Goal: Task Accomplishment & Management: Manage account settings

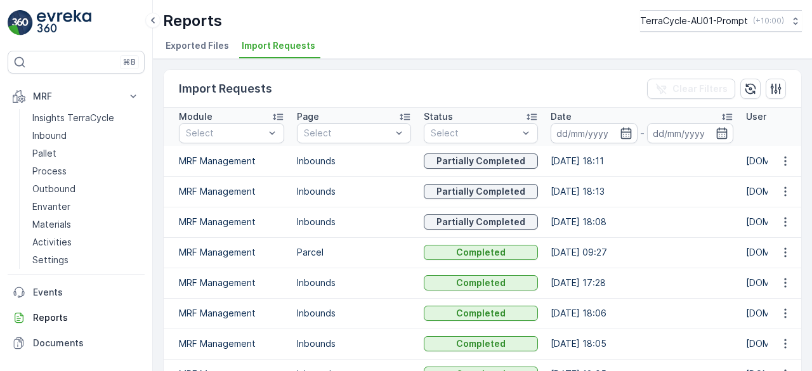
click at [698, 16] on p "TerraCycle-AU01-Prompt" at bounding box center [694, 21] width 108 height 13
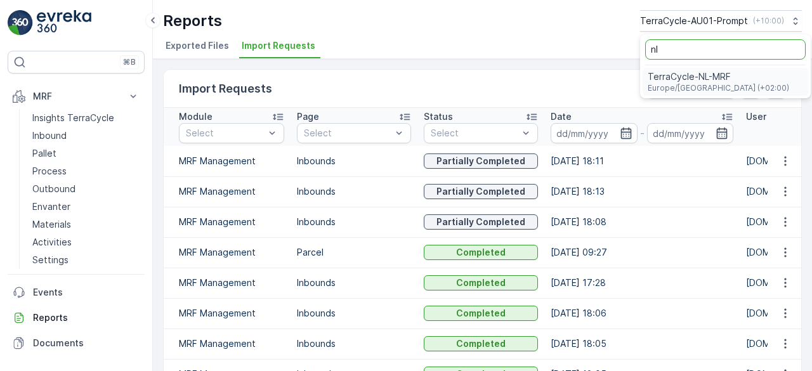
type input "nl"
click at [694, 71] on span "TerraCycle-NL-MRF" at bounding box center [717, 76] width 141 height 13
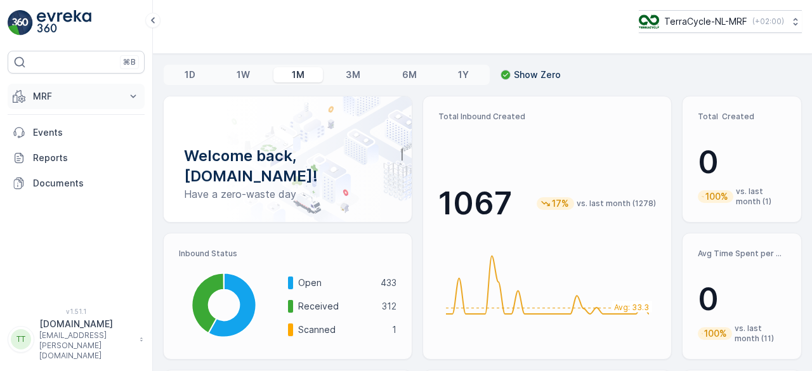
click at [63, 95] on p "MRF" at bounding box center [76, 96] width 86 height 13
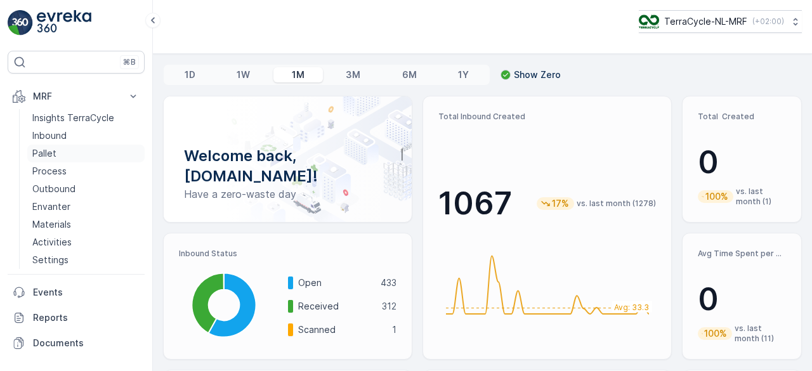
click at [61, 147] on link "Pallet" at bounding box center [85, 154] width 117 height 18
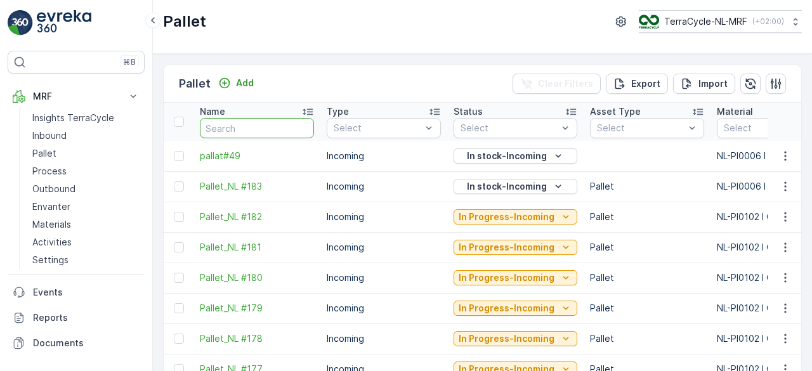
click at [260, 131] on input "text" at bounding box center [257, 128] width 114 height 20
paste input "Pallet_NL #38"
type input "Pallet_NL #38"
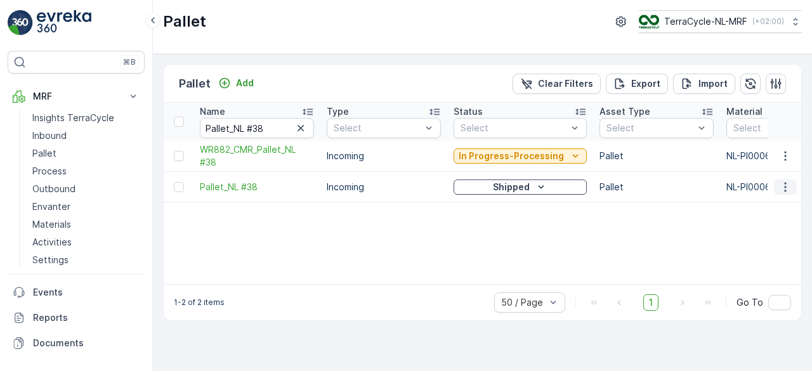
click at [786, 186] on icon "button" at bounding box center [785, 187] width 2 height 10
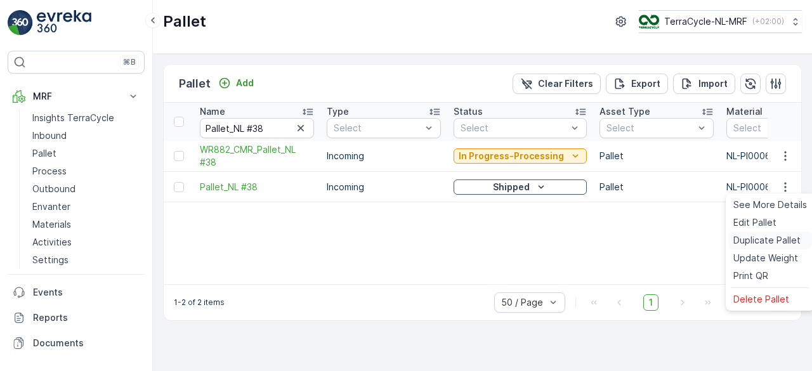
click at [760, 234] on span "Duplicate Pallet" at bounding box center [766, 240] width 67 height 13
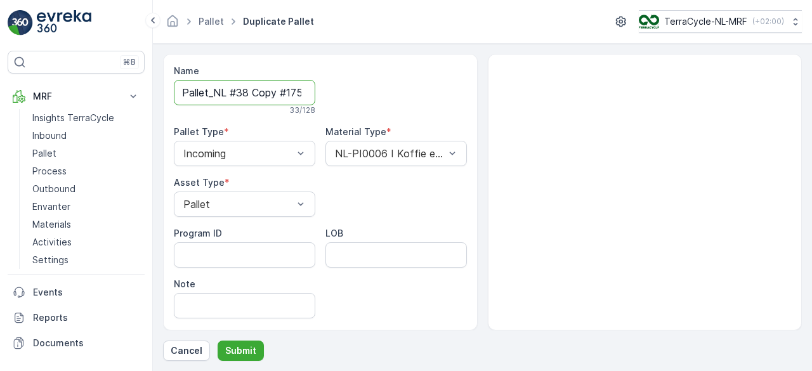
click at [270, 90] on input "Pallet_NL #38 Copy #1758892330922" at bounding box center [244, 92] width 141 height 25
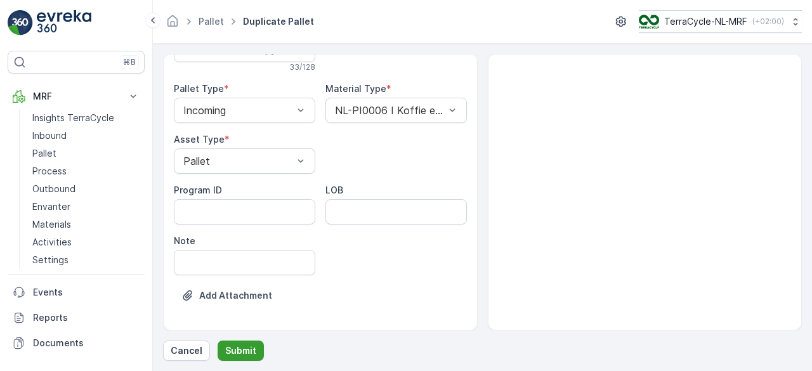
click at [248, 348] on p "Submit" at bounding box center [240, 350] width 31 height 13
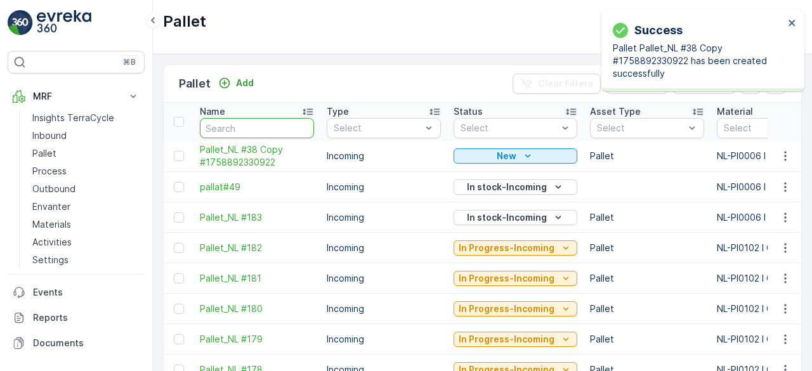
click at [231, 124] on input "text" at bounding box center [257, 128] width 114 height 20
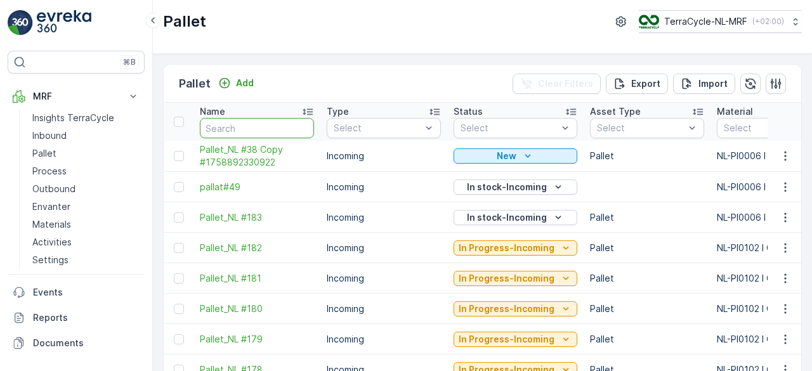
click at [231, 124] on input "text" at bounding box center [257, 128] width 114 height 20
paste input "Pallet_NL #38"
type input "Pallet_NL #38"
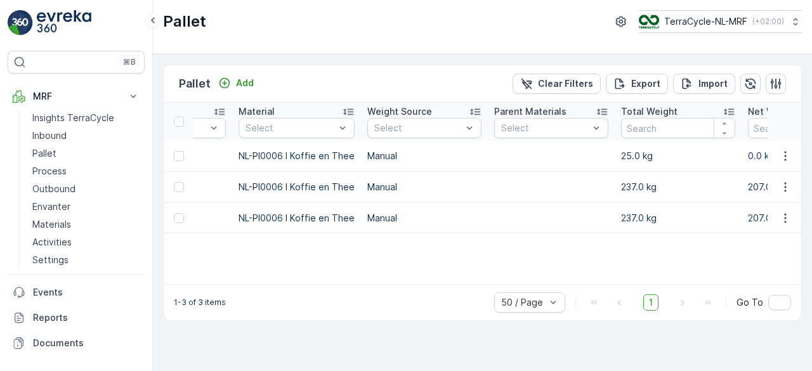
scroll to position [0, 492]
click at [786, 157] on icon "button" at bounding box center [785, 156] width 13 height 13
click at [420, 216] on p "Manual" at bounding box center [420, 218] width 114 height 13
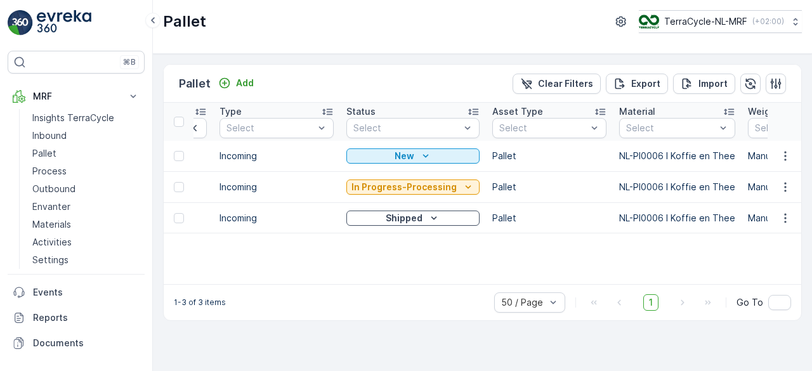
scroll to position [0, 0]
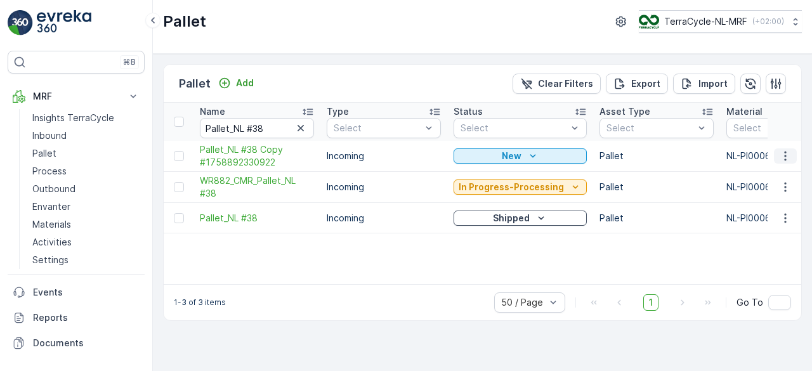
click at [789, 157] on icon "button" at bounding box center [785, 156] width 13 height 13
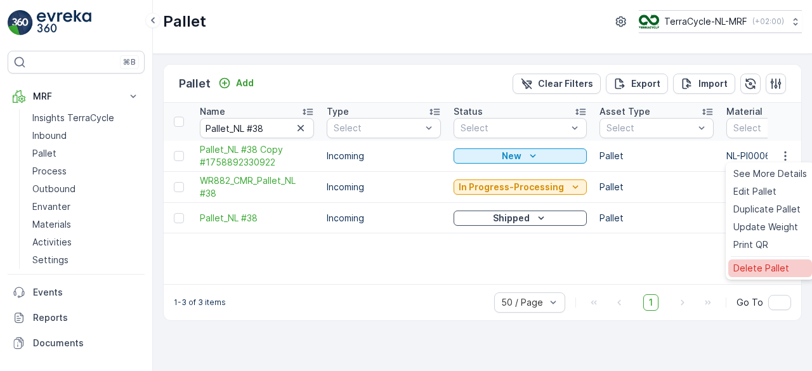
click at [734, 266] on span "Delete Pallet" at bounding box center [761, 268] width 56 height 13
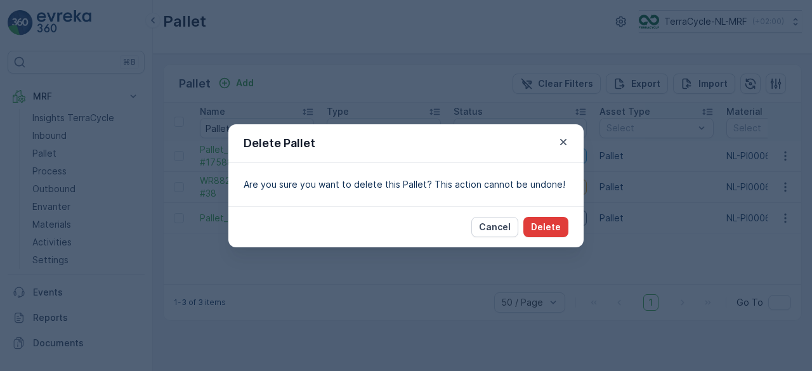
click at [550, 226] on p "Delete" at bounding box center [546, 227] width 30 height 13
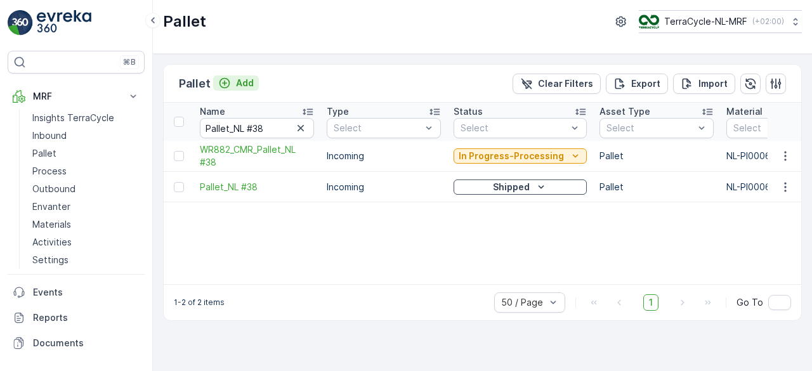
click at [243, 86] on p "Add" at bounding box center [245, 83] width 18 height 13
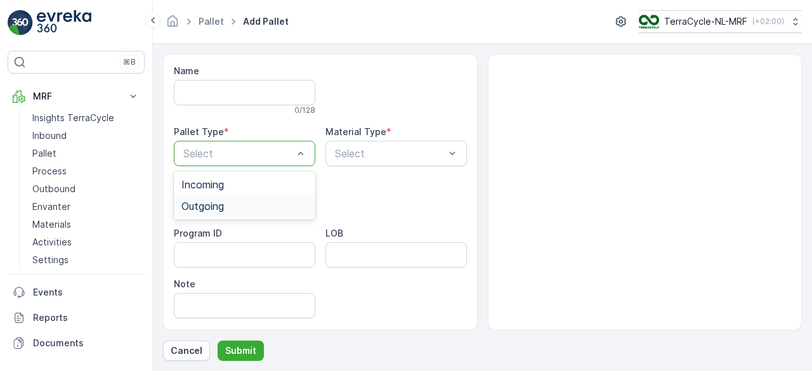
click at [211, 201] on span "Outgoing" at bounding box center [202, 205] width 42 height 11
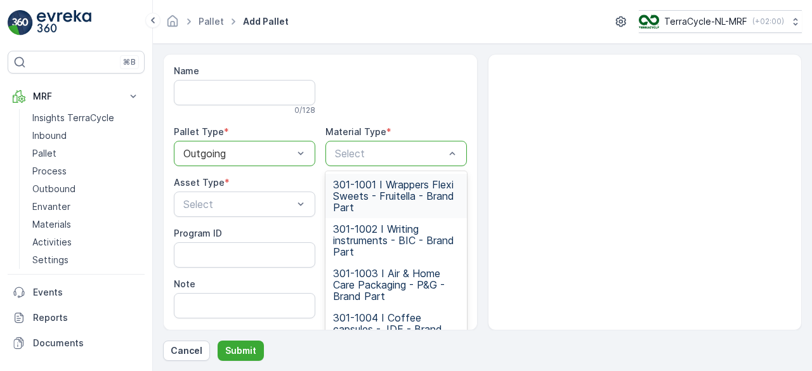
click at [365, 161] on div "Select" at bounding box center [395, 153] width 141 height 25
type input "006"
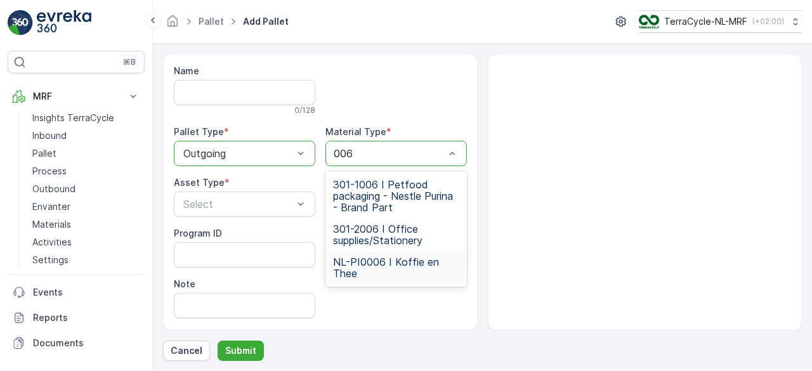
click at [353, 251] on div "NL-PI0006 I Koffie en Thee" at bounding box center [395, 267] width 141 height 33
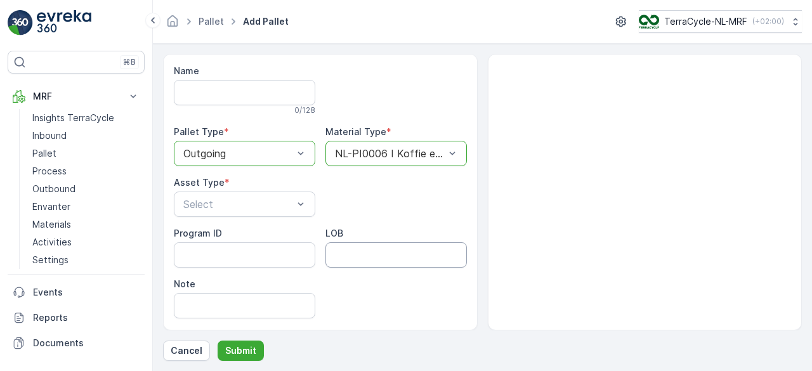
scroll to position [43, 0]
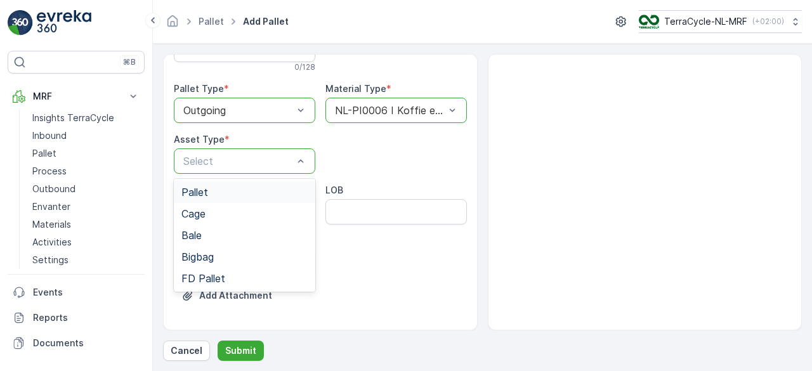
click at [212, 191] on div "Pallet" at bounding box center [244, 191] width 126 height 11
click at [236, 346] on p "Submit" at bounding box center [240, 350] width 31 height 13
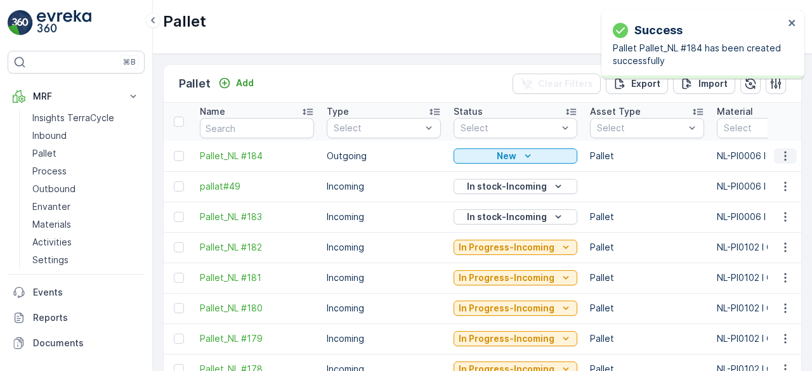
drag, startPoint x: 768, startPoint y: 176, endPoint x: 783, endPoint y: 156, distance: 24.5
click at [783, 156] on icon "button" at bounding box center [785, 156] width 13 height 13
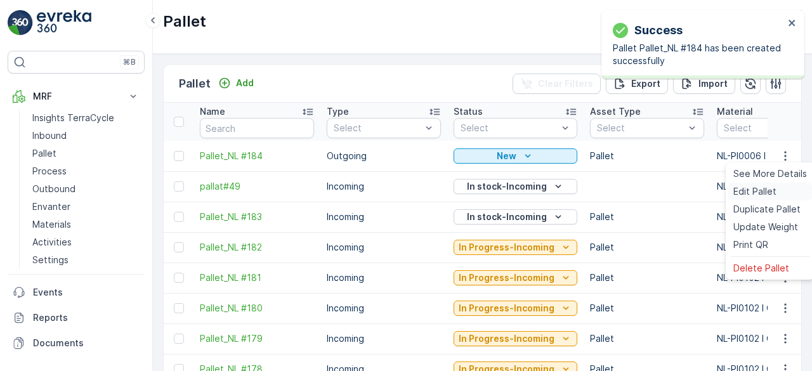
click at [755, 190] on span "Edit Pallet" at bounding box center [754, 191] width 43 height 13
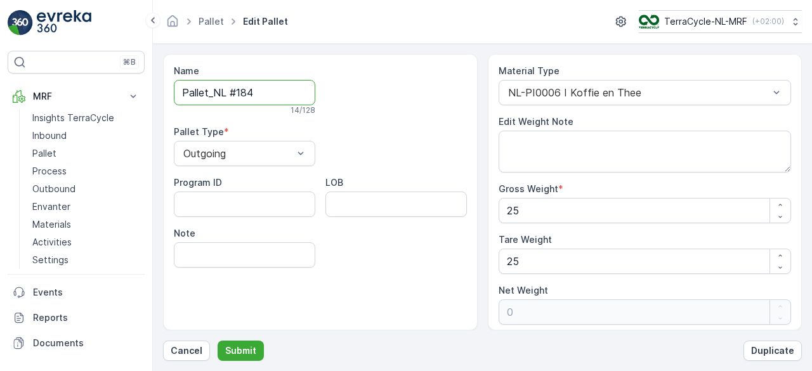
click at [258, 95] on input "Pallet_NL #184" at bounding box center [244, 92] width 141 height 25
paste input "Pallet_NL #38"
type input "Copy of Pallet_NL #38"
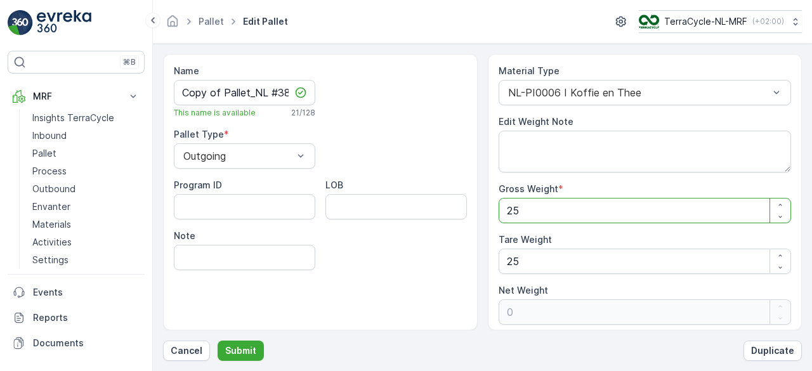
click at [548, 214] on Weight "25" at bounding box center [644, 210] width 293 height 25
type Weight "2"
type Weight "-23"
type Weight "23"
type Weight "-2"
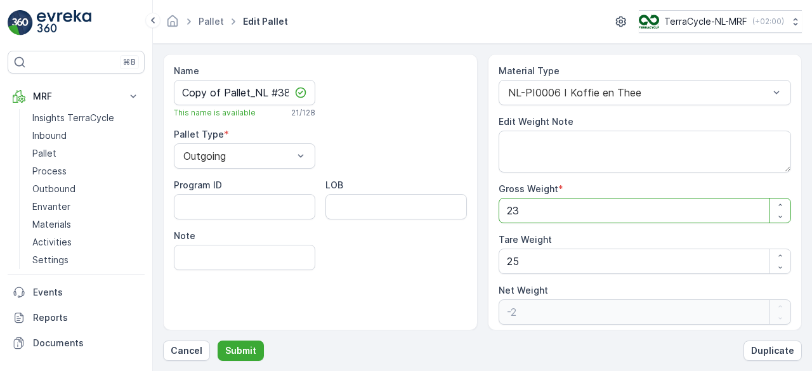
type Weight "237"
type Weight "212"
type Weight "237"
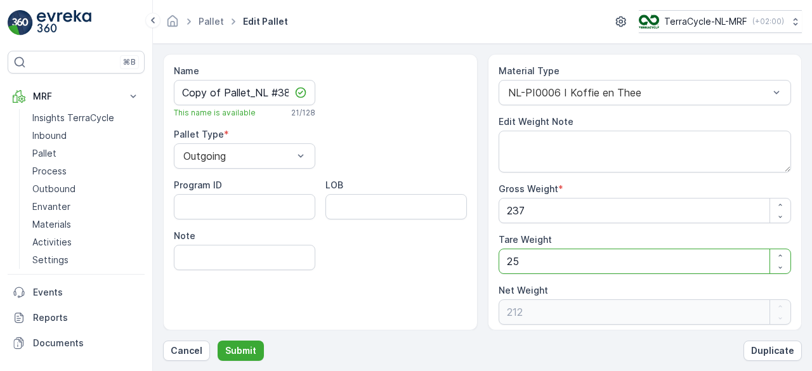
click at [521, 263] on Weight "25" at bounding box center [644, 261] width 293 height 25
type Weight "2"
type Weight "235"
type Weight "0"
type Weight "3"
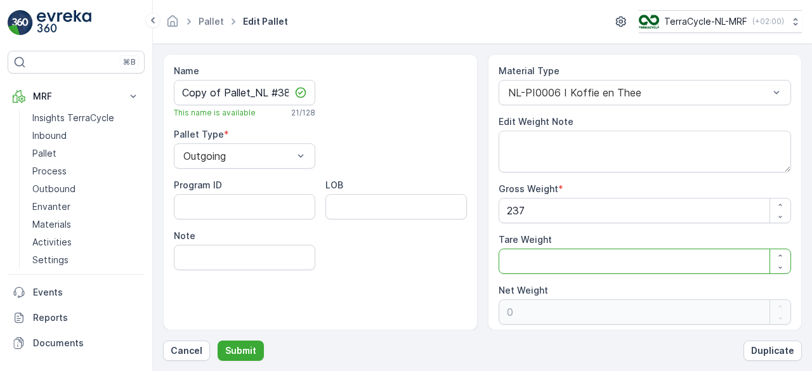
type Weight "234"
type Weight "30"
type Weight "207"
type Weight "30"
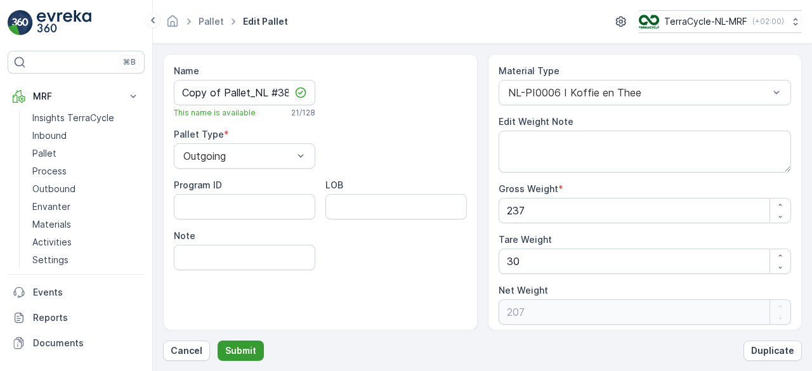
click at [245, 347] on p "Submit" at bounding box center [240, 350] width 31 height 13
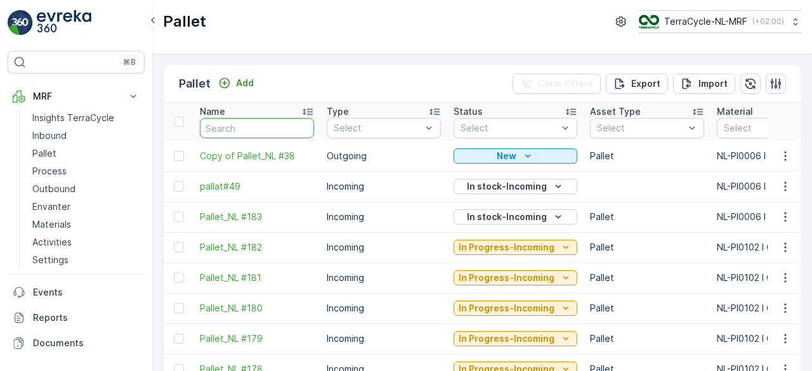
click at [249, 127] on input "text" at bounding box center [257, 128] width 114 height 20
paste input "Pallet_NL #38"
type input "Pallet_NL #38"
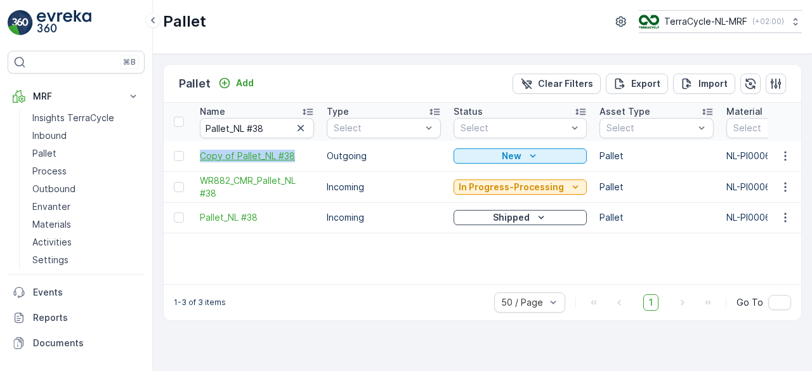
drag, startPoint x: 195, startPoint y: 157, endPoint x: 294, endPoint y: 154, distance: 98.9
click at [294, 154] on td "Copy of Pallet_NL #38" at bounding box center [256, 156] width 127 height 30
copy span "Copy of Pallet_NL #38"
click at [779, 188] on icon "button" at bounding box center [785, 187] width 13 height 13
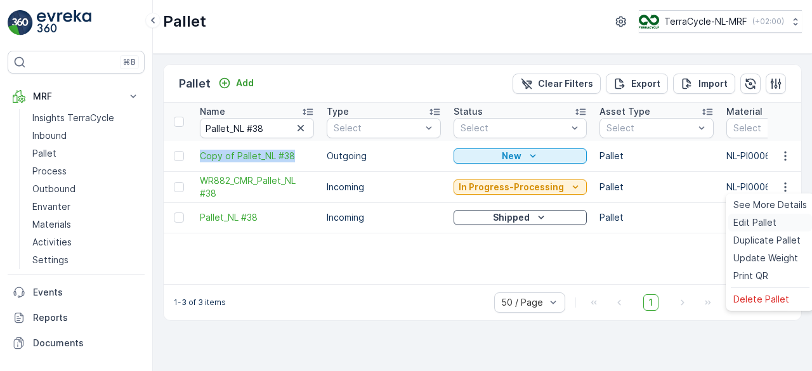
click at [747, 217] on span "Edit Pallet" at bounding box center [754, 222] width 43 height 13
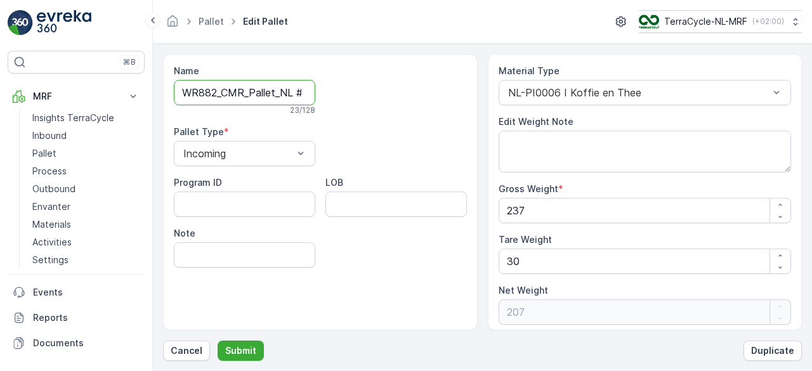
scroll to position [0, 13]
drag, startPoint x: 247, startPoint y: 89, endPoint x: 358, endPoint y: 88, distance: 111.0
click at [358, 88] on div "Name WR882_CMR_Pallet_NL #38 23 / 128 Pallet Type * Incoming Program ID LOB Note" at bounding box center [320, 166] width 293 height 203
paste input "Copy of"
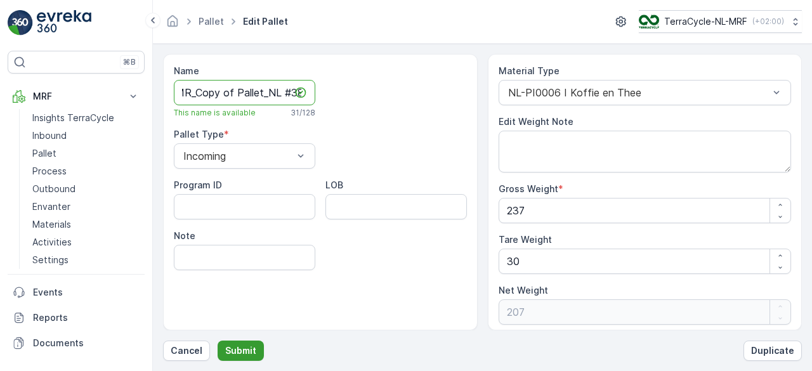
type input "WR882_CMR_Copy of Pallet_NL #38"
click at [240, 348] on p "Submit" at bounding box center [240, 350] width 31 height 13
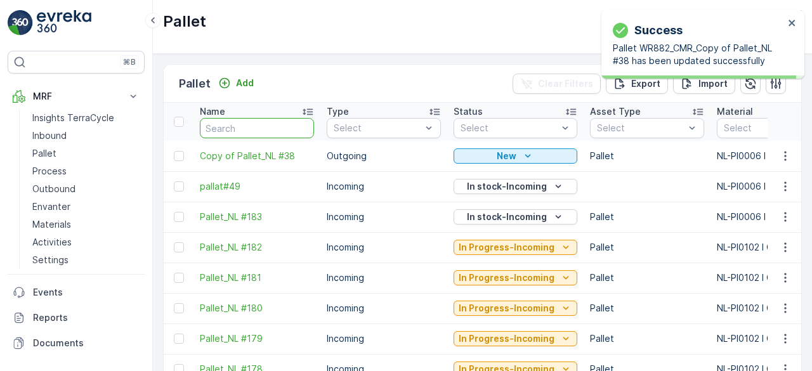
click at [246, 121] on input "text" at bounding box center [257, 128] width 114 height 20
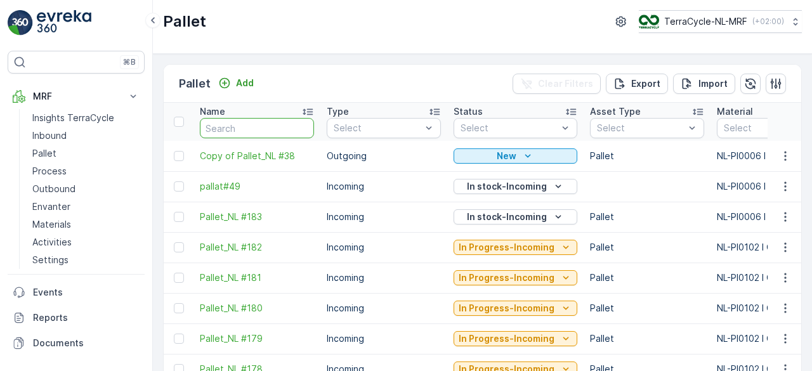
paste input "Copy of Pallet_NL #38"
type input "Copy of Pallet_NL #38"
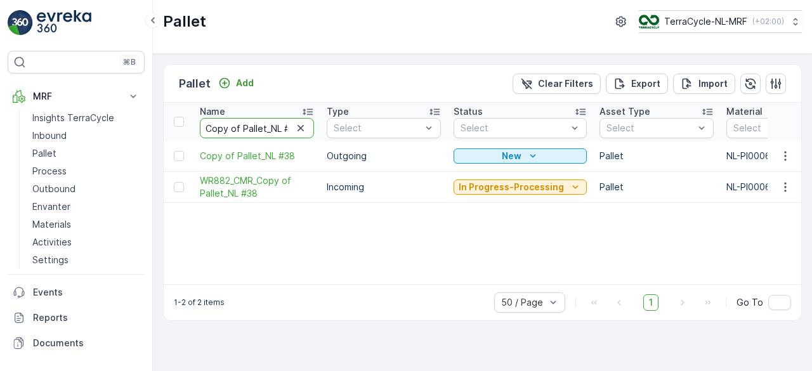
click at [241, 126] on input "Copy of Pallet_NL #38" at bounding box center [257, 128] width 114 height 20
type input "Pallet_NL #38"
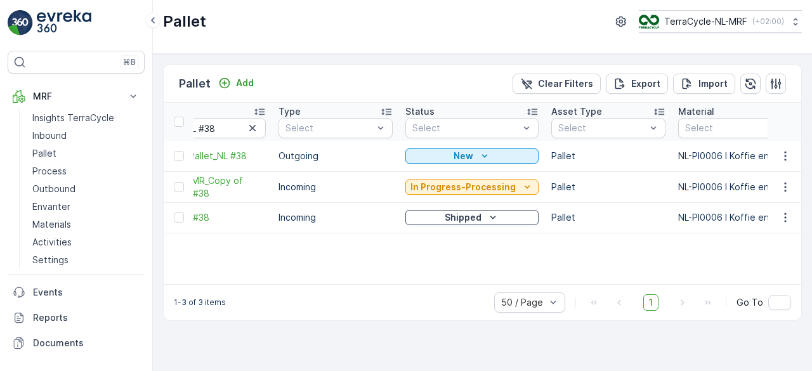
scroll to position [0, 13]
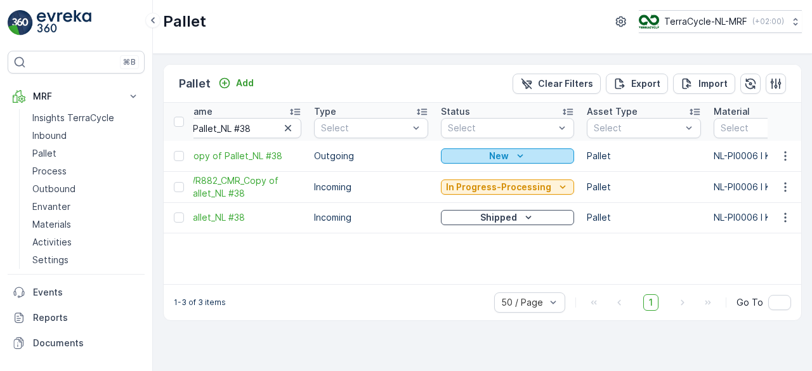
click at [517, 154] on icon "New" at bounding box center [520, 155] width 6 height 3
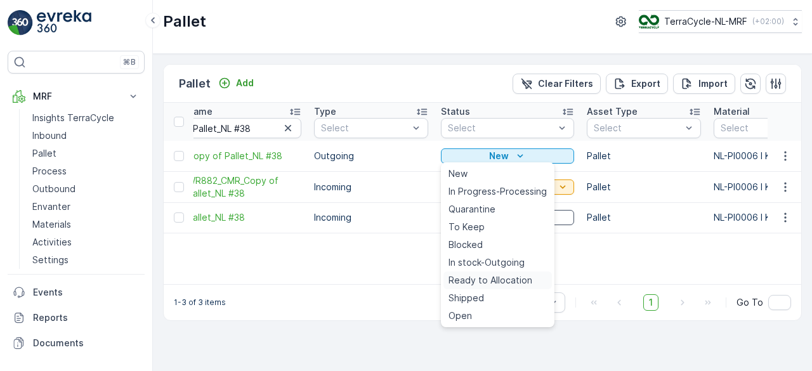
click at [480, 278] on span "Ready to Allocation" at bounding box center [490, 280] width 84 height 13
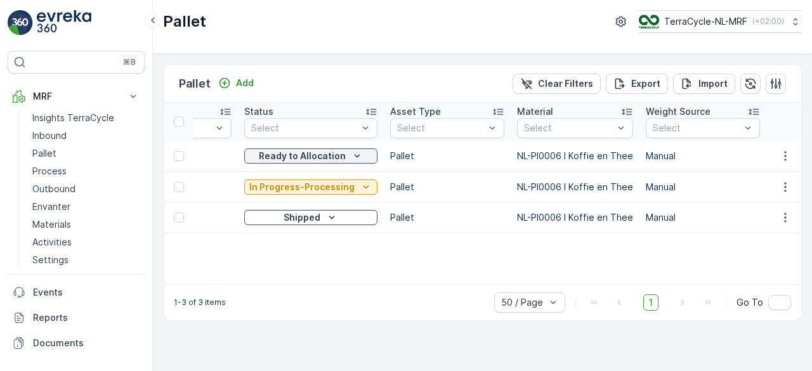
scroll to position [0, 0]
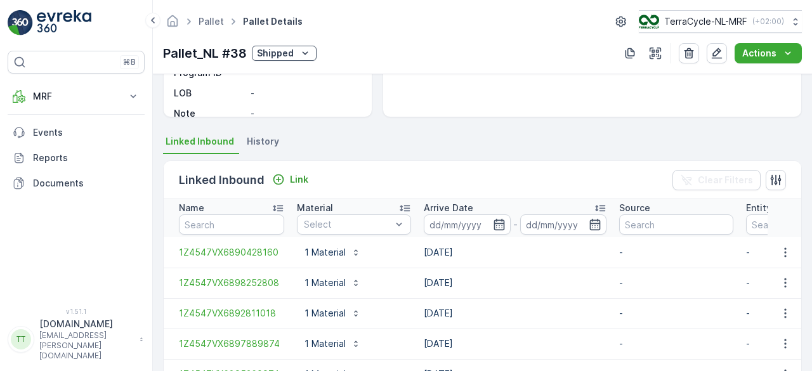
scroll to position [221, 0]
drag, startPoint x: 163, startPoint y: 54, endPoint x: 246, endPoint y: 61, distance: 83.4
click at [246, 61] on p "Pallet_NL #38" at bounding box center [205, 53] width 84 height 19
copy p "Pallet_NL #38"
click at [36, 108] on button "MRF" at bounding box center [76, 96] width 137 height 25
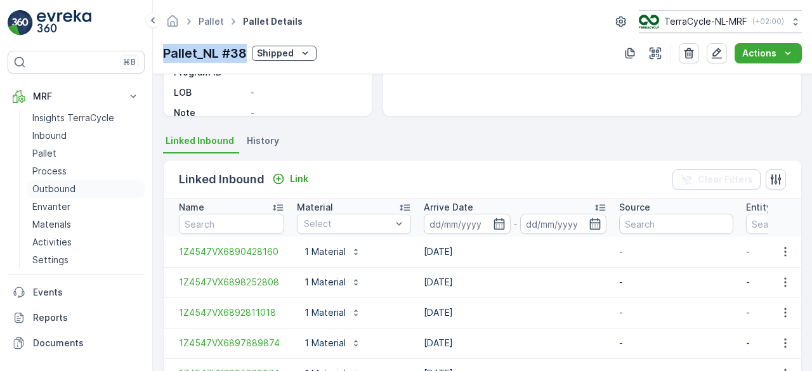
click at [60, 186] on p "Outbound" at bounding box center [53, 189] width 43 height 13
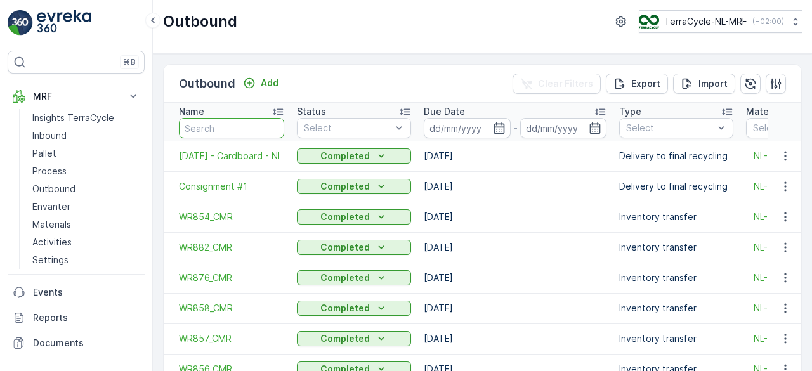
click at [228, 119] on input "text" at bounding box center [231, 128] width 105 height 20
type input "882"
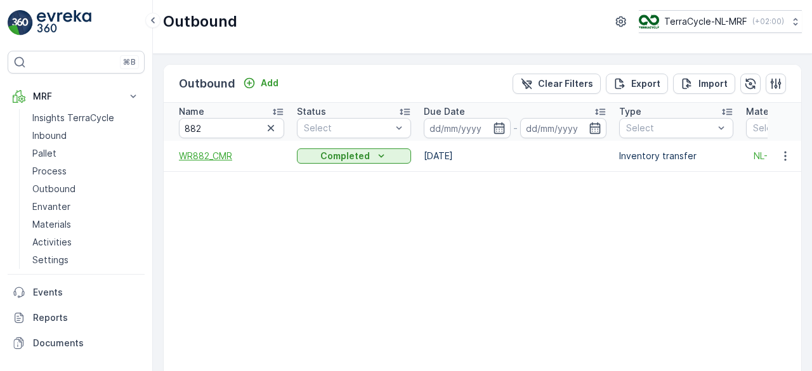
click at [230, 159] on span "WR882_CMR" at bounding box center [231, 156] width 105 height 13
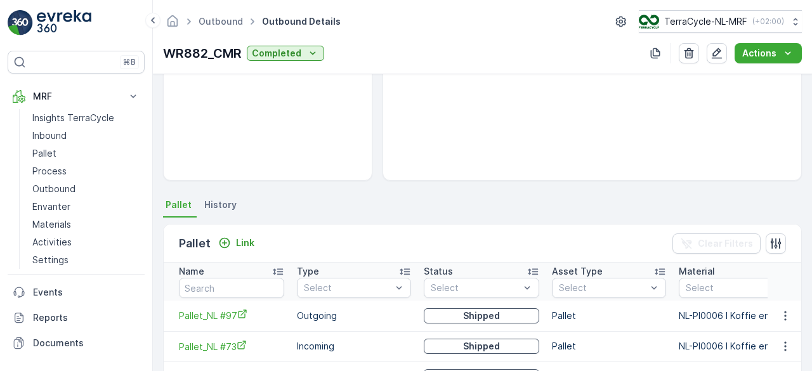
scroll to position [327, 0]
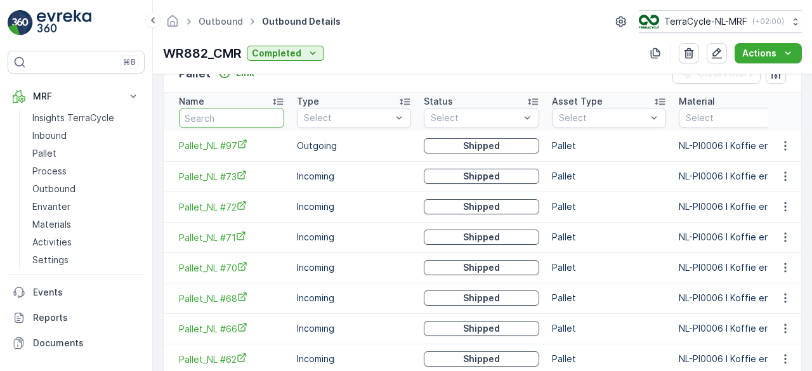
click at [234, 119] on input "text" at bounding box center [231, 118] width 105 height 20
type input "38"
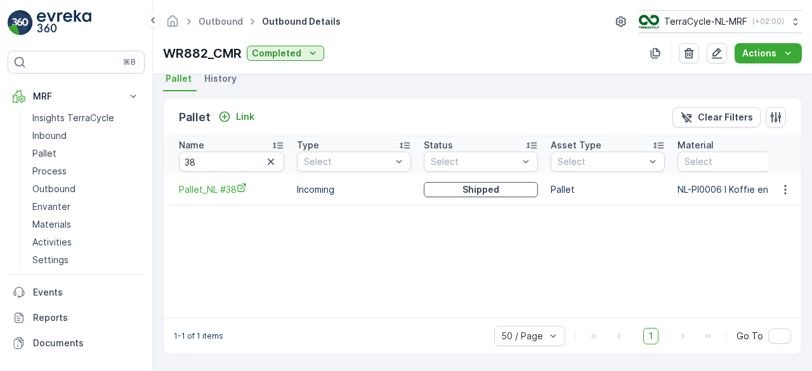
scroll to position [282, 0]
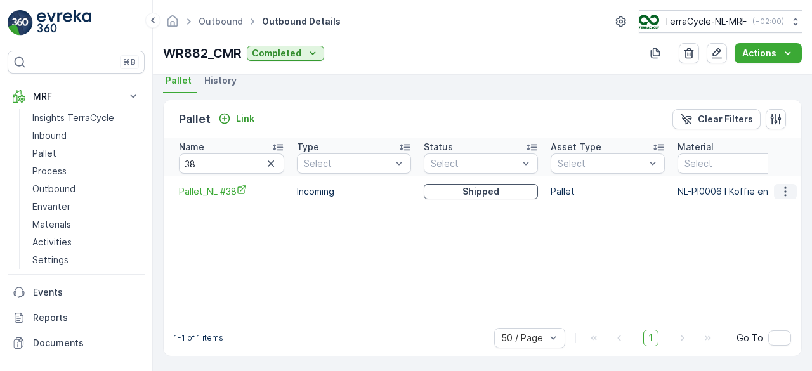
click at [786, 188] on icon "button" at bounding box center [785, 191] width 13 height 13
click at [767, 228] on span "Unlink Pallet" at bounding box center [758, 232] width 51 height 13
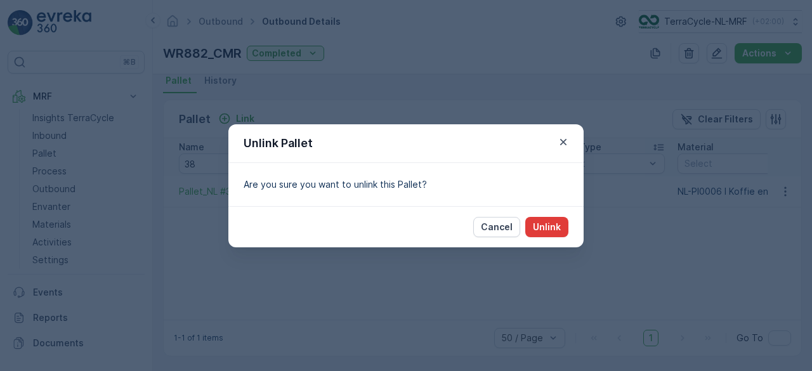
click at [557, 226] on p "Unlink" at bounding box center [547, 227] width 28 height 13
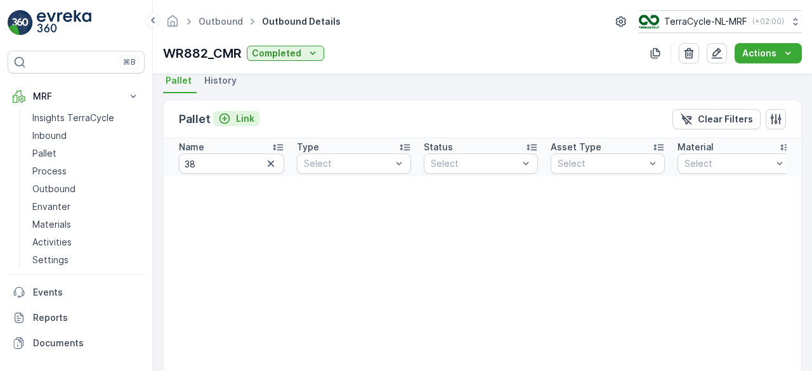
click at [248, 112] on p "Link" at bounding box center [245, 118] width 18 height 13
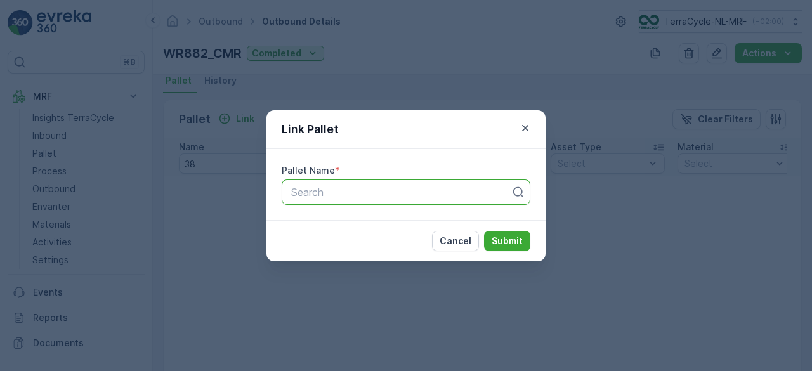
click at [330, 189] on div at bounding box center [401, 191] width 222 height 11
type input "38"
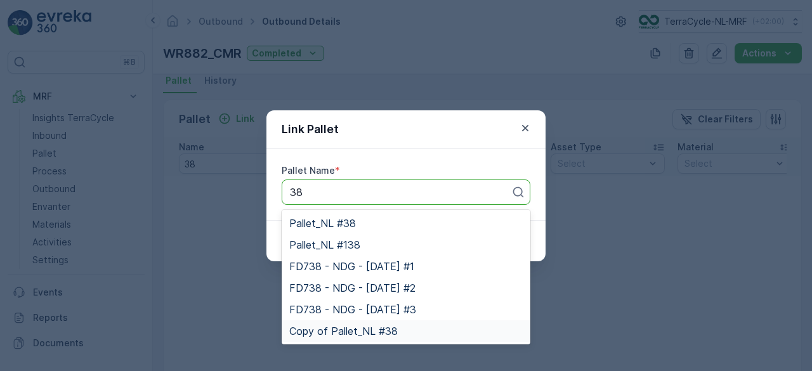
click at [331, 327] on span "Copy of Pallet_NL #38" at bounding box center [343, 330] width 108 height 11
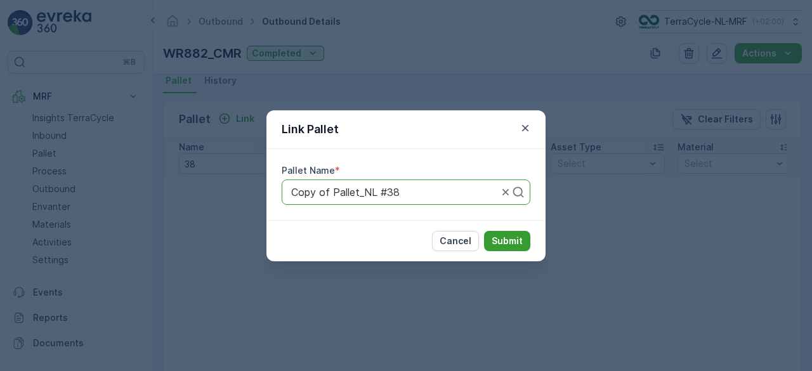
click at [496, 243] on p "Submit" at bounding box center [506, 241] width 31 height 13
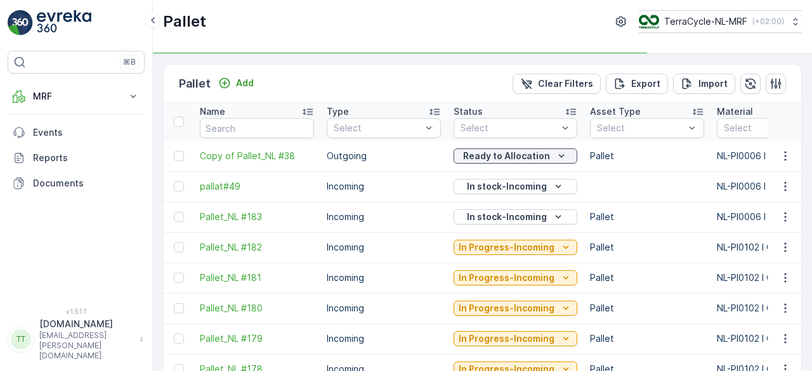
type input "Pallet_NL #38"
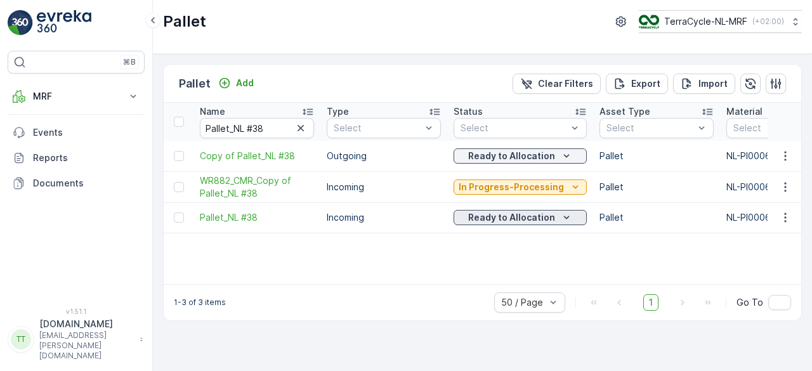
click at [493, 217] on p "Ready to Allocation" at bounding box center [511, 217] width 87 height 13
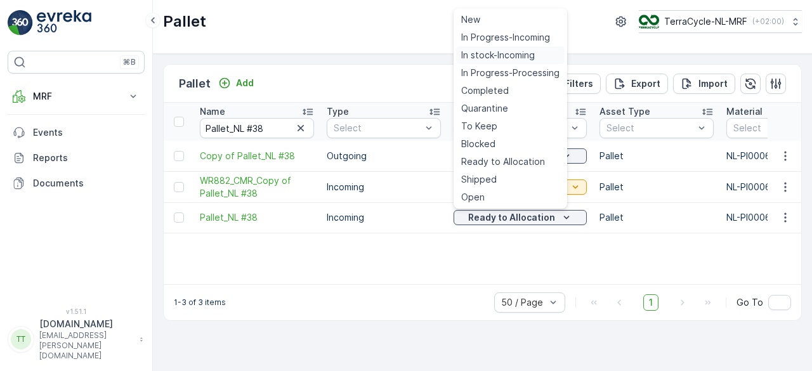
click at [519, 58] on span "In stock-Incoming" at bounding box center [498, 55] width 74 height 13
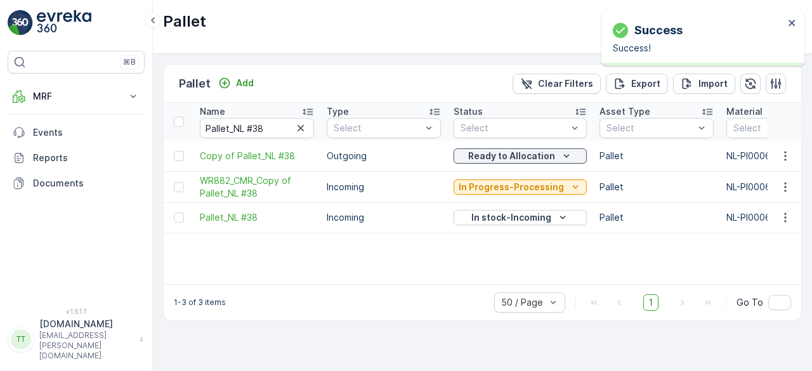
click at [495, 216] on p "In stock-Incoming" at bounding box center [511, 217] width 80 height 13
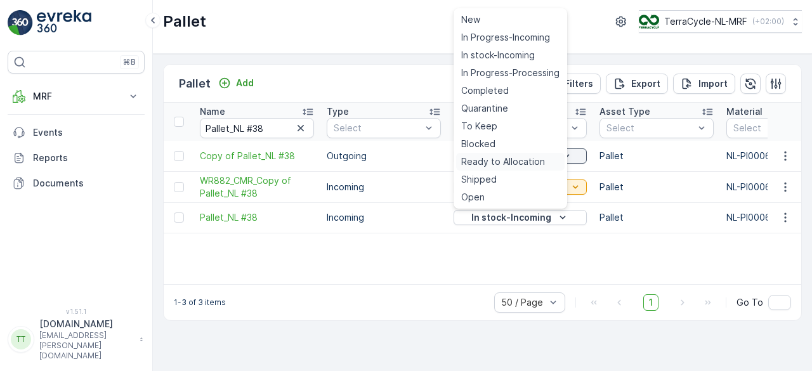
click at [505, 165] on span "Ready to Allocation" at bounding box center [503, 161] width 84 height 13
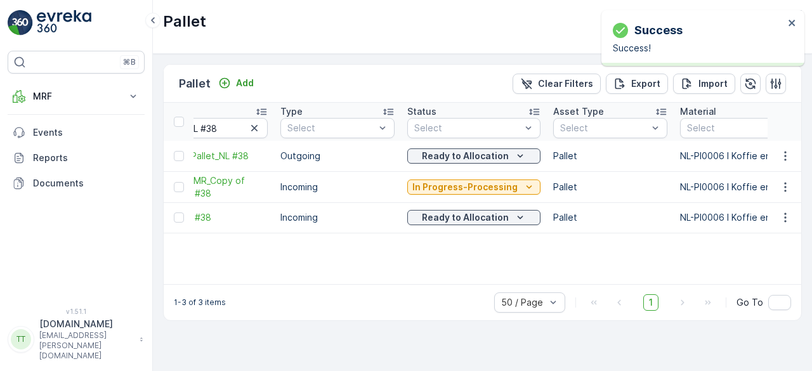
scroll to position [0, 47]
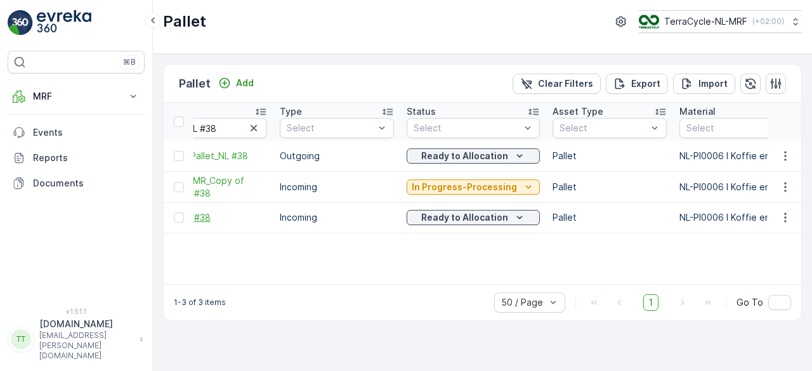
click at [207, 213] on span "Pallet_NL #38" at bounding box center [210, 217] width 114 height 13
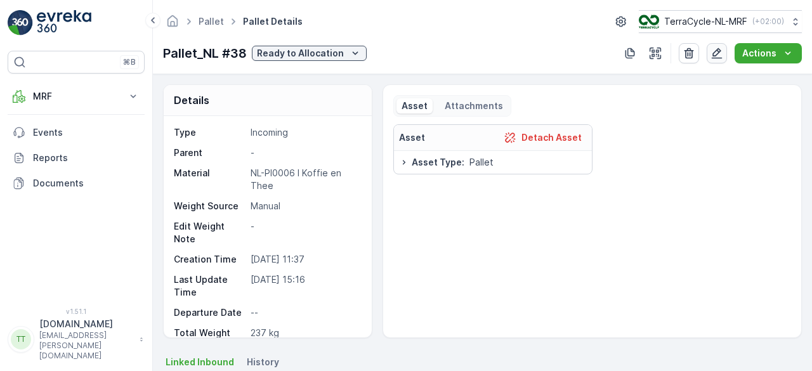
click at [713, 61] on button "button" at bounding box center [716, 53] width 20 height 20
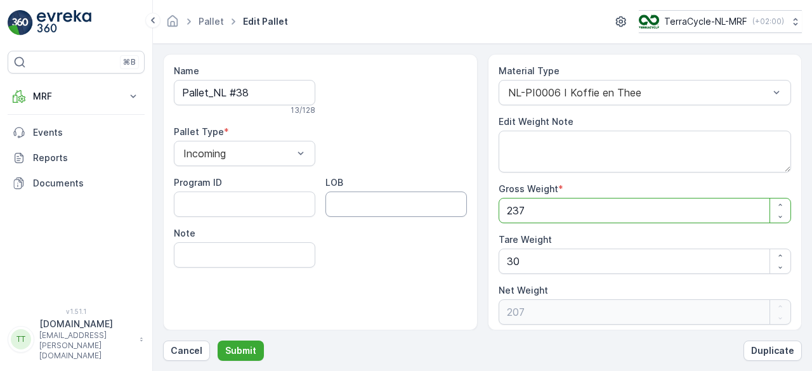
drag, startPoint x: 540, startPoint y: 212, endPoint x: 439, endPoint y: 206, distance: 101.6
click at [439, 206] on div "Name Pallet_NL #38 13 / 128 Pallet Type * Incoming Program ID LOB Note Material…" at bounding box center [482, 192] width 639 height 276
type Weight "1"
type Weight "-29"
type Weight "18"
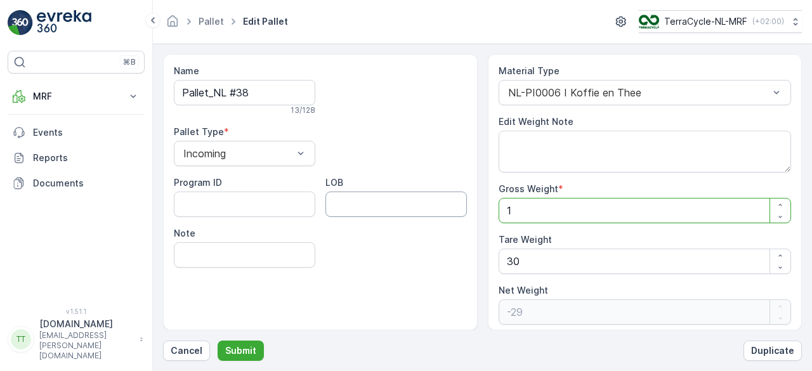
type Weight "-12"
type Weight "186"
type Weight "156"
type Weight "186"
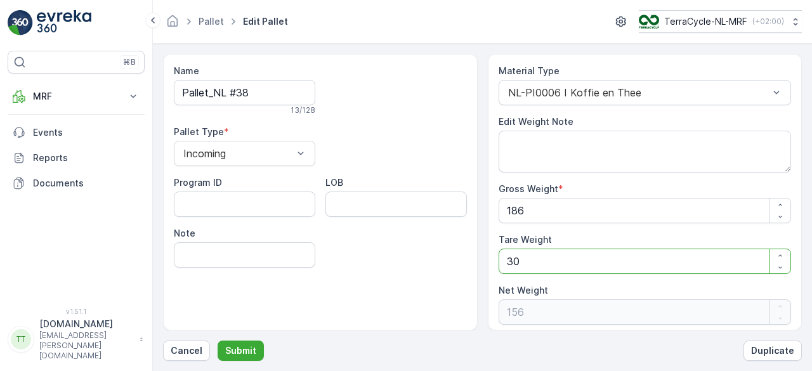
drag, startPoint x: 524, startPoint y: 253, endPoint x: 487, endPoint y: 256, distance: 36.9
click at [488, 256] on div "Material Type NL-PI0006 I Koffie en Thee Edit Weight Note Gross Weight * 186 Ta…" at bounding box center [645, 192] width 314 height 276
type Weight "2"
type Weight "184"
type Weight "25"
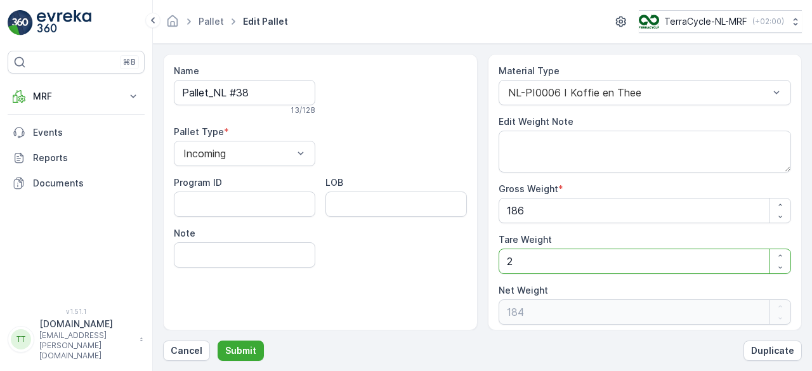
type Weight "161"
type Weight "25"
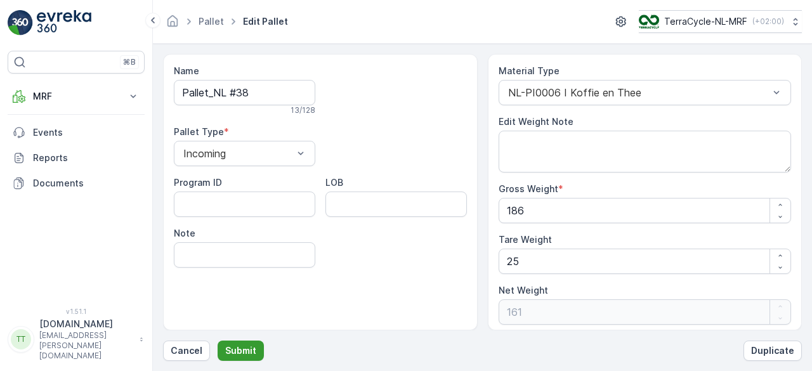
click at [239, 351] on p "Submit" at bounding box center [240, 350] width 31 height 13
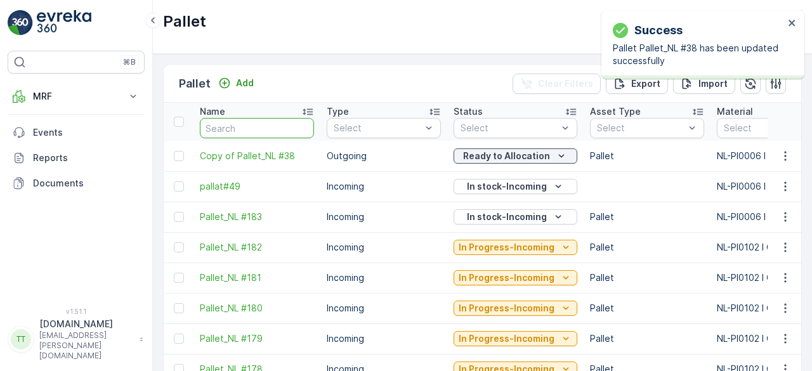
click at [234, 133] on input "text" at bounding box center [257, 128] width 114 height 20
paste input "Pallet_NL #50"
type input "Pallet_NL #50"
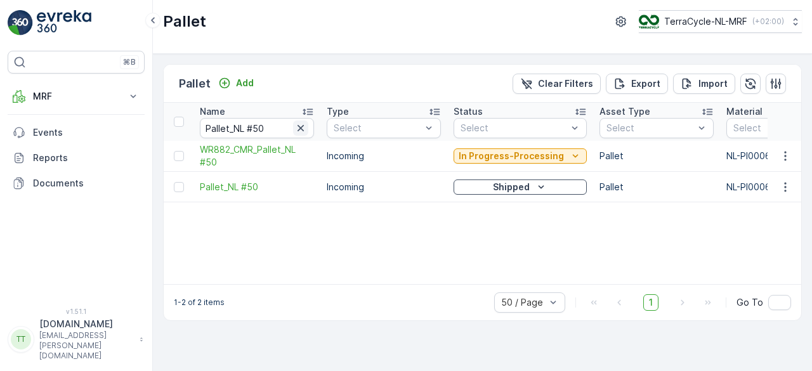
click at [301, 128] on icon "button" at bounding box center [300, 128] width 6 height 6
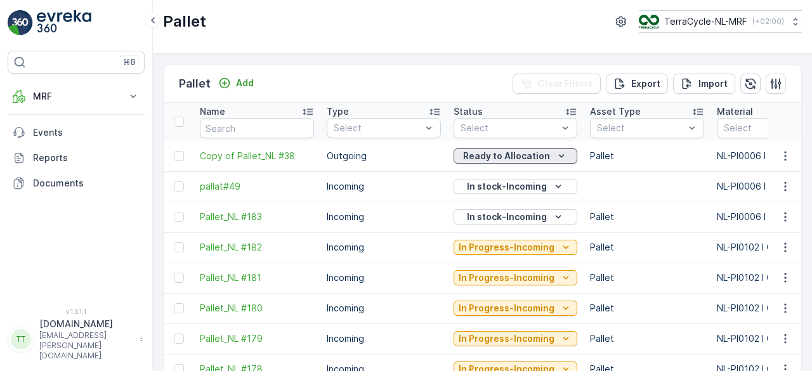
click at [469, 157] on p "Ready to Allocation" at bounding box center [506, 156] width 87 height 13
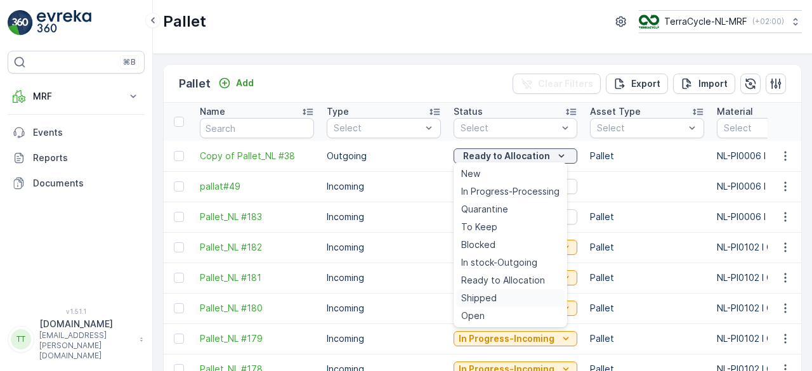
click at [479, 300] on span "Shipped" at bounding box center [479, 298] width 36 height 13
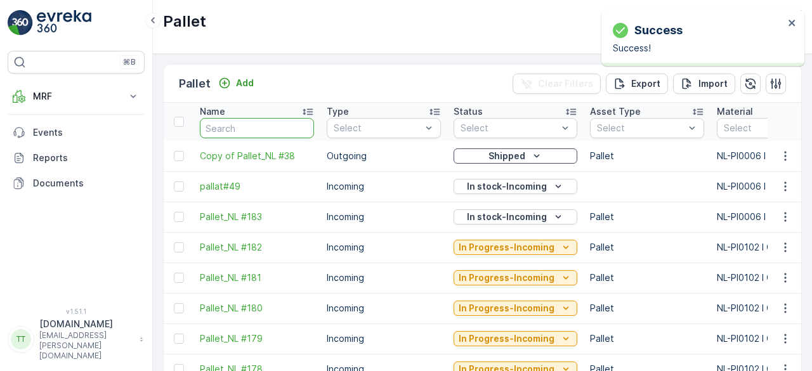
click at [249, 123] on input "text" at bounding box center [257, 128] width 114 height 20
type input "Pallet_NL #50"
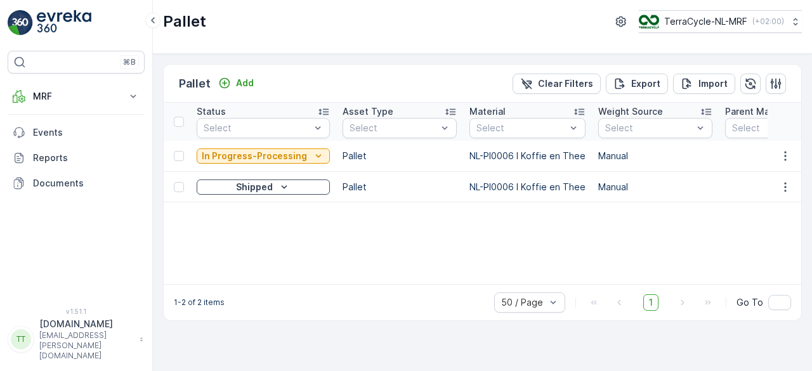
scroll to position [0, 250]
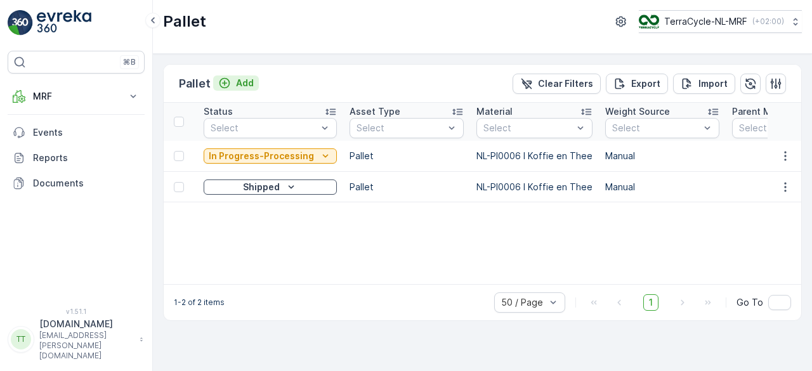
click at [248, 83] on p "Add" at bounding box center [245, 83] width 18 height 13
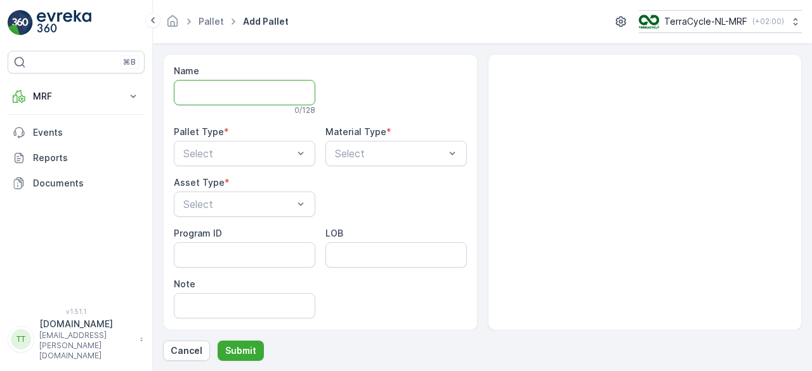
click at [235, 87] on input "Name" at bounding box center [244, 92] width 141 height 25
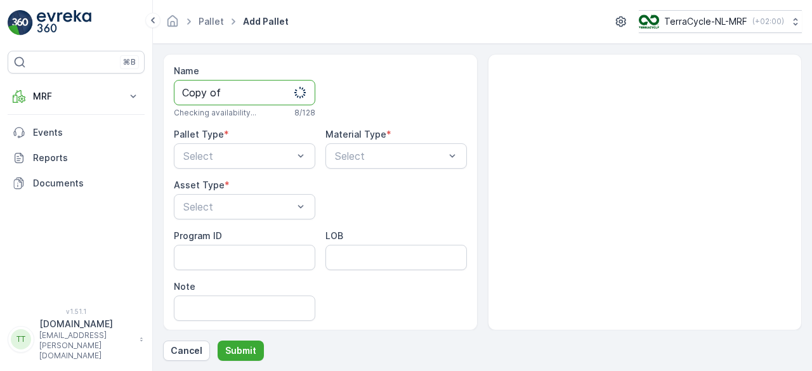
paste input "Pallet_NL #50"
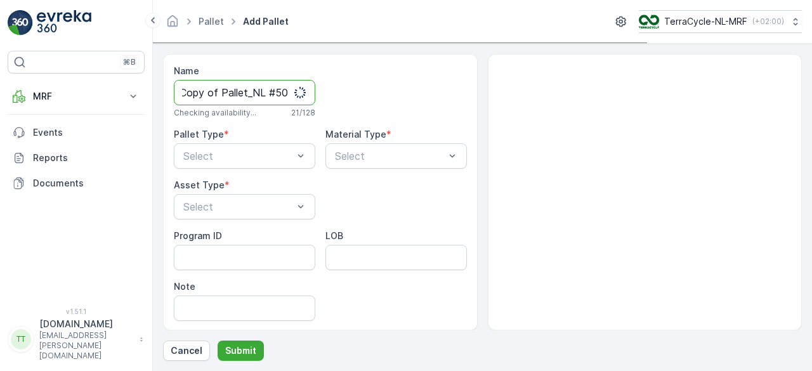
scroll to position [0, 1]
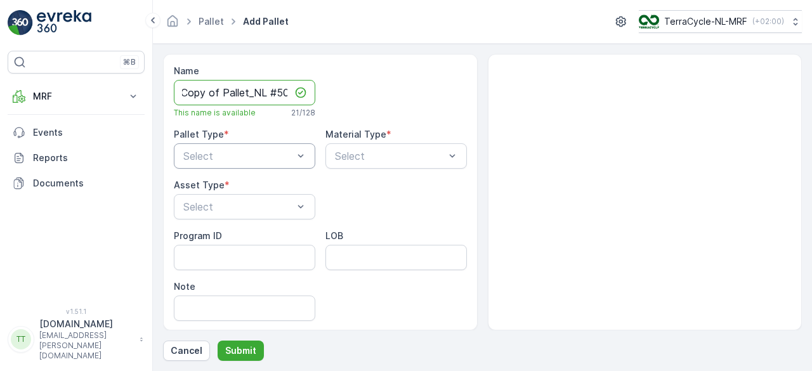
type input "Copy of Pallet_NL #50"
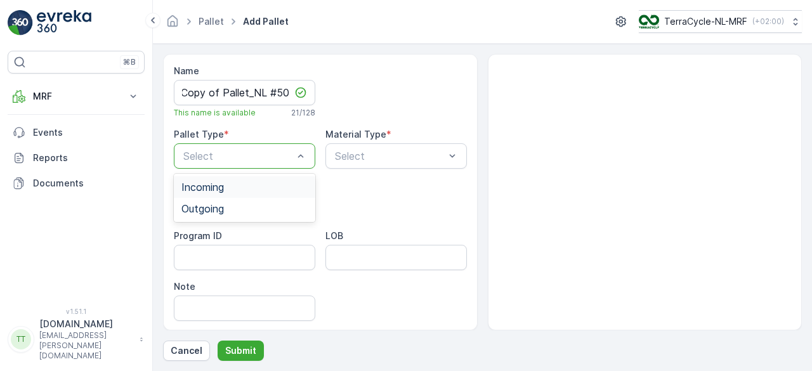
scroll to position [0, 0]
click at [213, 192] on div "Incoming" at bounding box center [244, 187] width 141 height 22
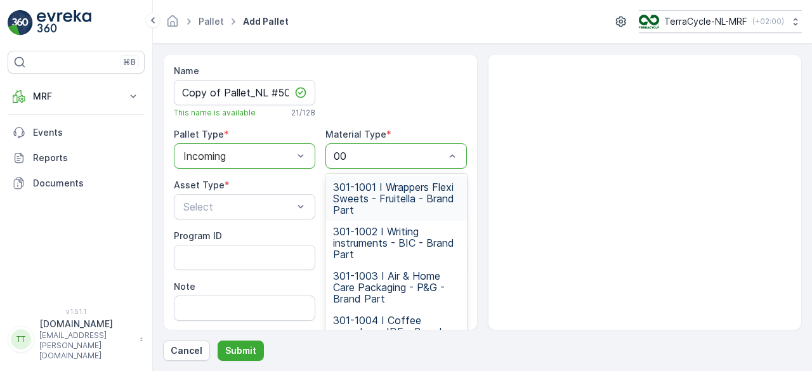
type input "006"
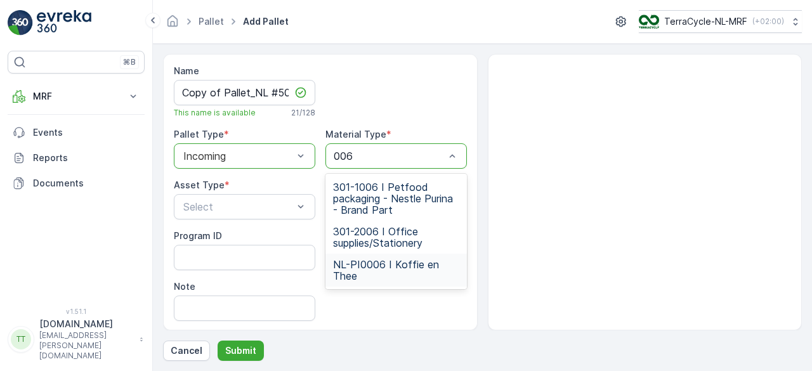
click at [363, 259] on span "NL-PI0006 I Koffie en Thee" at bounding box center [396, 270] width 126 height 23
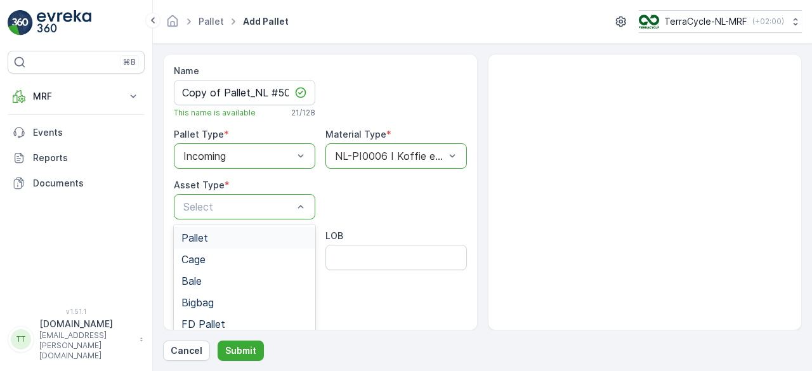
click at [211, 232] on div "Pallet" at bounding box center [244, 237] width 126 height 11
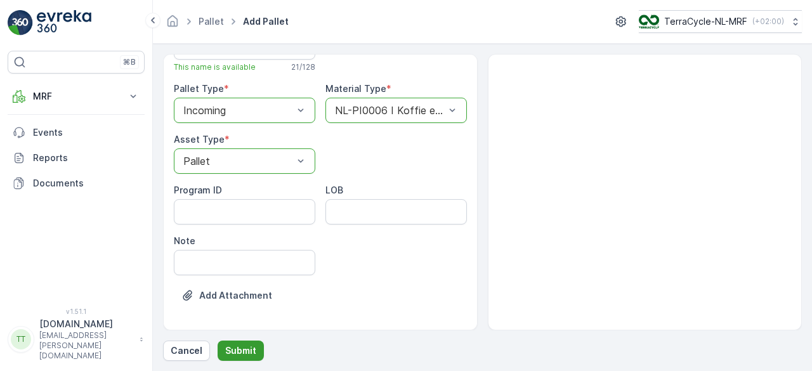
click at [251, 344] on p "Submit" at bounding box center [240, 350] width 31 height 13
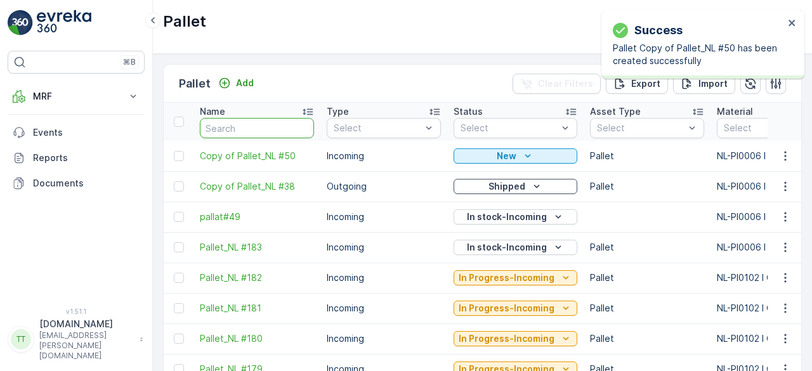
click at [247, 124] on input "text" at bounding box center [257, 128] width 114 height 20
type input "Pallet_NL #50"
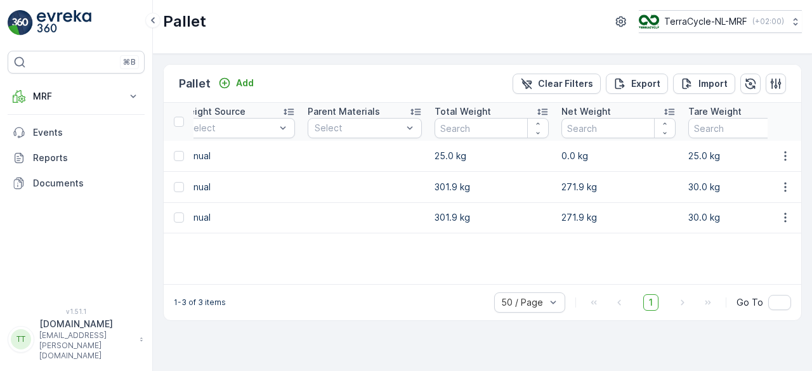
scroll to position [0, 675]
click at [781, 152] on icon "button" at bounding box center [785, 156] width 13 height 13
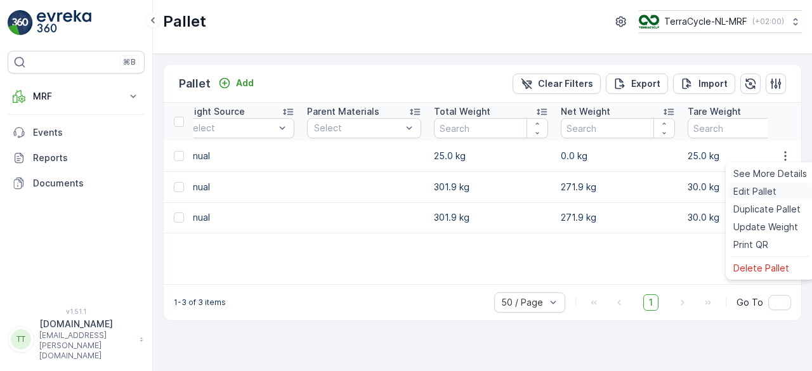
click at [749, 189] on span "Edit Pallet" at bounding box center [754, 191] width 43 height 13
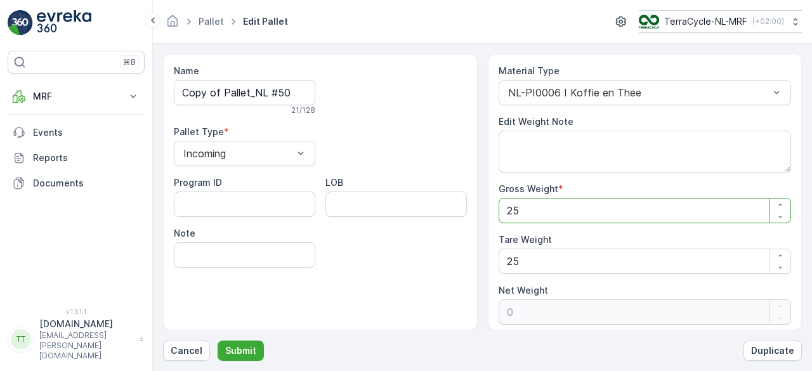
drag, startPoint x: 530, startPoint y: 212, endPoint x: 458, endPoint y: 221, distance: 72.8
click at [458, 221] on div "Name Copy of Pallet_NL #50 21 / 128 Pallet Type * Incoming Program ID LOB Note …" at bounding box center [482, 192] width 639 height 276
type Weight "3"
type Weight "-22"
type Weight "30"
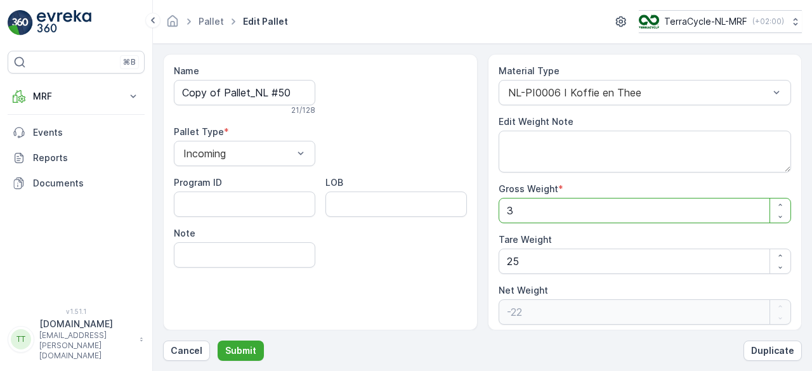
type Weight "5"
type Weight "301"
type Weight "276"
type Weight "301.9"
type Weight "276.9"
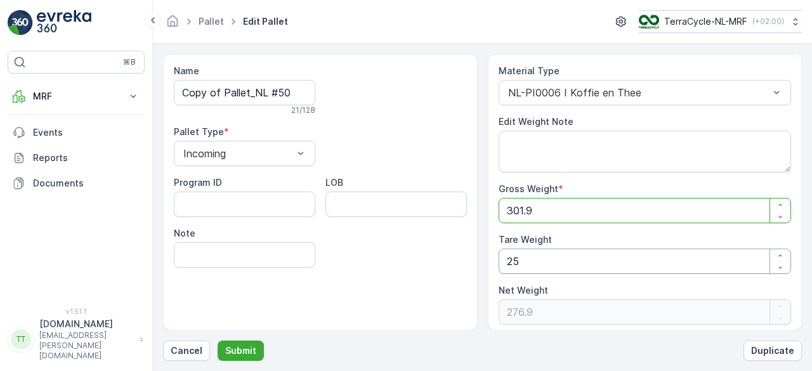
type Weight "301.9"
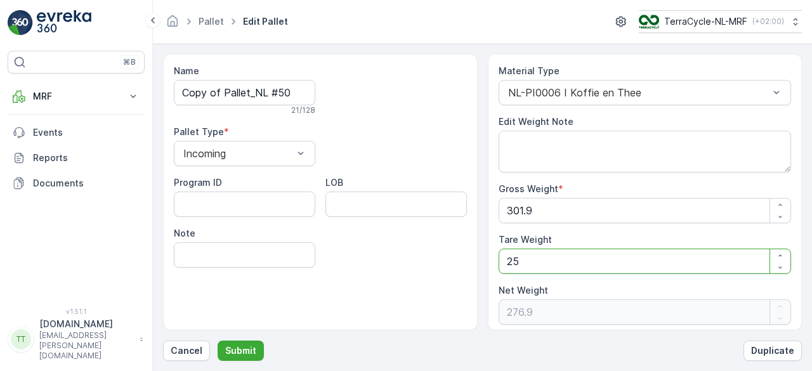
drag, startPoint x: 522, startPoint y: 256, endPoint x: 481, endPoint y: 263, distance: 42.3
click at [481, 263] on div "Name Copy of Pallet_NL #50 21 / 128 Pallet Type * Incoming Program ID LOB Note …" at bounding box center [482, 192] width 639 height 276
type Weight "3"
type Weight "298.9"
type Weight "30"
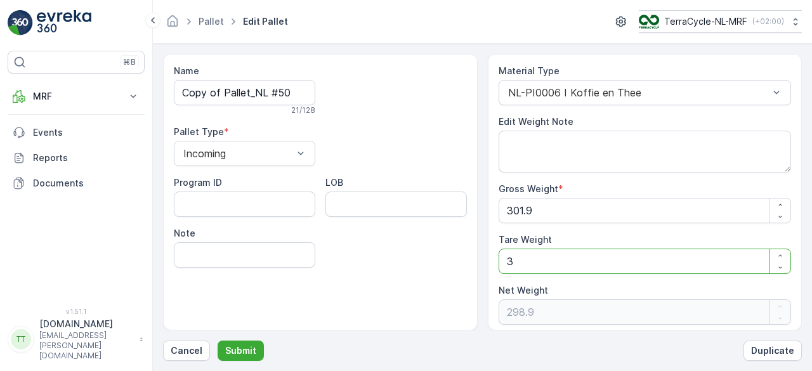
type Weight "271.9"
type Weight "30"
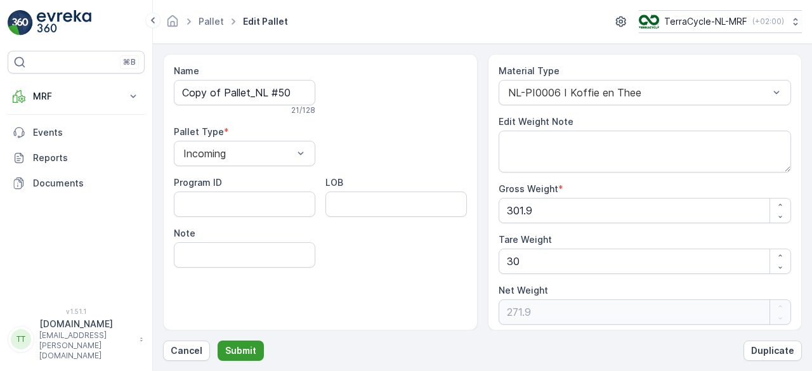
click at [245, 343] on button "Submit" at bounding box center [240, 350] width 46 height 20
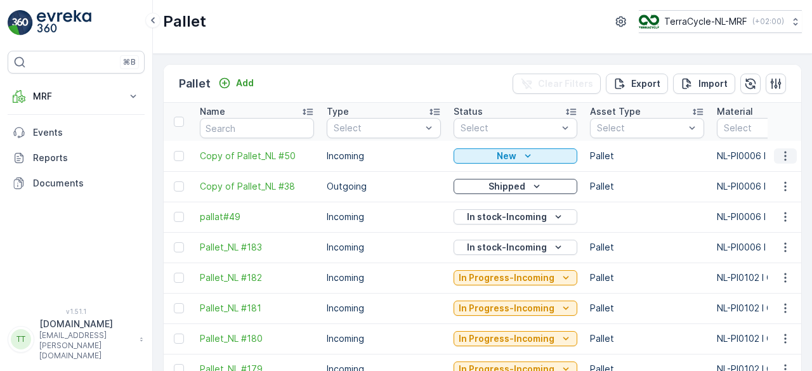
click at [780, 151] on icon "button" at bounding box center [785, 156] width 13 height 13
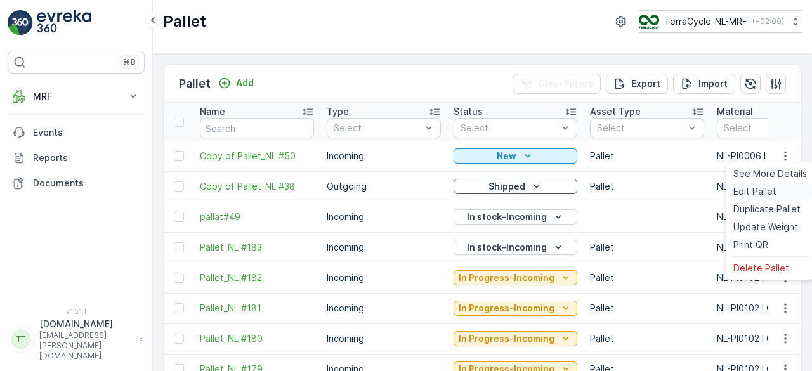
click at [750, 191] on span "Edit Pallet" at bounding box center [754, 191] width 43 height 13
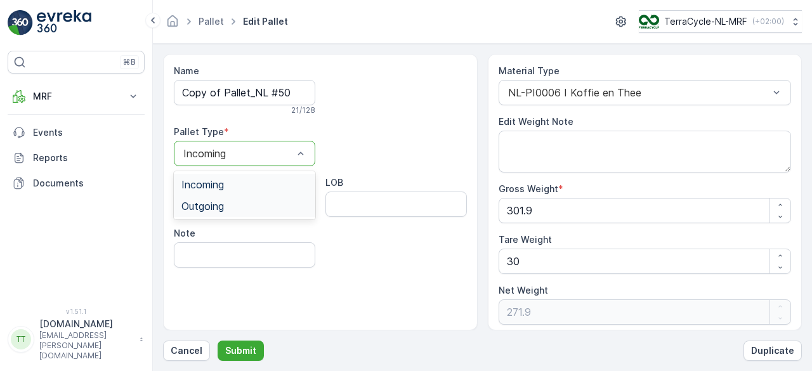
click at [231, 204] on div "Outgoing" at bounding box center [244, 205] width 126 height 11
click at [251, 348] on p "Submit" at bounding box center [240, 350] width 31 height 13
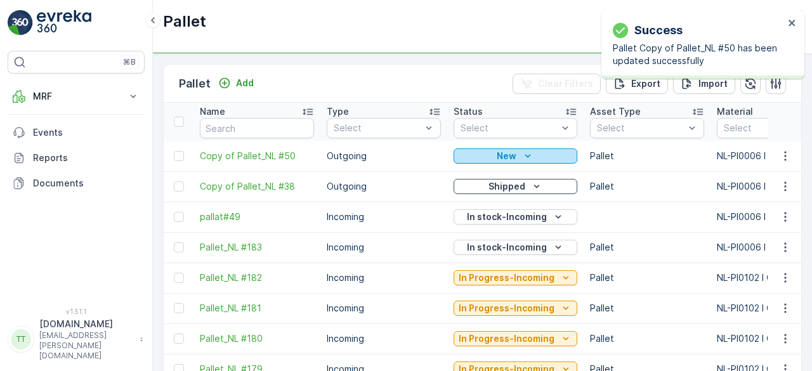
click at [499, 158] on p "New" at bounding box center [506, 156] width 20 height 13
click at [502, 158] on p "New" at bounding box center [506, 156] width 20 height 13
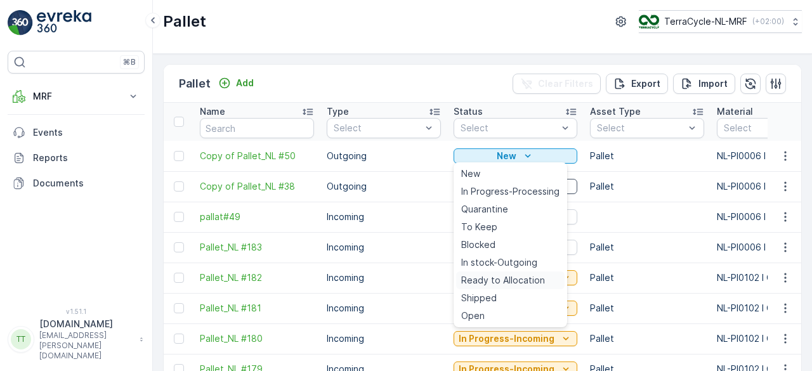
click at [491, 282] on span "Ready to Allocation" at bounding box center [503, 280] width 84 height 13
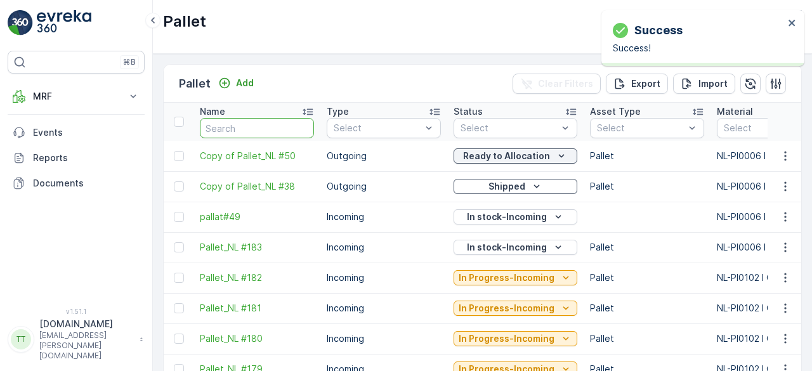
type input "Pallet_NL #50"
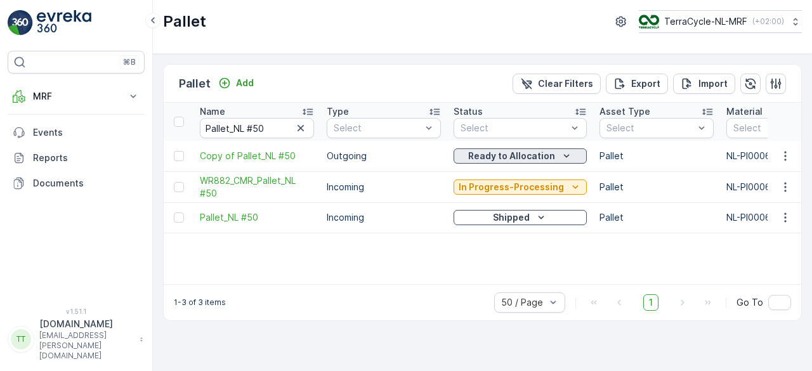
click at [495, 161] on p "Ready to Allocation" at bounding box center [511, 156] width 87 height 13
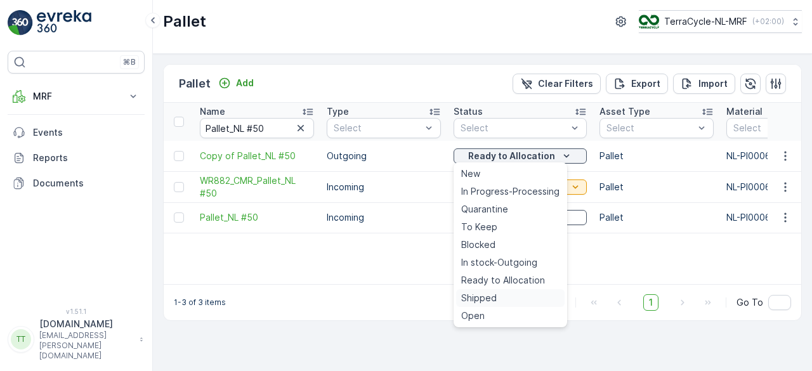
click at [479, 295] on span "Shipped" at bounding box center [479, 298] width 36 height 13
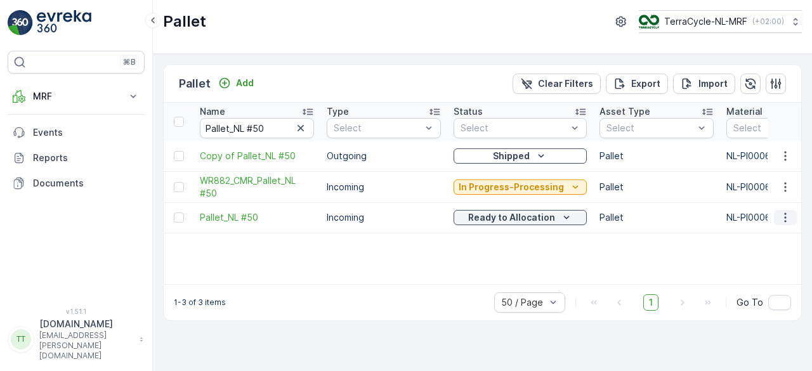
click at [781, 217] on icon "button" at bounding box center [785, 217] width 13 height 13
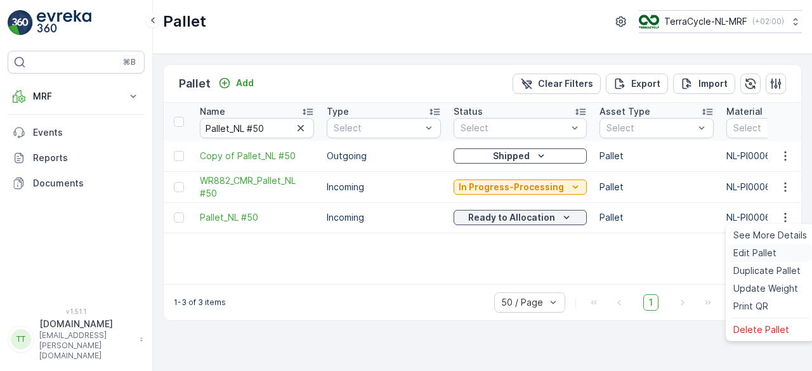
click at [744, 253] on span "Edit Pallet" at bounding box center [754, 253] width 43 height 13
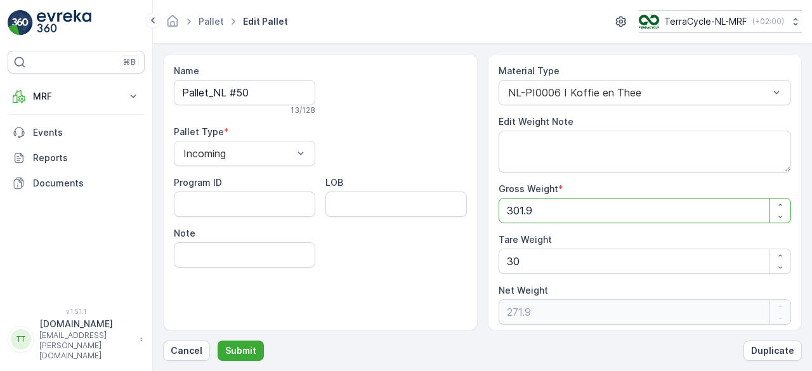
drag, startPoint x: 534, startPoint y: 212, endPoint x: 481, endPoint y: 210, distance: 52.7
click at [481, 210] on div "Name Pallet_NL #50 13 / 128 Pallet Type * Incoming Program ID LOB Note Material…" at bounding box center [482, 192] width 639 height 276
type Weight "1"
type Weight "-29"
type Weight "15"
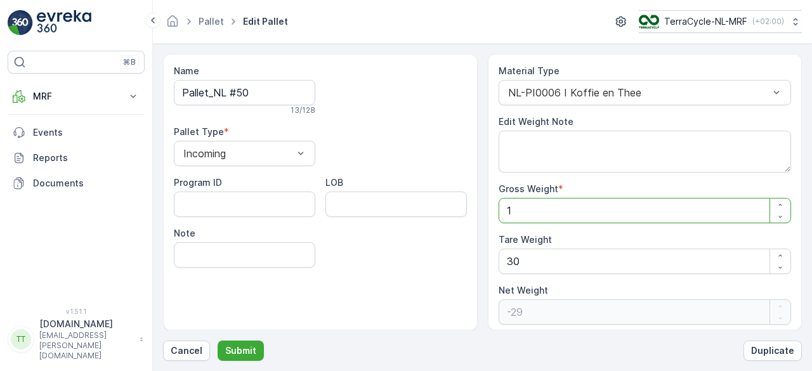
type Weight "-15"
type Weight "156"
type Weight "126"
type Weight "156"
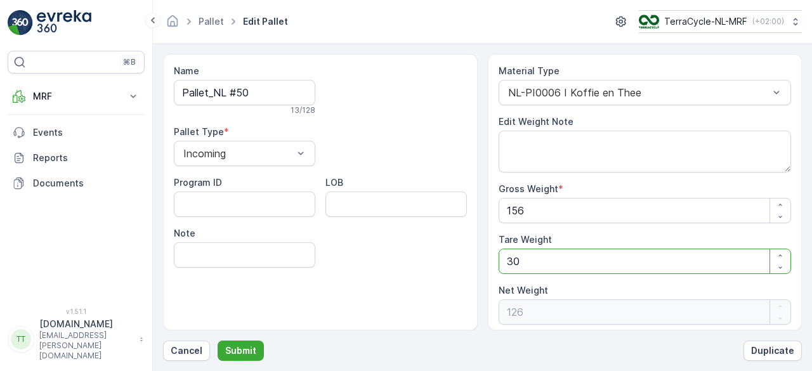
drag, startPoint x: 521, startPoint y: 252, endPoint x: 481, endPoint y: 263, distance: 41.4
click at [481, 263] on div "Name Pallet_NL #50 13 / 128 Pallet Type * Incoming Program ID LOB Note Material…" at bounding box center [482, 192] width 639 height 276
type Weight "2"
type Weight "154"
type Weight "25"
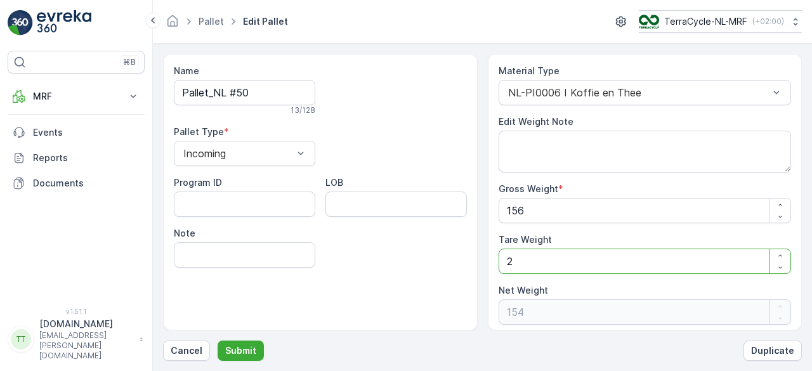
type Weight "131"
type Weight "25"
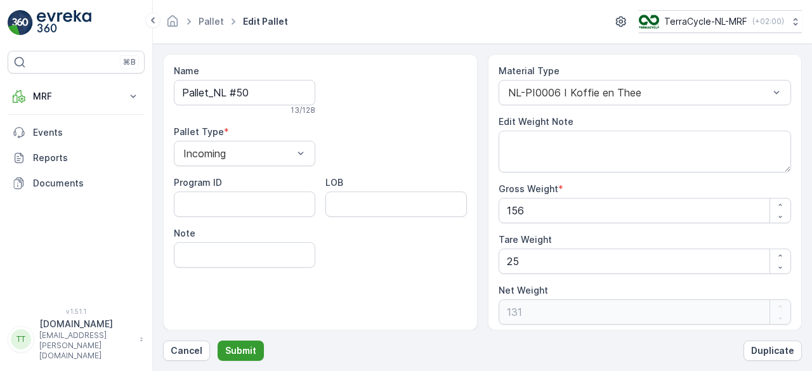
click at [244, 350] on p "Submit" at bounding box center [240, 350] width 31 height 13
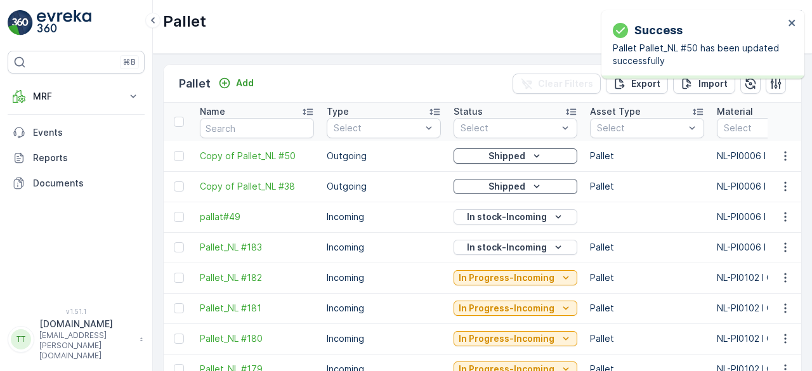
click at [243, 127] on input "text" at bounding box center [257, 128] width 114 height 20
paste input "Pallet_NL #50"
type input "Pallet_NL #50"
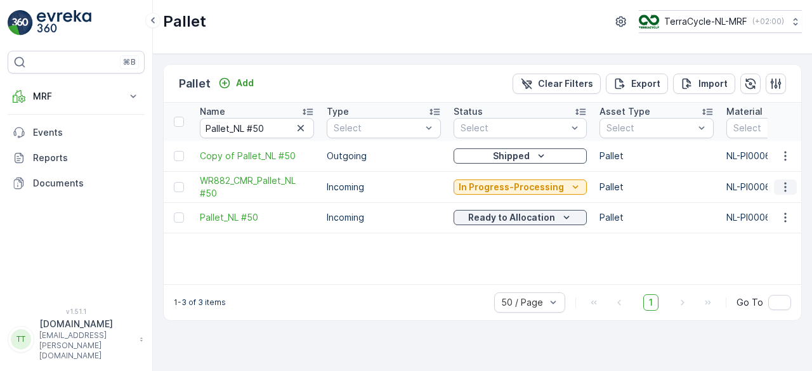
click at [789, 188] on icon "button" at bounding box center [785, 187] width 13 height 13
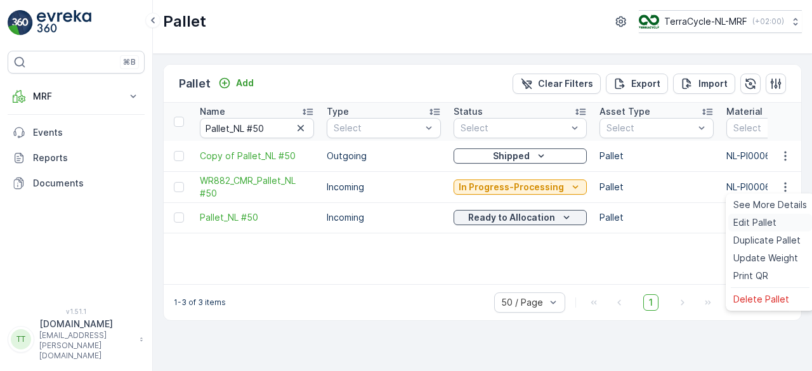
click at [751, 219] on span "Edit Pallet" at bounding box center [754, 222] width 43 height 13
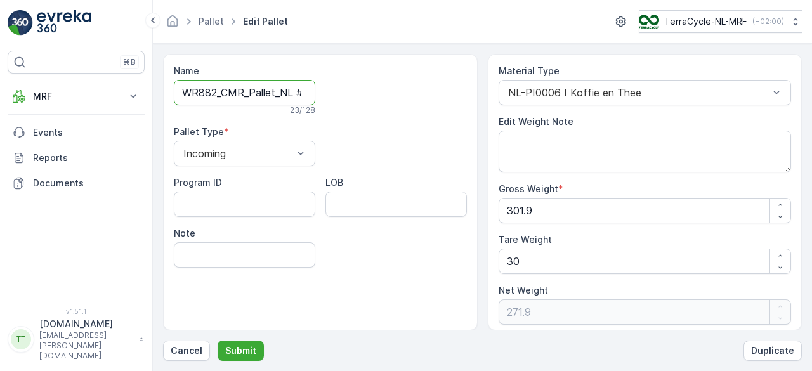
scroll to position [0, 13]
drag, startPoint x: 249, startPoint y: 91, endPoint x: 379, endPoint y: 96, distance: 130.1
click at [379, 96] on div "Name WR882_CMR_Pallet_NL #50 23 / 128 Pallet Type * Incoming Program ID LOB Note" at bounding box center [320, 166] width 293 height 203
click at [234, 91] on input "WR882_CMR_Pallet_NL #50" at bounding box center [244, 92] width 141 height 25
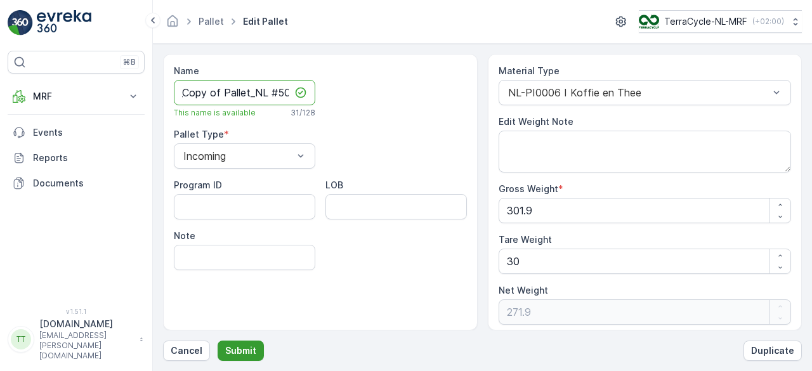
type input "WR882_CMR_Copy of Pallet_NL #50"
click at [241, 348] on p "Submit" at bounding box center [240, 350] width 31 height 13
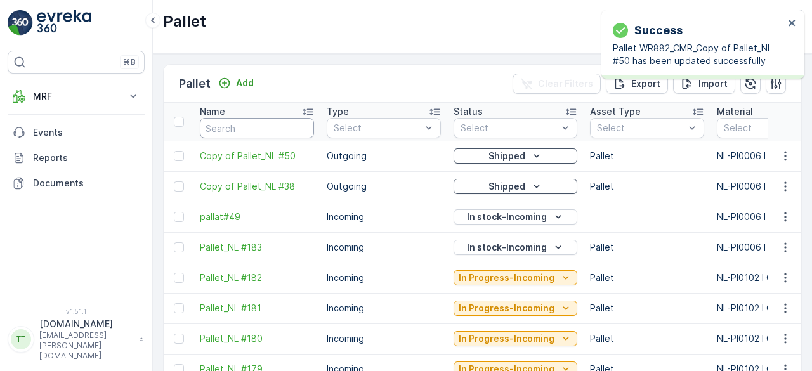
click at [241, 123] on input "text" at bounding box center [257, 128] width 114 height 20
paste input "Pallet_NL #50"
type input "Pallet_NL #50"
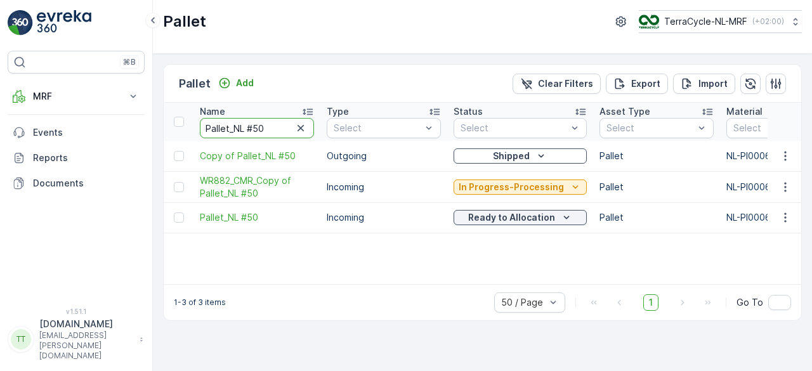
click at [231, 121] on input "Pallet_NL #50" at bounding box center [257, 128] width 114 height 20
paste input "61"
type input "Pallet_NL #61"
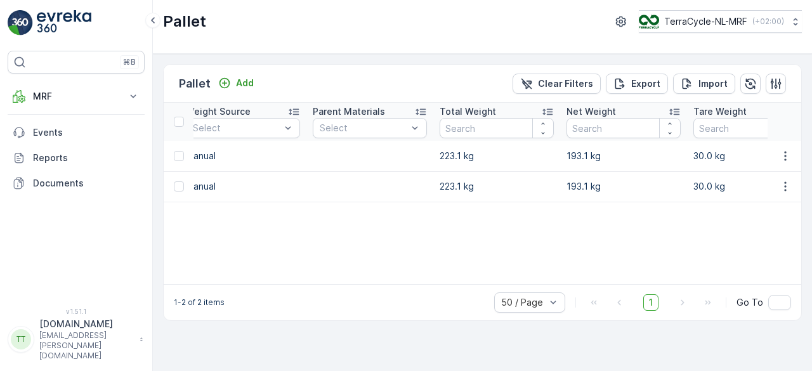
scroll to position [0, 670]
click at [245, 82] on p "Add" at bounding box center [245, 83] width 18 height 13
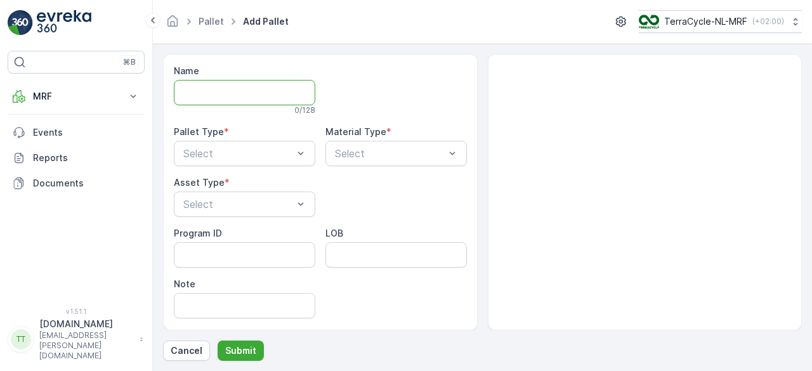
click at [235, 90] on input "Name" at bounding box center [244, 92] width 141 height 25
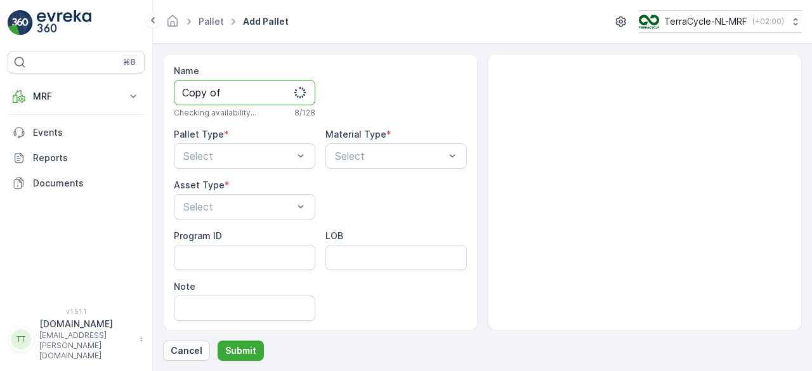
paste input "Pallet_NL #61"
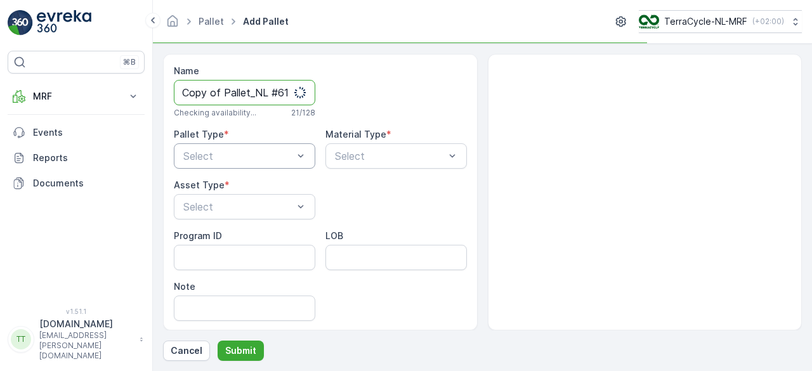
type input "Copy of Pallet_NL #61"
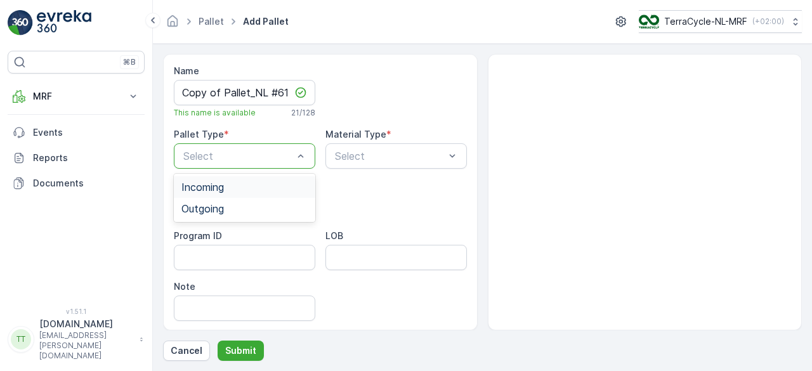
click at [220, 185] on span "Incoming" at bounding box center [202, 186] width 42 height 11
click at [277, 157] on div at bounding box center [238, 155] width 112 height 11
click at [233, 203] on div "Outgoing" at bounding box center [244, 208] width 126 height 11
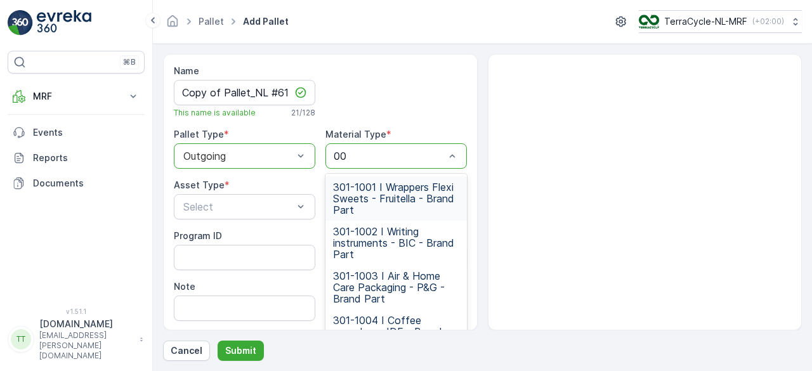
type input "006"
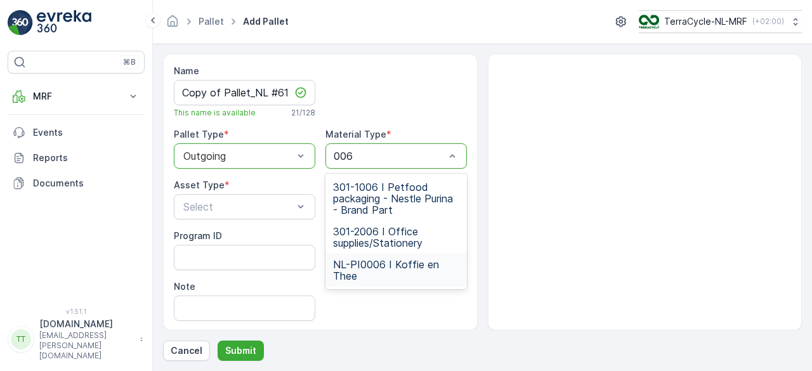
click at [365, 263] on span "NL-PI0006 I Koffie en Thee" at bounding box center [396, 270] width 126 height 23
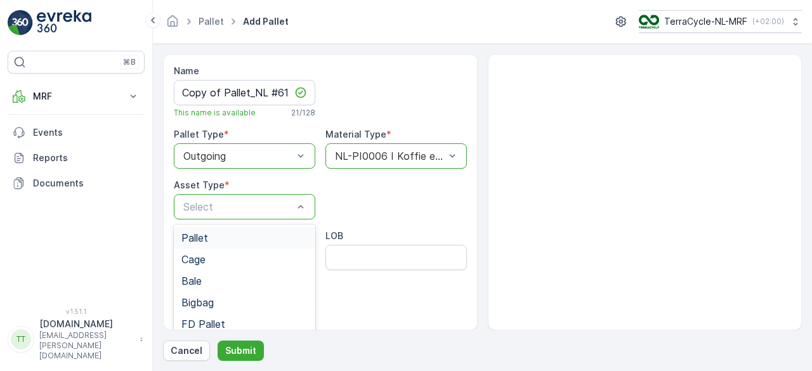
click at [230, 232] on div "Pallet" at bounding box center [244, 237] width 126 height 11
click at [245, 343] on button "Submit" at bounding box center [240, 350] width 46 height 20
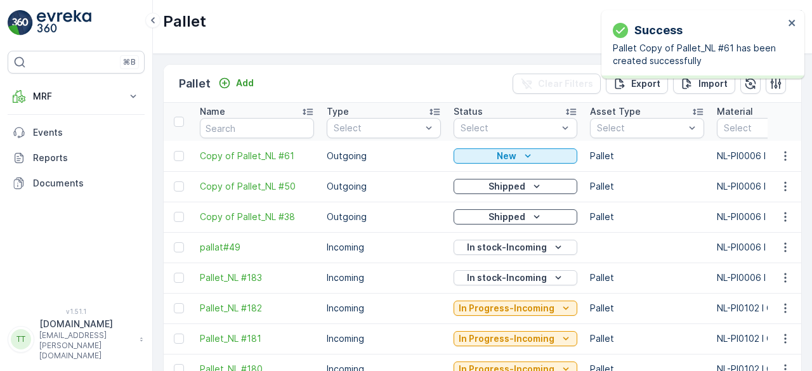
click at [510, 154] on p "New" at bounding box center [506, 156] width 20 height 13
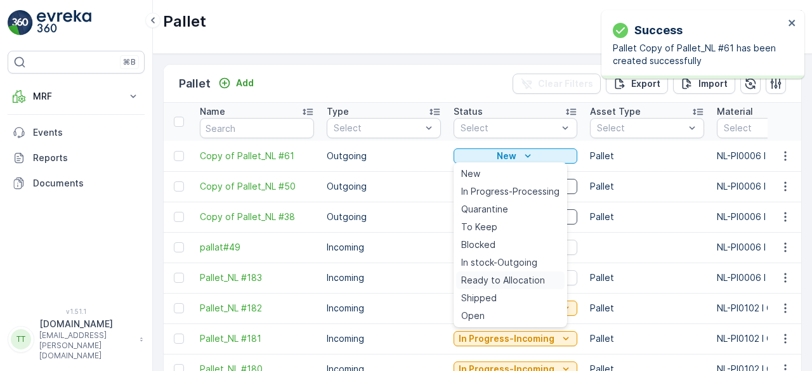
click at [498, 275] on span "Ready to Allocation" at bounding box center [503, 280] width 84 height 13
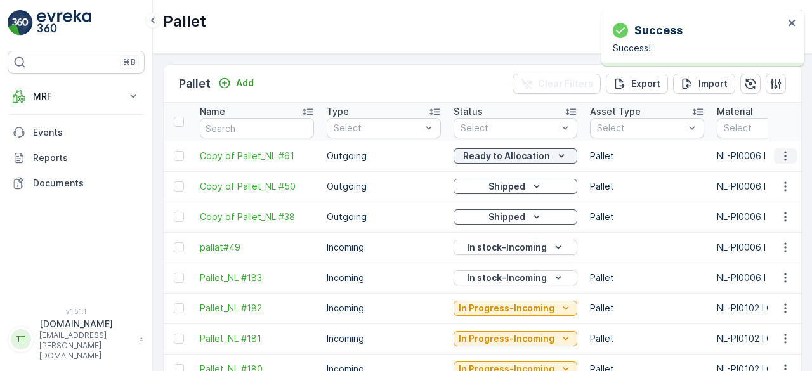
click at [779, 158] on icon "button" at bounding box center [785, 156] width 13 height 13
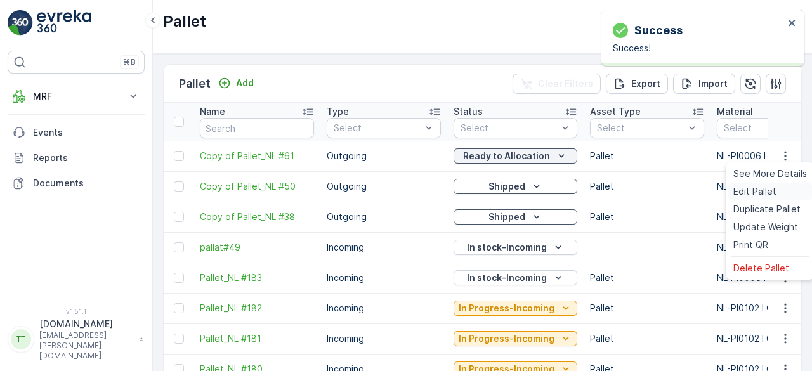
click at [740, 191] on span "Edit Pallet" at bounding box center [754, 191] width 43 height 13
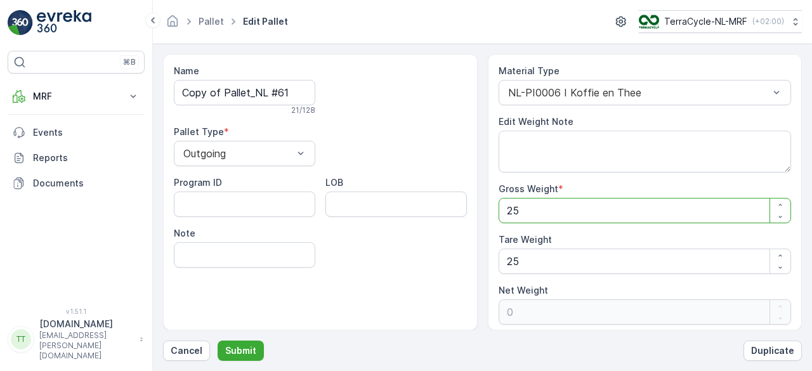
click at [541, 205] on Weight "25" at bounding box center [644, 210] width 293 height 25
type Weight "2"
type Weight "-23"
type Weight "22"
type Weight "-3"
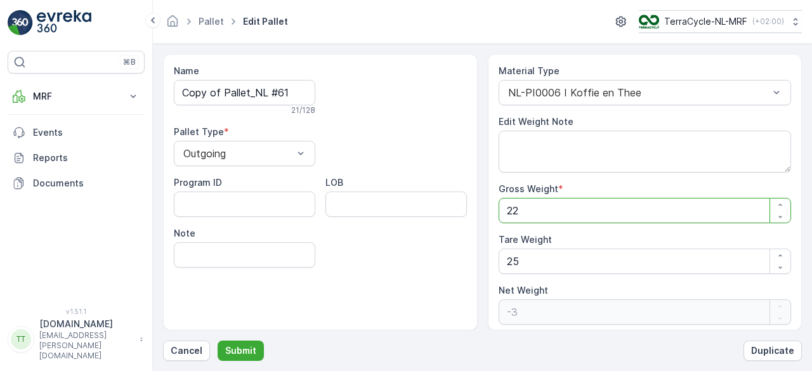
type Weight "223"
type Weight "198"
type Weight "223.1"
type Weight "198.1"
type Weight "223.1"
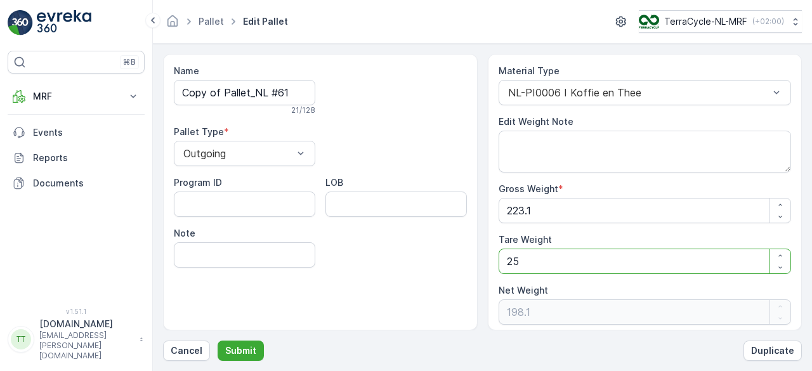
drag, startPoint x: 525, startPoint y: 268, endPoint x: 496, endPoint y: 268, distance: 29.2
click at [496, 268] on div "Material Type NL-PI0006 I Koffie en Thee Edit Weight Note Gross Weight * 223.1 …" at bounding box center [645, 192] width 314 height 276
type Weight "3"
type Weight "220.1"
type Weight "30"
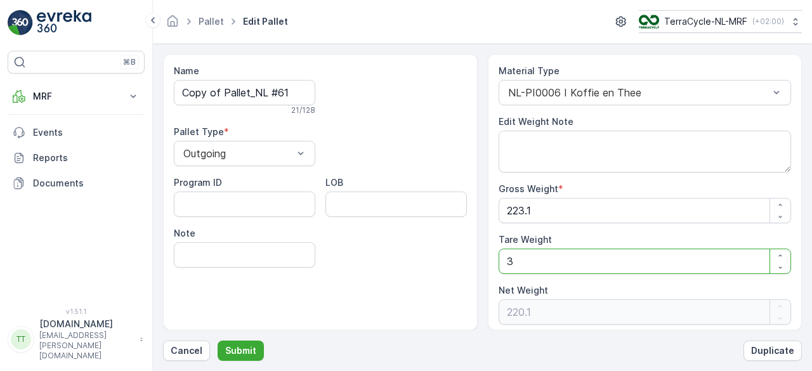
type Weight "193.1"
type Weight "30"
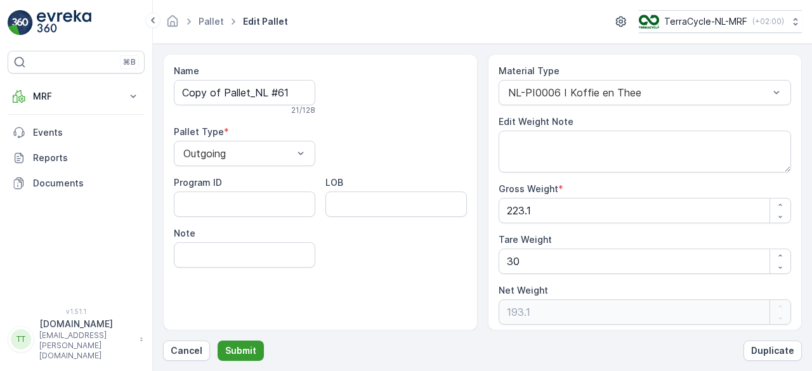
click at [245, 346] on p "Submit" at bounding box center [240, 350] width 31 height 13
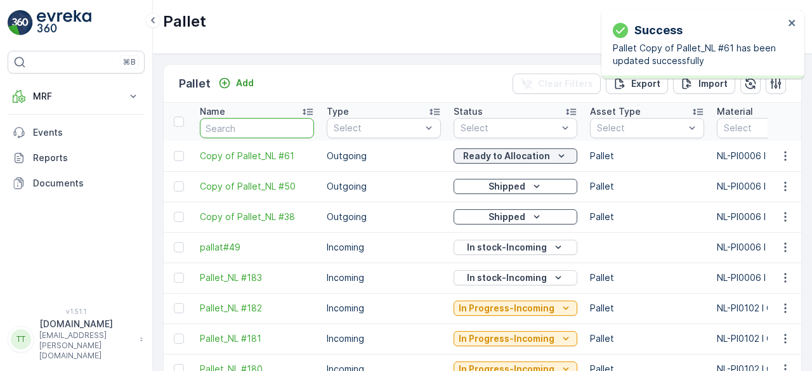
click at [221, 118] on input "text" at bounding box center [257, 128] width 114 height 20
paste input "Pallet_NL #61"
type input "Pallet_NL #61"
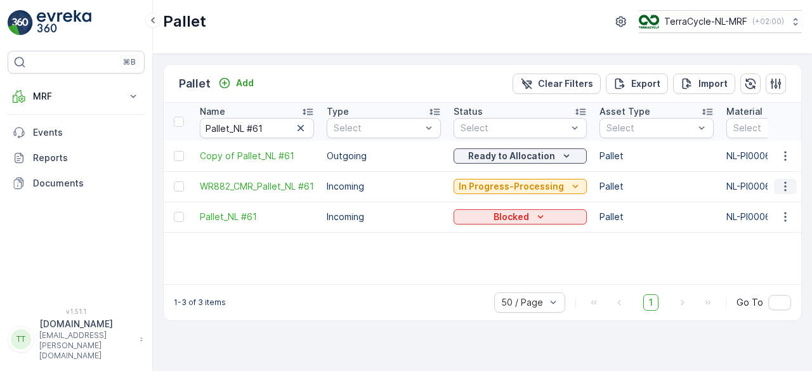
click at [790, 187] on icon "button" at bounding box center [785, 186] width 13 height 13
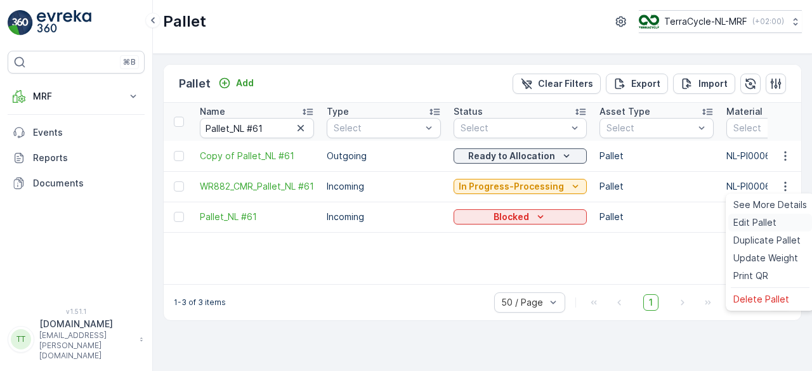
click at [756, 216] on span "Edit Pallet" at bounding box center [754, 222] width 43 height 13
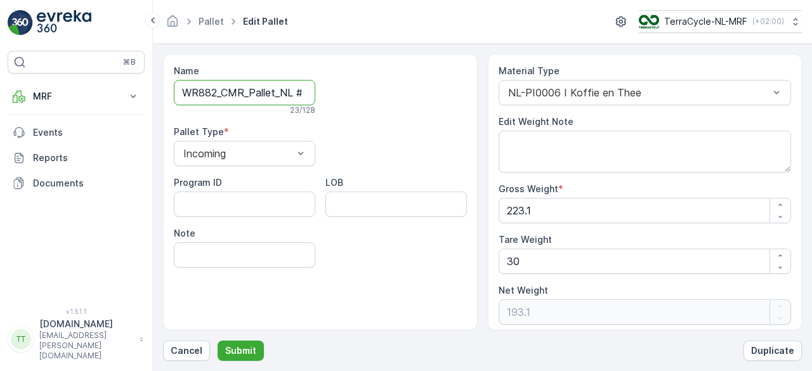
click at [249, 89] on input "WR882_CMR_Pallet_NL #61" at bounding box center [244, 92] width 141 height 25
type input "WR882_CMR_Copy of Pallet_NL #61"
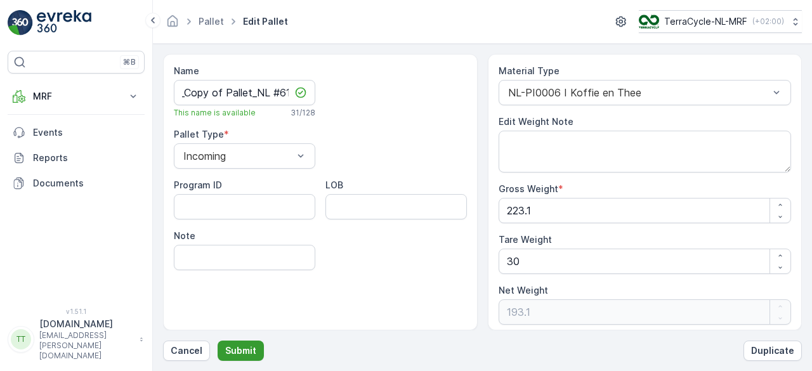
scroll to position [0, 0]
click at [242, 344] on p "Submit" at bounding box center [240, 350] width 31 height 13
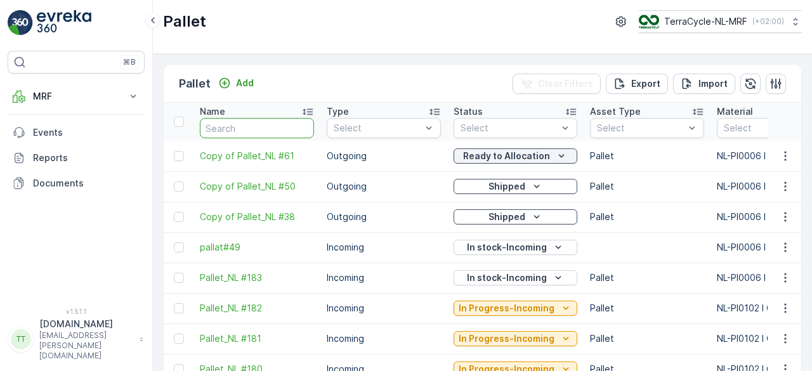
click at [256, 133] on input "text" at bounding box center [257, 128] width 114 height 20
paste input "Pallet_NL #61"
type input "Pallet_NL #61"
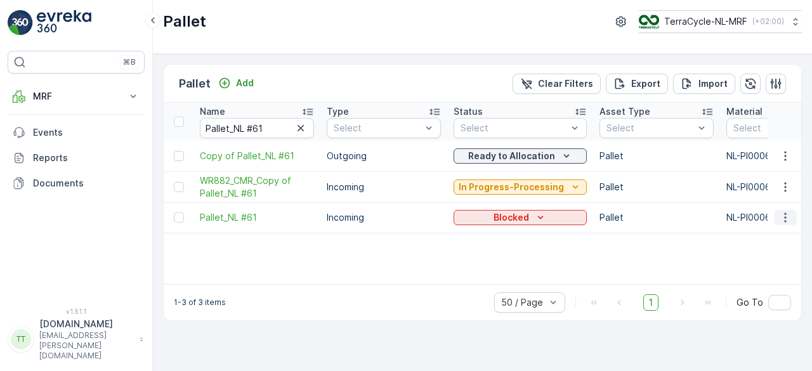
click at [789, 222] on icon "button" at bounding box center [785, 217] width 13 height 13
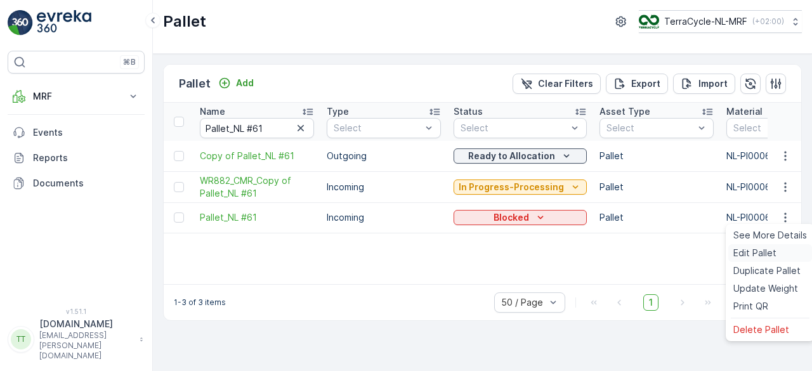
click at [754, 253] on span "Edit Pallet" at bounding box center [754, 253] width 43 height 13
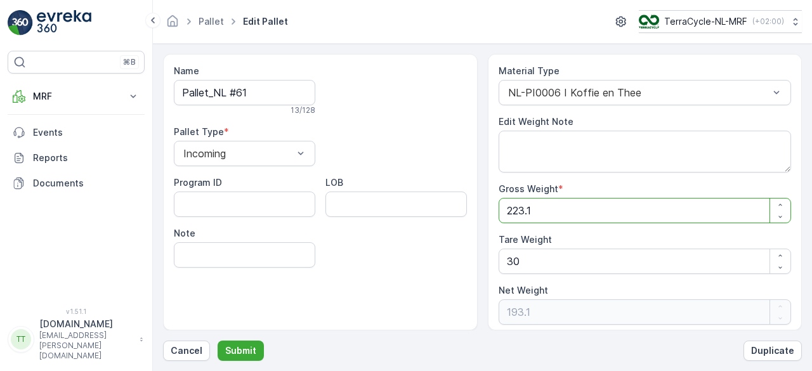
drag, startPoint x: 555, startPoint y: 212, endPoint x: 441, endPoint y: 216, distance: 113.6
click at [441, 216] on div "Name Pallet_NL #61 13 / 128 Pallet Type * Incoming Program ID LOB Note Material…" at bounding box center [482, 192] width 639 height 276
type Weight "1"
type Weight "-29"
type Weight "16"
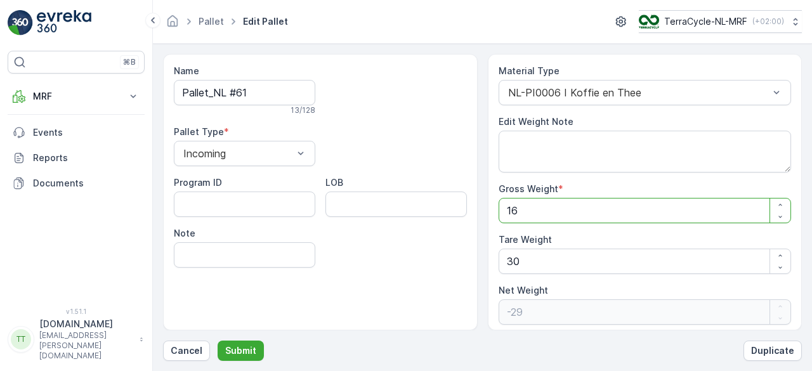
type Weight "-14"
type Weight "165"
type Weight "135"
type Weight "165"
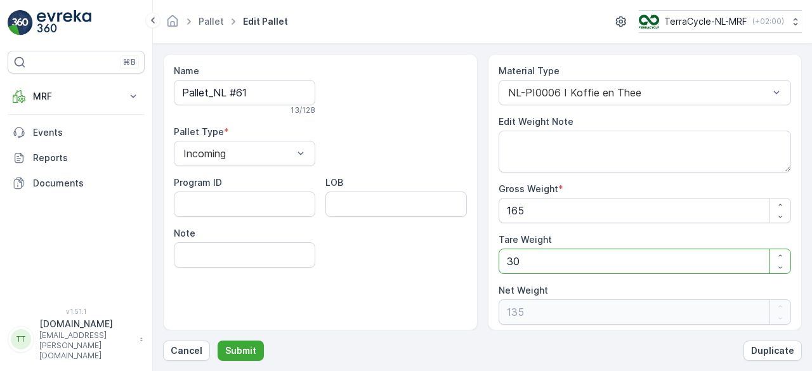
click at [516, 256] on Weight "30" at bounding box center [644, 261] width 293 height 25
type Weight "3"
type Weight "162"
type Weight "0"
type Weight "2"
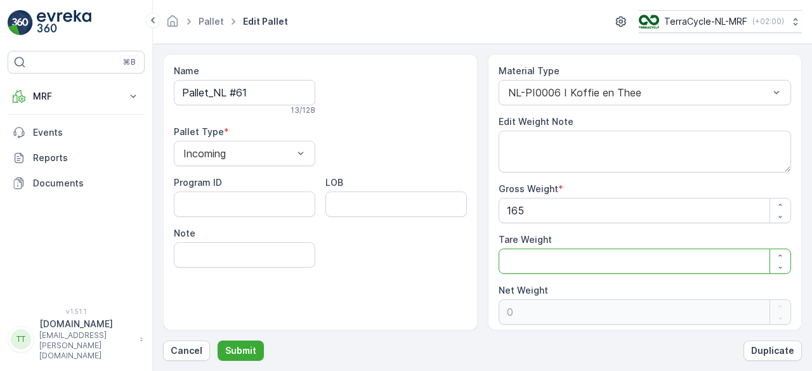
type Weight "163"
type Weight "20"
type Weight "145"
type Weight "20"
click at [231, 346] on p "Submit" at bounding box center [240, 350] width 31 height 13
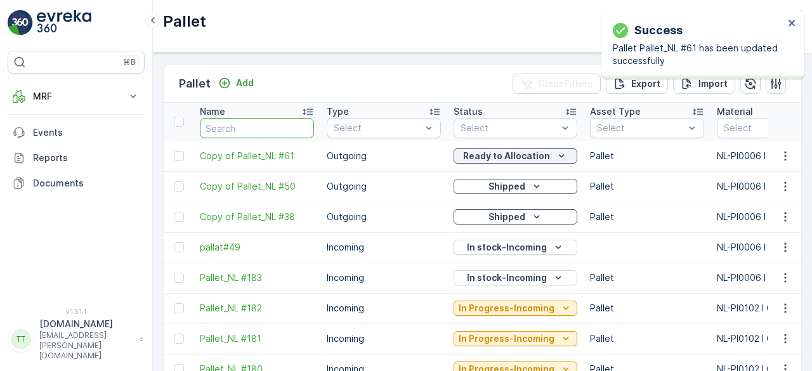
click at [218, 127] on input "text" at bounding box center [257, 128] width 114 height 20
type input "Pallet_NL #61"
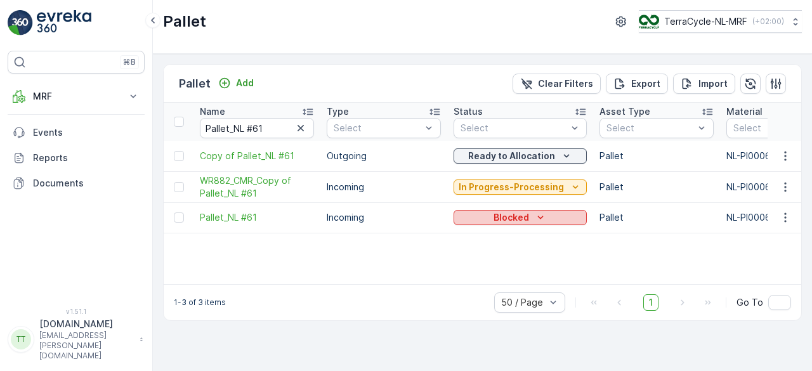
click at [499, 217] on p "Blocked" at bounding box center [511, 217] width 36 height 13
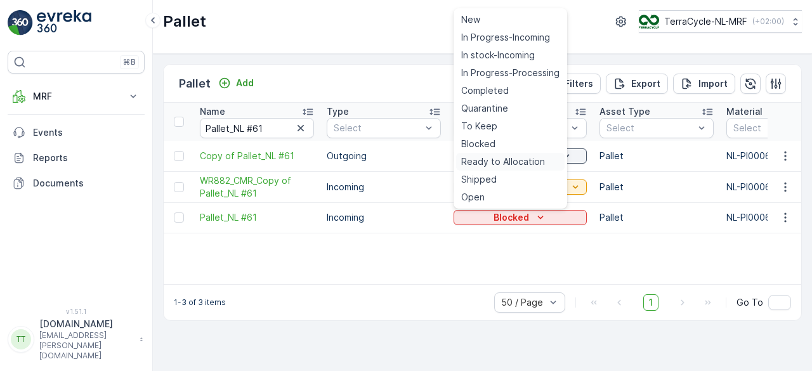
click at [498, 165] on span "Ready to Allocation" at bounding box center [503, 161] width 84 height 13
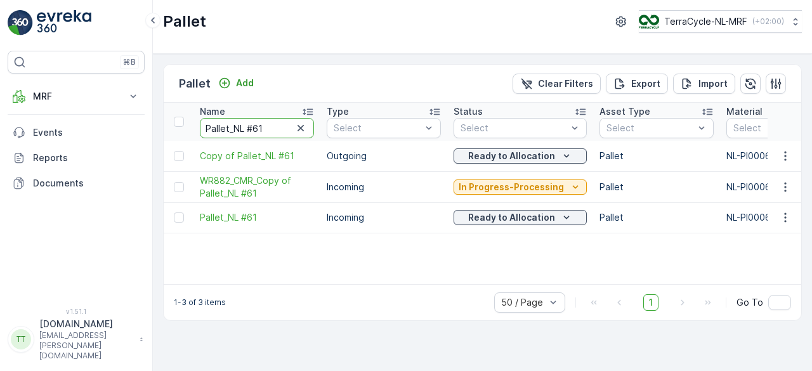
click at [256, 129] on input "Pallet_NL #61" at bounding box center [257, 128] width 114 height 20
type input "Pallet_NL #51"
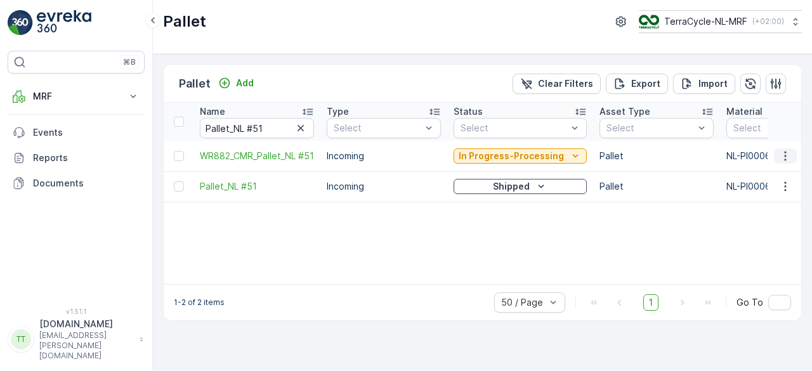
click at [779, 150] on icon "button" at bounding box center [785, 156] width 13 height 13
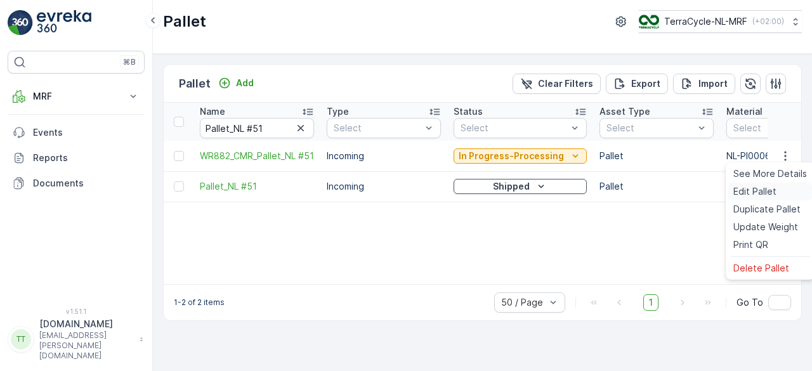
click at [742, 190] on span "Edit Pallet" at bounding box center [754, 191] width 43 height 13
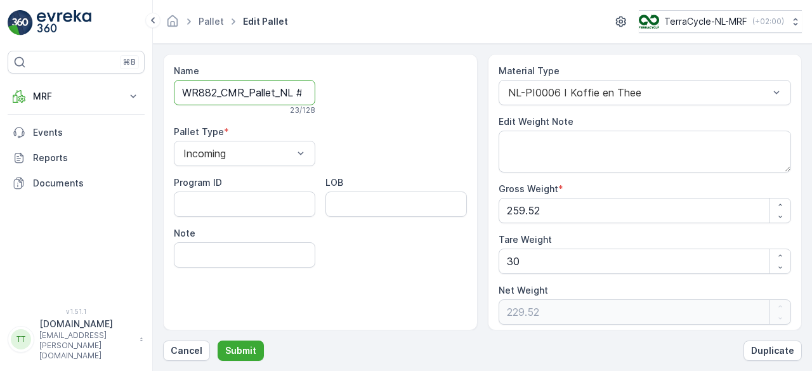
click at [249, 92] on input "WR882_CMR_Pallet_NL #51" at bounding box center [244, 92] width 141 height 25
type input "WR882_CMR_Copy of Pallet_NL #51"
click at [237, 347] on p "Submit" at bounding box center [240, 350] width 31 height 13
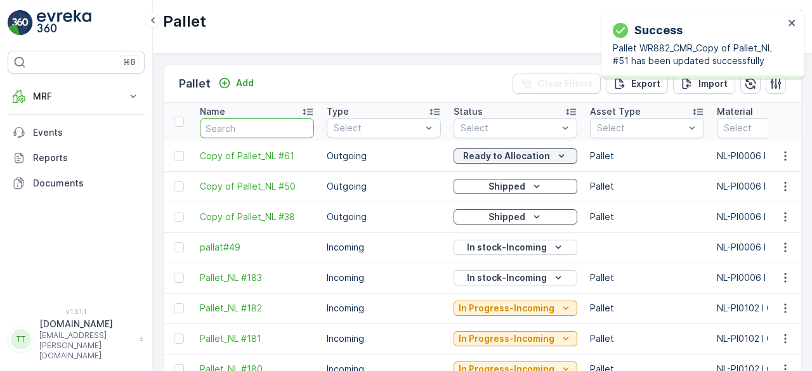
click at [252, 120] on input "text" at bounding box center [257, 128] width 114 height 20
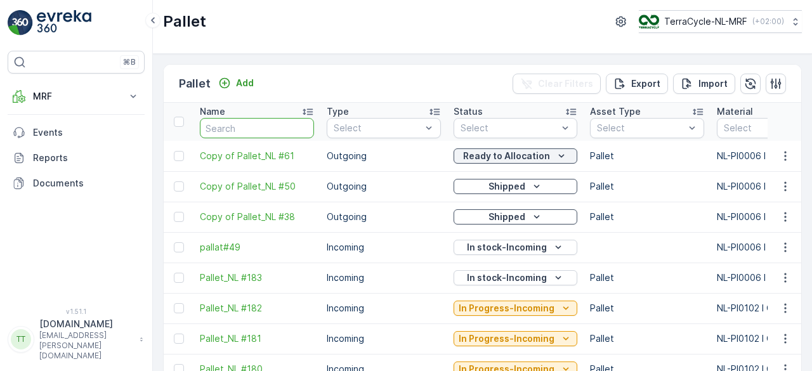
paste input "Pallet_NL #51"
type input "Pallet_NL #51"
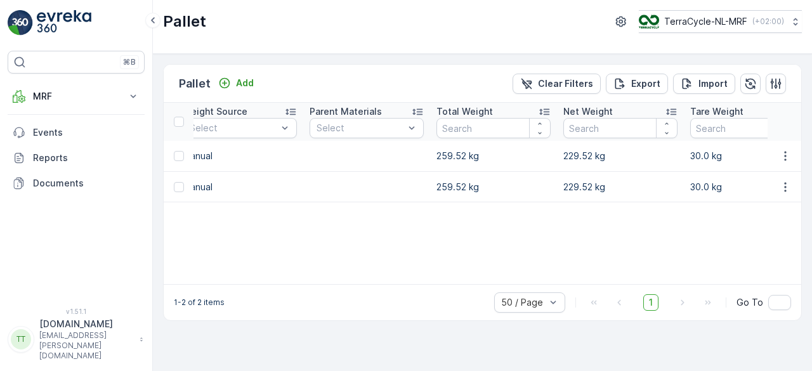
scroll to position [0, 673]
click at [244, 78] on p "Add" at bounding box center [245, 83] width 18 height 13
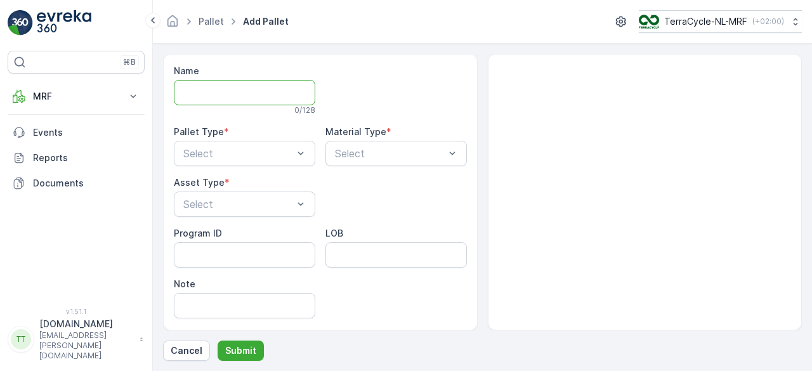
click at [220, 88] on input "Name" at bounding box center [244, 92] width 141 height 25
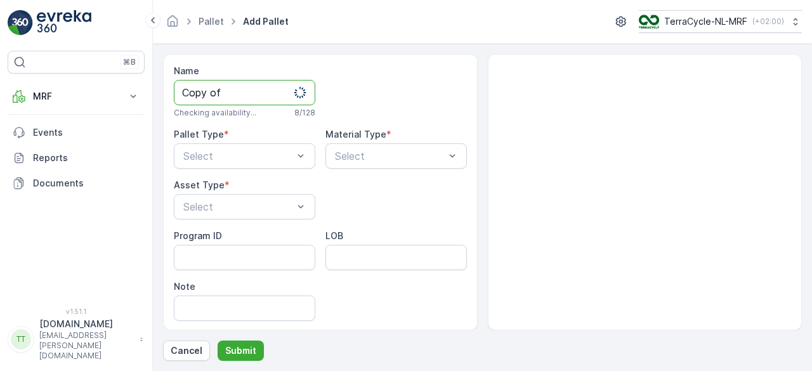
paste input "Pallet_NL #51"
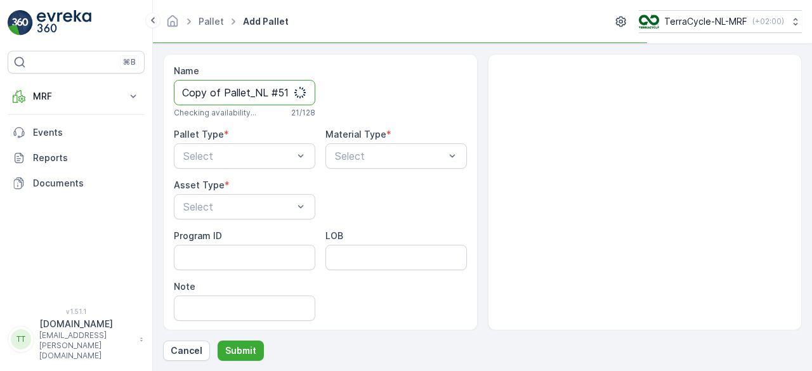
scroll to position [0, 1]
type input "Copy of Pallet_NL #51"
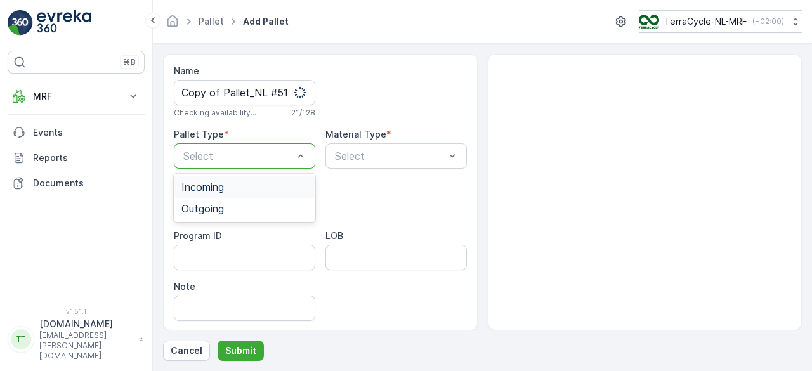
scroll to position [0, 0]
click at [216, 205] on span "Outgoing" at bounding box center [202, 208] width 42 height 11
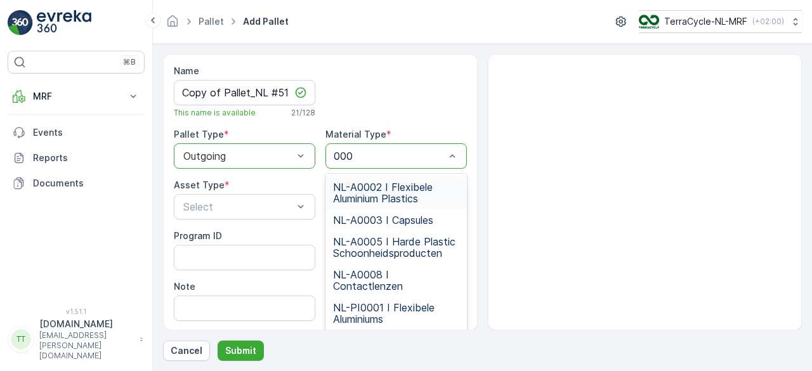
type input "0006"
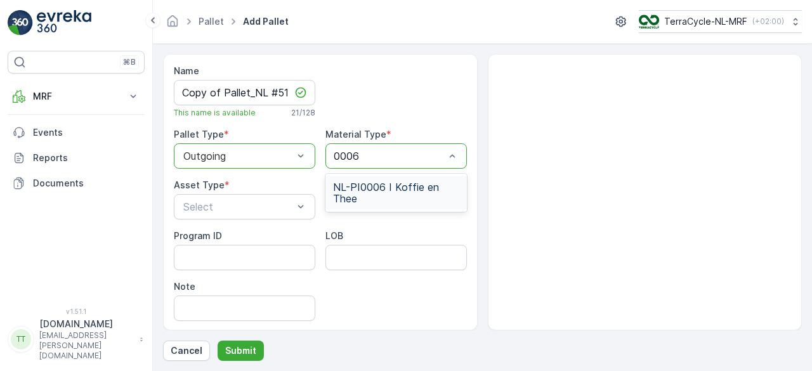
click at [361, 185] on span "NL-PI0006 I Koffie en Thee" at bounding box center [396, 192] width 126 height 23
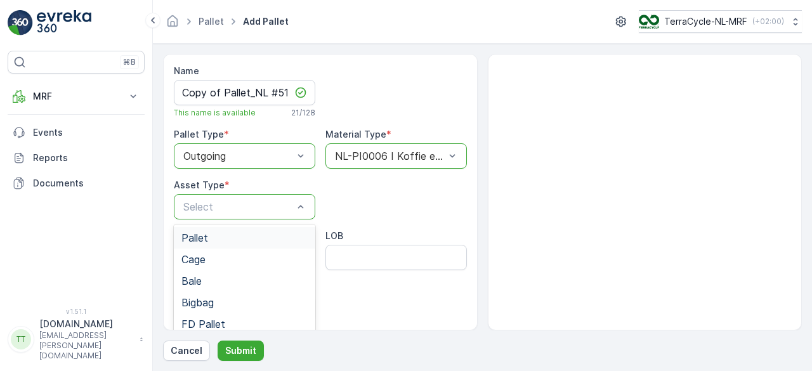
click at [217, 233] on div "Pallet" at bounding box center [244, 237] width 126 height 11
click at [238, 346] on p "Submit" at bounding box center [240, 350] width 31 height 13
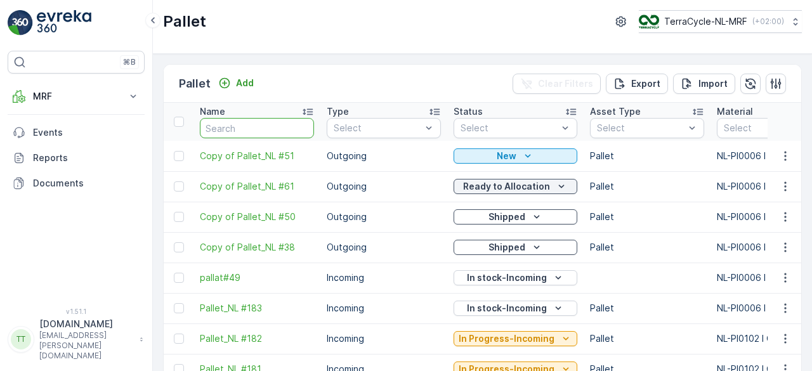
type input "Pallet_NL #51"
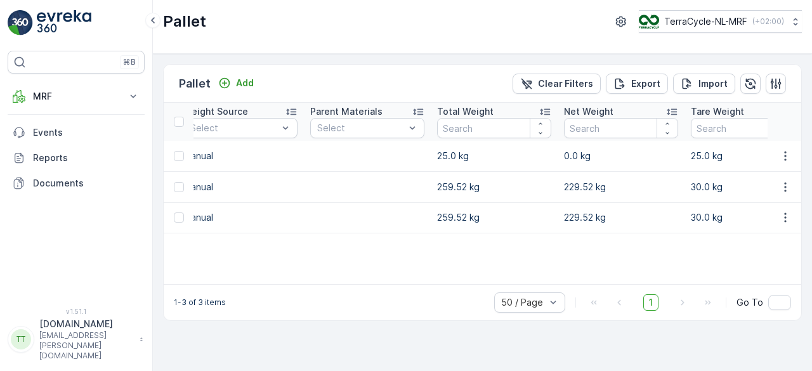
scroll to position [0, 720]
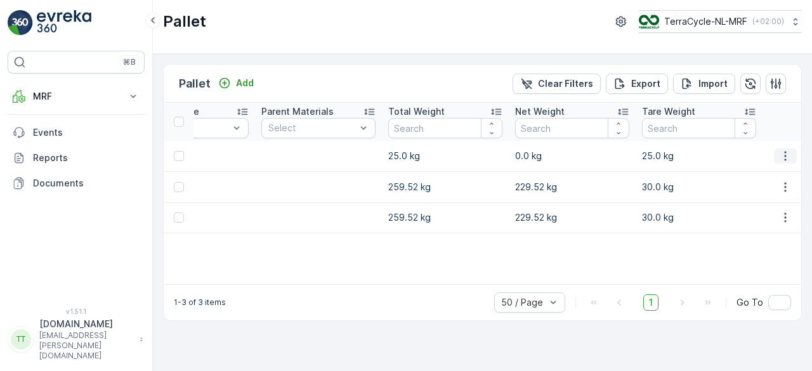
click at [783, 155] on icon "button" at bounding box center [785, 156] width 13 height 13
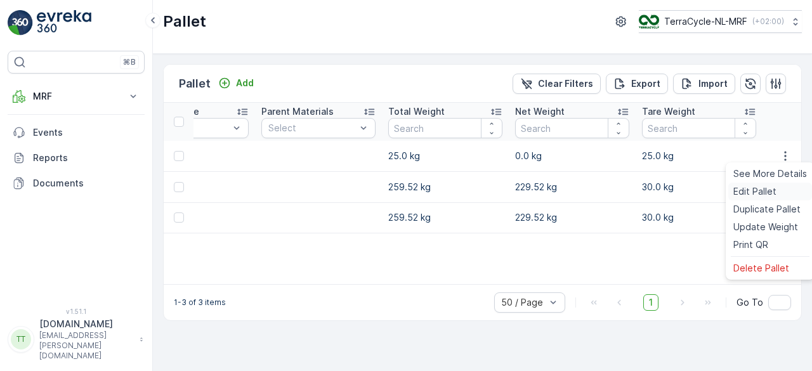
click at [758, 188] on span "Edit Pallet" at bounding box center [754, 191] width 43 height 13
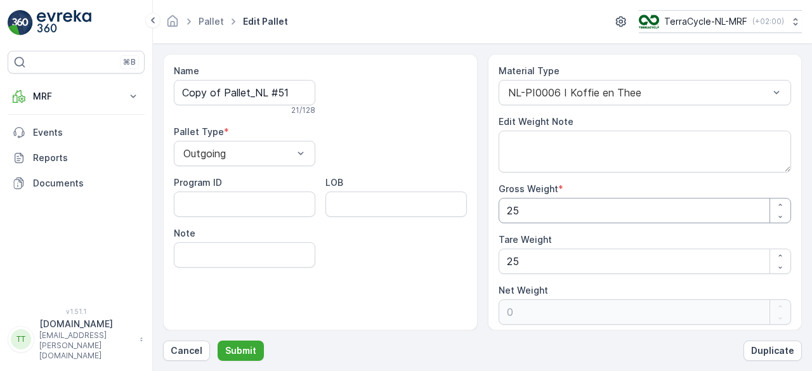
click at [561, 212] on Weight "25" at bounding box center [644, 210] width 293 height 25
type Weight "259"
type Weight "234"
type Weight "259.5"
type Weight "234.5"
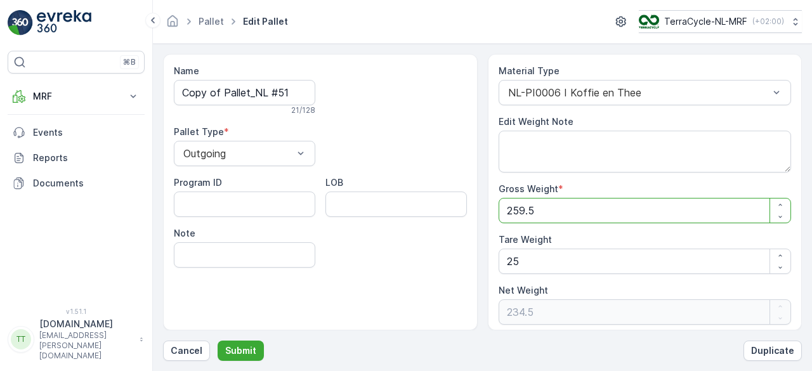
type Weight "259.52"
type Weight "234.52"
type Weight "259.52"
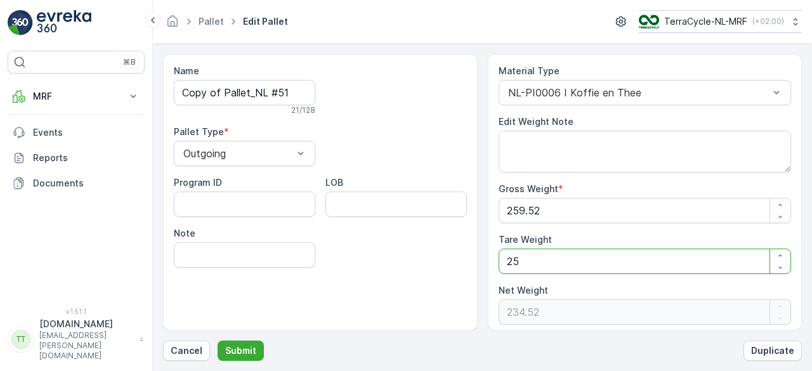
drag, startPoint x: 524, startPoint y: 266, endPoint x: 476, endPoint y: 275, distance: 48.9
click at [476, 275] on div "Name Copy of Pallet_NL #51 21 / 128 Pallet Type * Outgoing Program ID LOB Note …" at bounding box center [482, 192] width 639 height 276
type Weight "3"
type Weight "256.52"
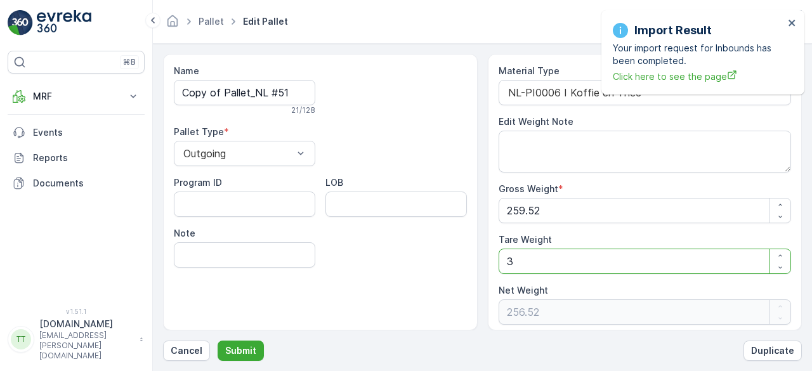
type Weight "30"
type Weight "229.52"
type Weight "30"
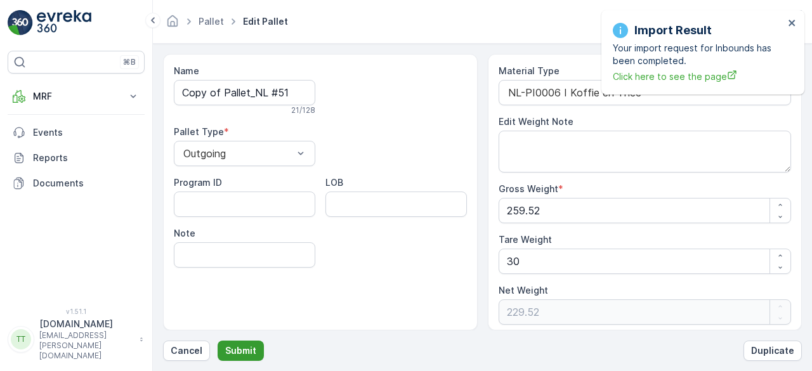
click at [249, 347] on p "Submit" at bounding box center [240, 350] width 31 height 13
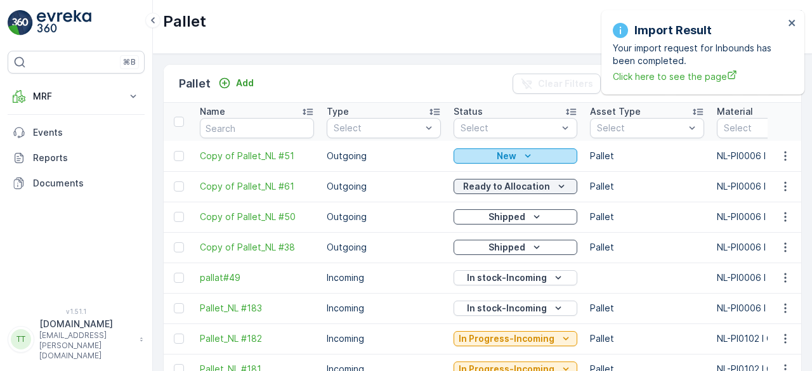
click at [481, 150] on div "New" at bounding box center [514, 156] width 113 height 13
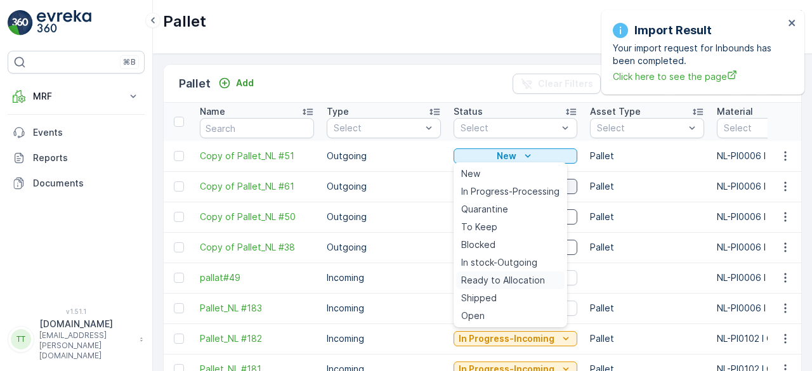
click at [492, 275] on span "Ready to Allocation" at bounding box center [503, 280] width 84 height 13
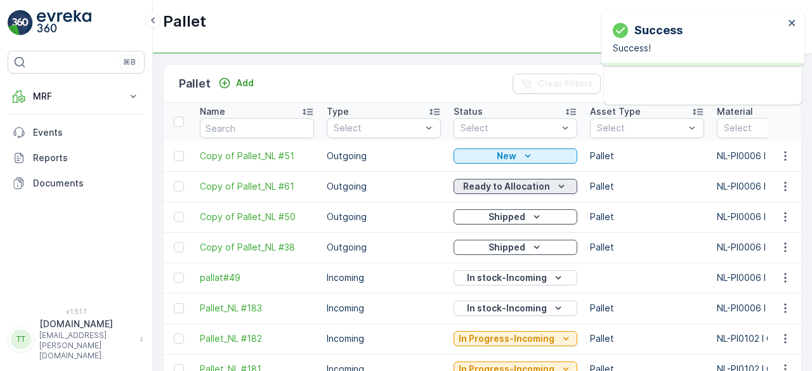
click at [494, 187] on p "Ready to Allocation" at bounding box center [506, 186] width 87 height 13
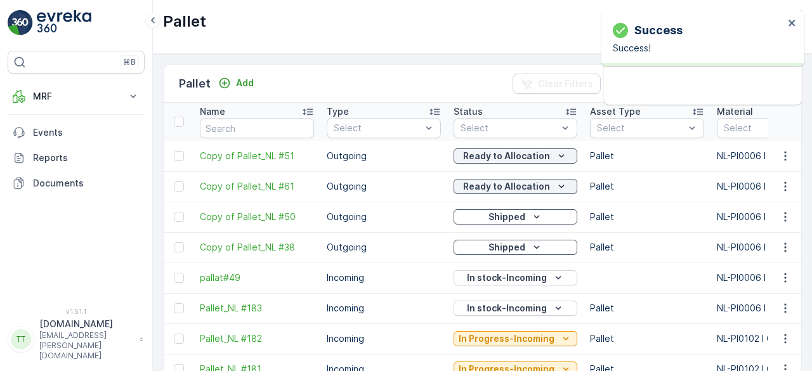
click at [482, 327] on td "In Progress-Incoming" at bounding box center [515, 338] width 136 height 30
click at [507, 183] on p "Ready to Allocation" at bounding box center [506, 186] width 87 height 13
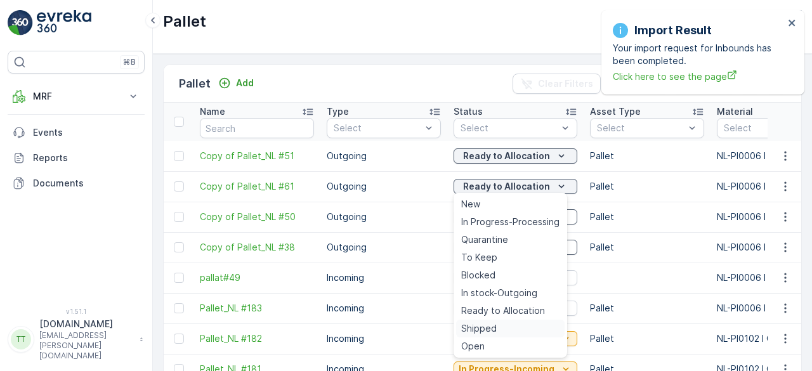
click at [473, 328] on span "Shipped" at bounding box center [479, 328] width 36 height 13
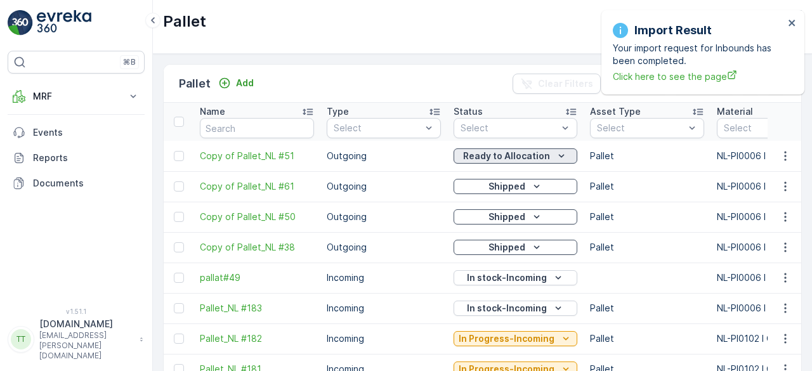
click at [470, 150] on p "Ready to Allocation" at bounding box center [506, 156] width 87 height 13
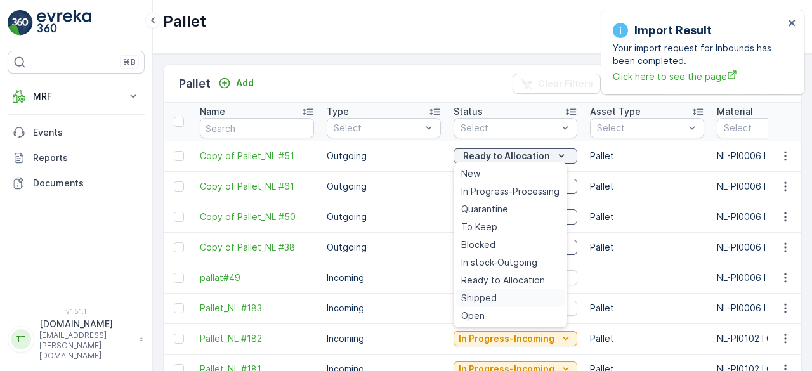
click at [479, 294] on span "Shipped" at bounding box center [479, 298] width 36 height 13
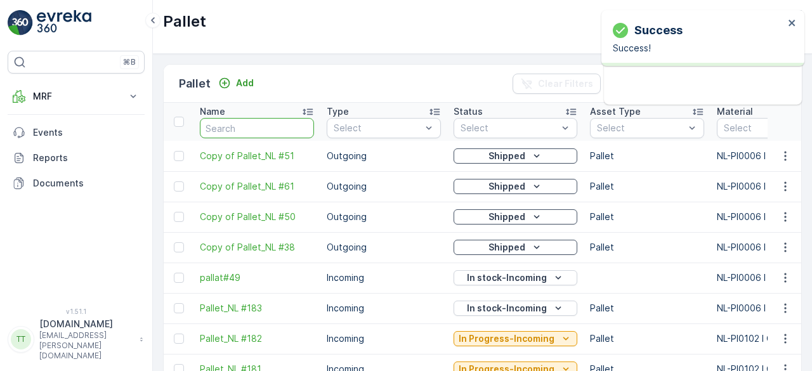
click at [219, 127] on input "text" at bounding box center [257, 128] width 114 height 20
paste input "Pallet_NL #51"
type input "Pallet_NL #51"
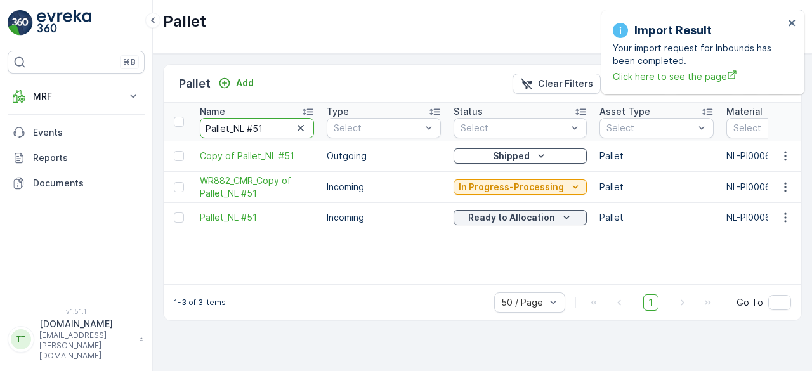
click at [258, 127] on input "Pallet_NL #51" at bounding box center [257, 128] width 114 height 20
type input "Pallet_NL #61"
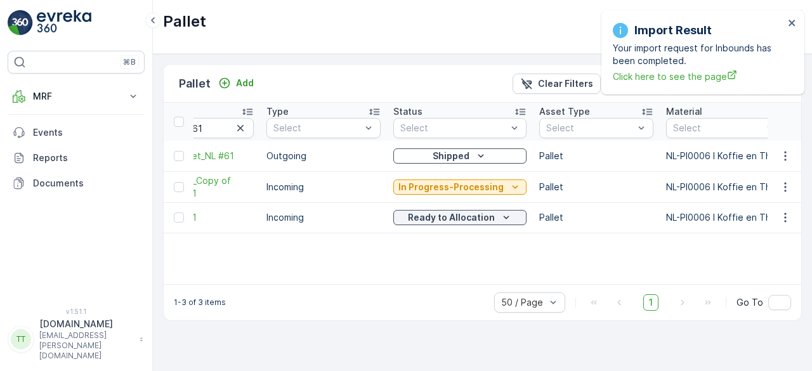
scroll to position [0, 34]
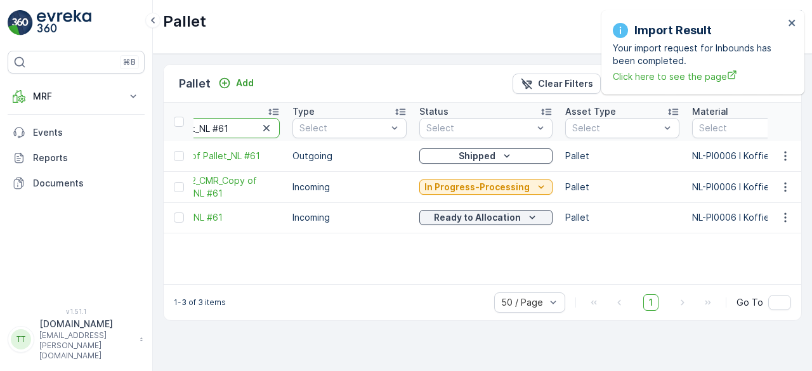
click at [222, 129] on input "Pallet_NL #61" at bounding box center [222, 128] width 114 height 20
type input "Pallet_NL #15"
click at [222, 129] on input "Pallet_NL #15" at bounding box center [222, 128] width 114 height 20
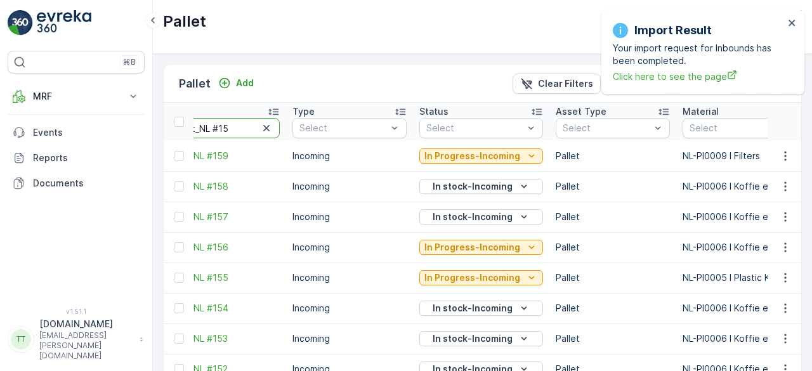
click at [235, 122] on input "Pallet_NL #15" at bounding box center [222, 128] width 114 height 20
type input "Pallet_NL #51"
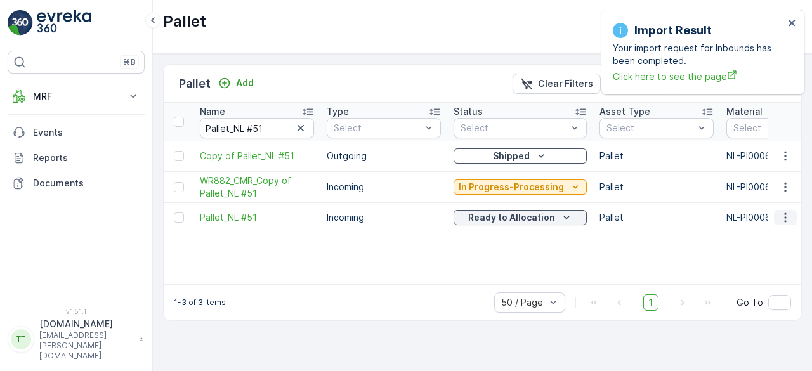
click at [785, 219] on icon "button" at bounding box center [785, 218] width 2 height 10
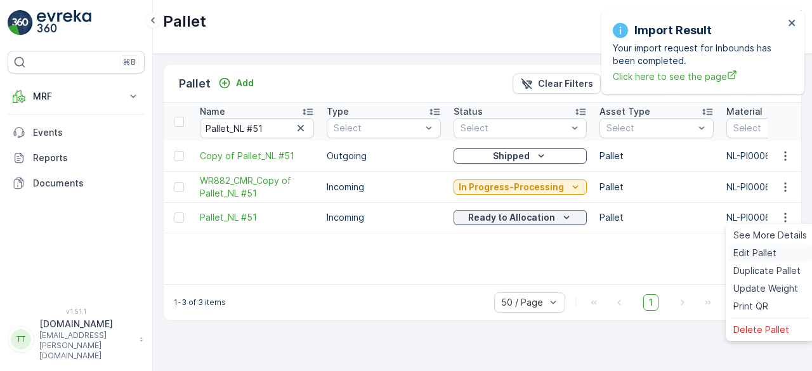
click at [748, 258] on span "Edit Pallet" at bounding box center [754, 253] width 43 height 13
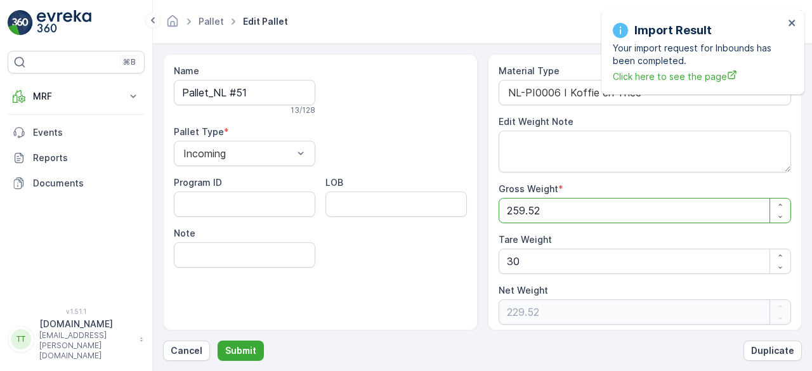
drag, startPoint x: 549, startPoint y: 211, endPoint x: 514, endPoint y: 209, distance: 35.0
click at [514, 209] on Weight "259.52" at bounding box center [644, 210] width 293 height 25
type Weight "22"
type Weight "-8"
type Weight "221"
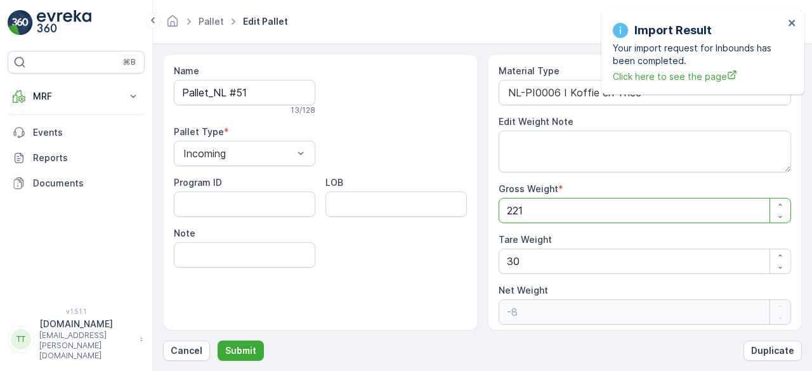
type Weight "191"
type Weight "221"
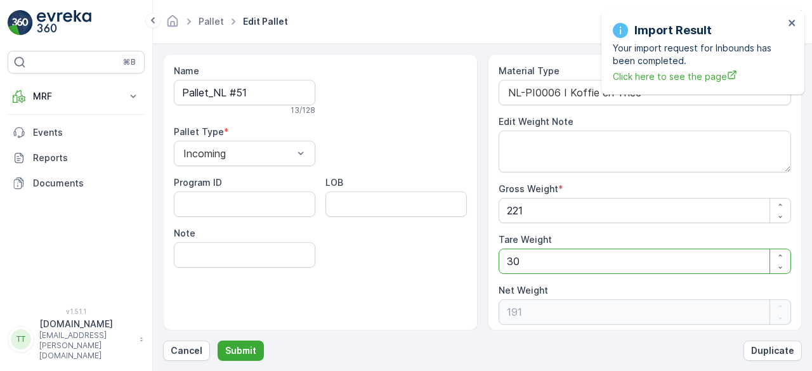
click at [514, 259] on Weight "30" at bounding box center [644, 261] width 293 height 25
type Weight "0"
type Weight "221"
type Weight "20"
type Weight "201"
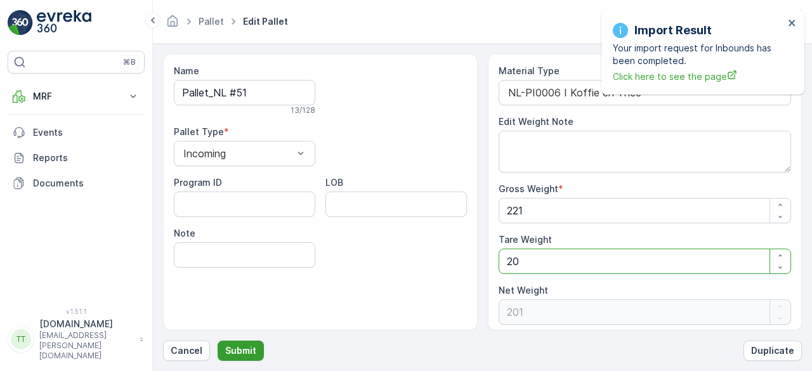
type Weight "20"
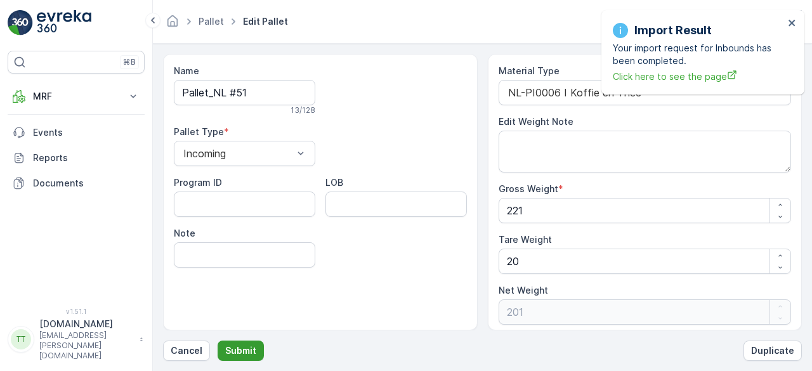
click at [242, 351] on p "Submit" at bounding box center [240, 350] width 31 height 13
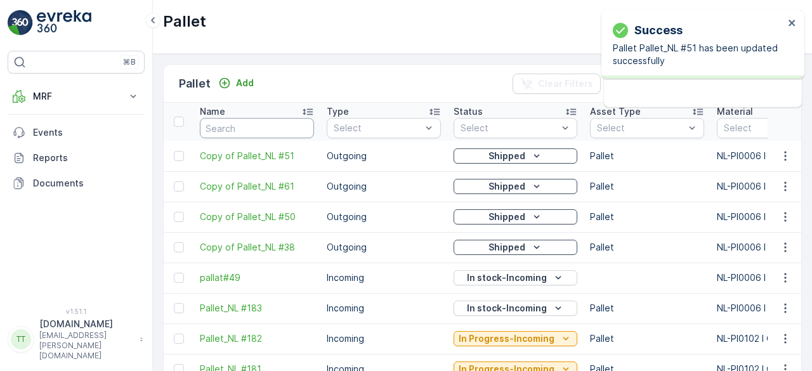
click at [221, 121] on input "text" at bounding box center [257, 128] width 114 height 20
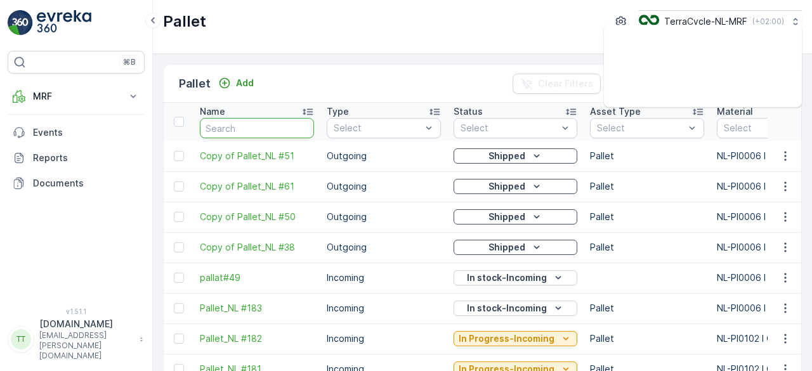
paste input "Pallet_NL #57"
type input "Pallet_NL #57"
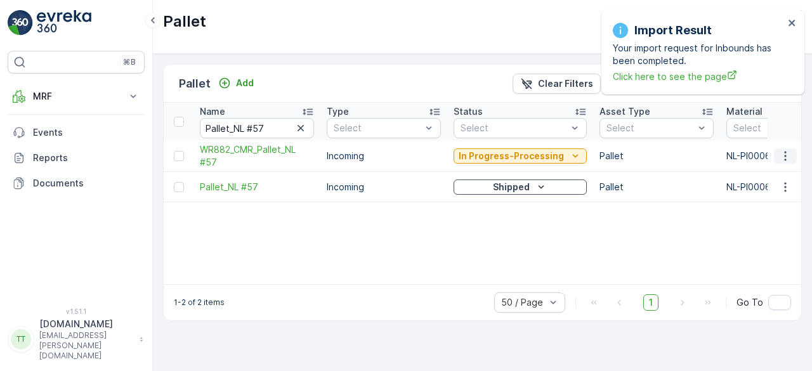
click at [785, 157] on icon "button" at bounding box center [785, 156] width 13 height 13
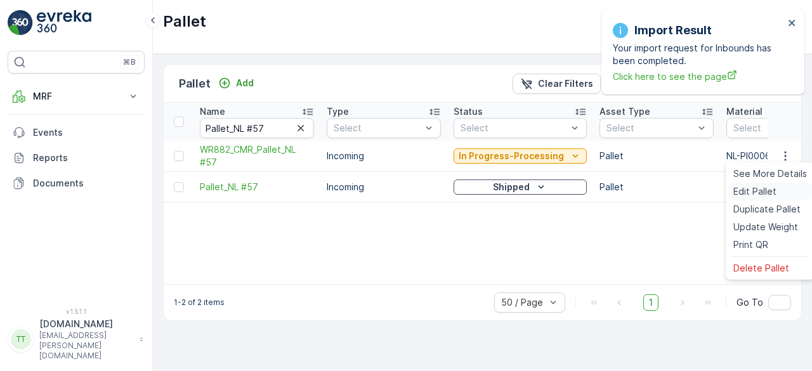
click at [755, 196] on span "Edit Pallet" at bounding box center [754, 191] width 43 height 13
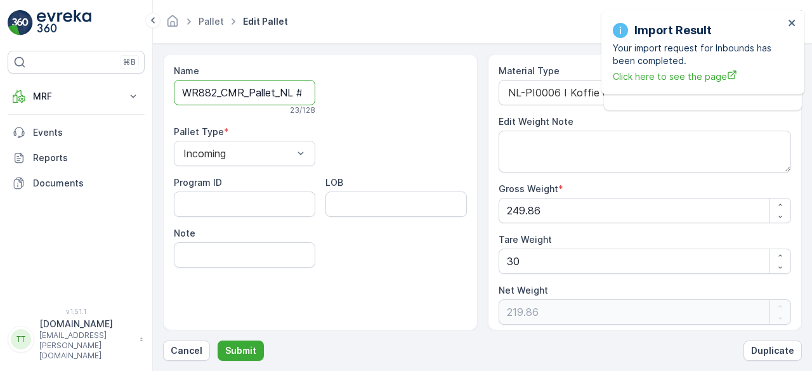
click at [248, 93] on input "WR882_CMR_Pallet_NL #57" at bounding box center [244, 92] width 141 height 25
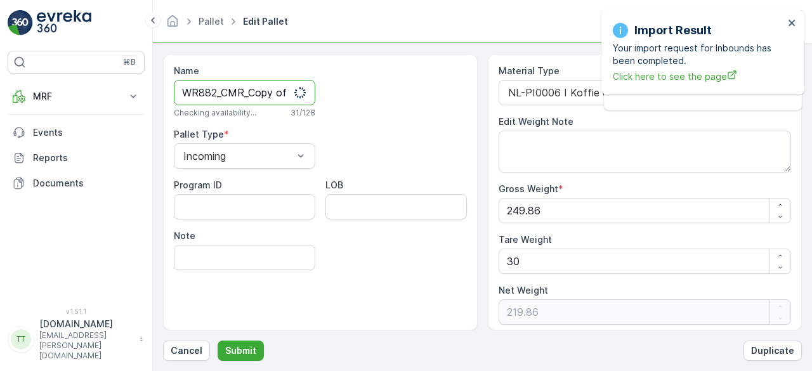
scroll to position [0, 1]
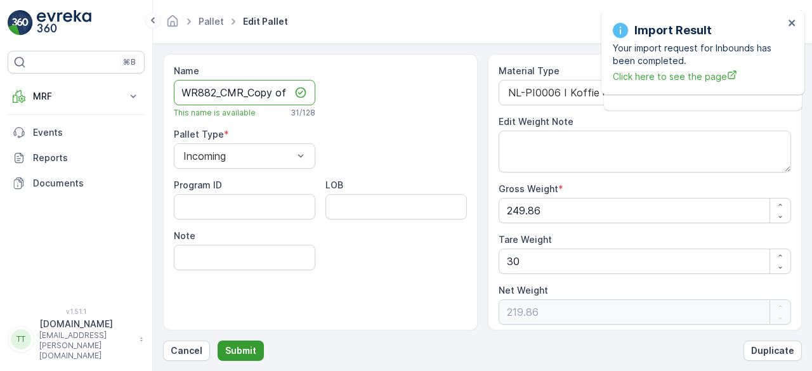
type input "WR882_CMR_Copy of Pallet_NL #57"
click at [235, 346] on p "Submit" at bounding box center [240, 350] width 31 height 13
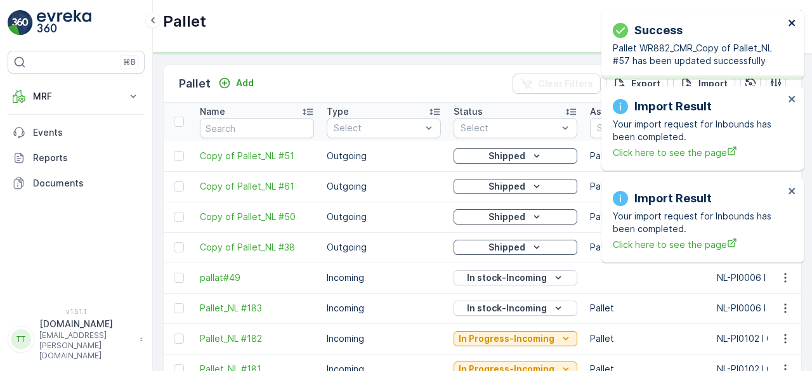
click at [793, 22] on icon "close" at bounding box center [791, 23] width 6 height 6
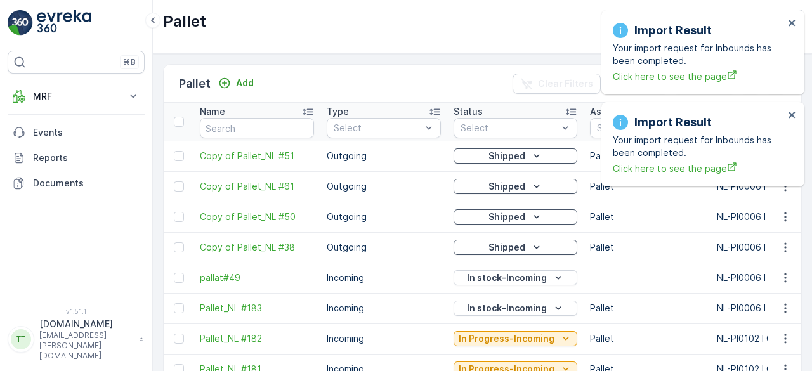
click at [793, 22] on div "Import Result Your import request for Inbounds has been completed. Click here t…" at bounding box center [702, 52] width 203 height 84
click at [791, 22] on icon "close" at bounding box center [791, 23] width 6 height 6
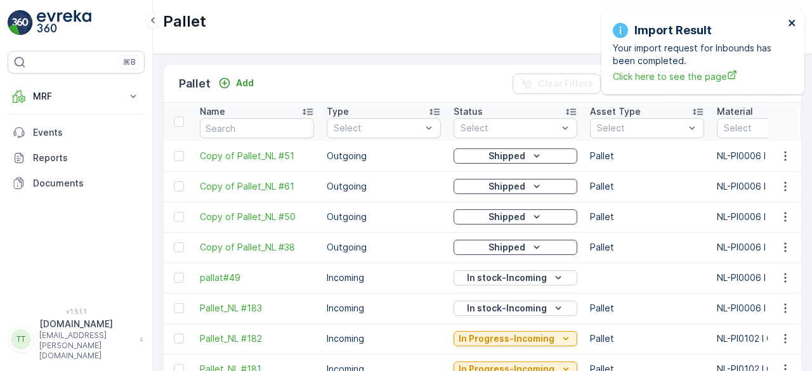
click at [791, 22] on icon "close" at bounding box center [791, 23] width 6 height 6
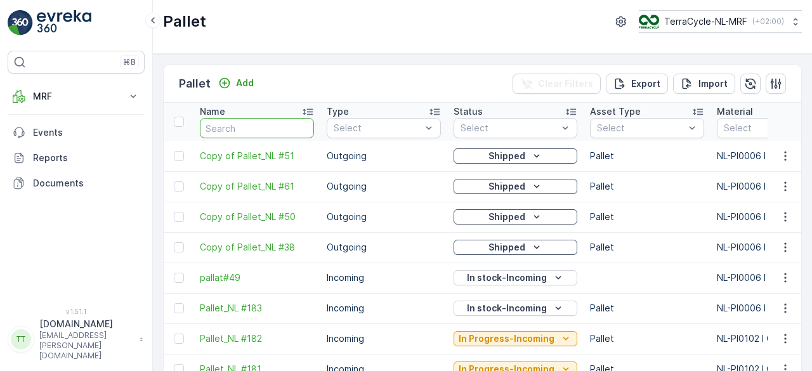
click at [273, 124] on input "text" at bounding box center [257, 128] width 114 height 20
paste input "Pallet_NL #57"
type input "Pallet_NL #57"
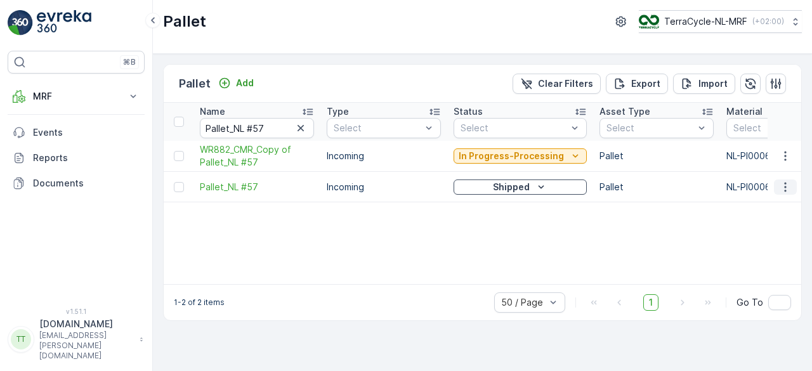
click at [789, 183] on icon "button" at bounding box center [785, 187] width 13 height 13
click at [483, 243] on div "Name Pallet_NL #57 Type Select Status Select Asset Type Select Material Select …" at bounding box center [482, 193] width 637 height 181
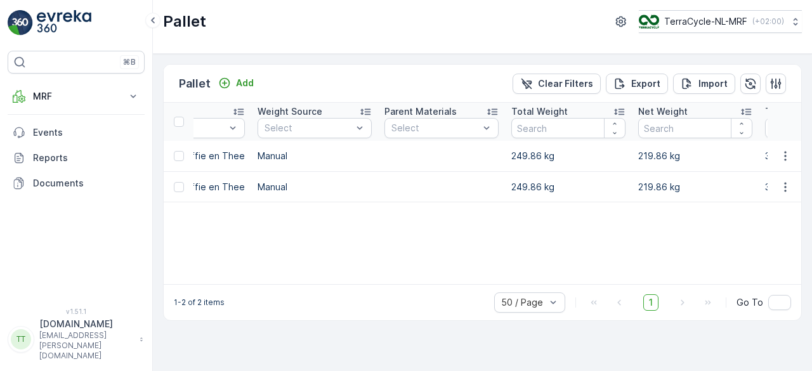
scroll to position [0, 598]
click at [242, 83] on p "Add" at bounding box center [245, 83] width 18 height 13
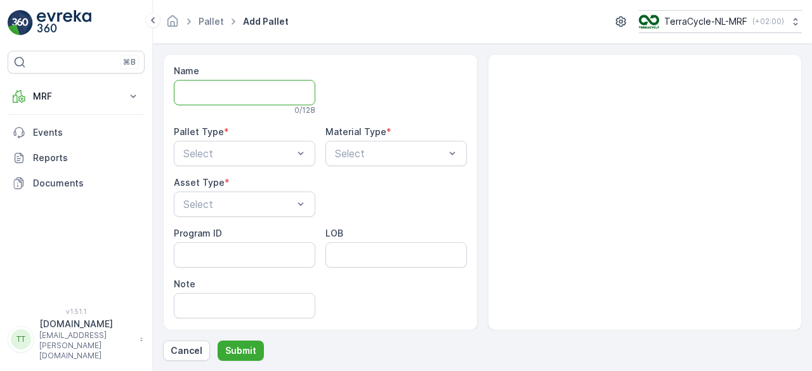
click at [224, 91] on input "Name" at bounding box center [244, 92] width 141 height 25
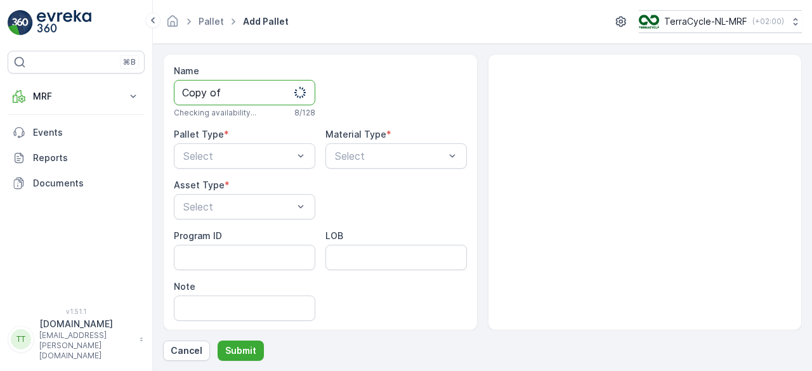
paste input "Pallet_NL #57"
type input "Copy of Pallet_NL #57"
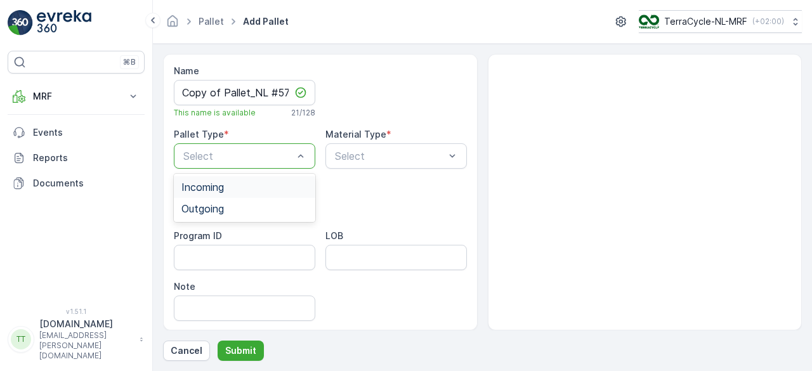
scroll to position [0, 0]
click at [233, 145] on div "Select" at bounding box center [244, 155] width 141 height 25
click at [216, 204] on span "Outgoing" at bounding box center [202, 208] width 42 height 11
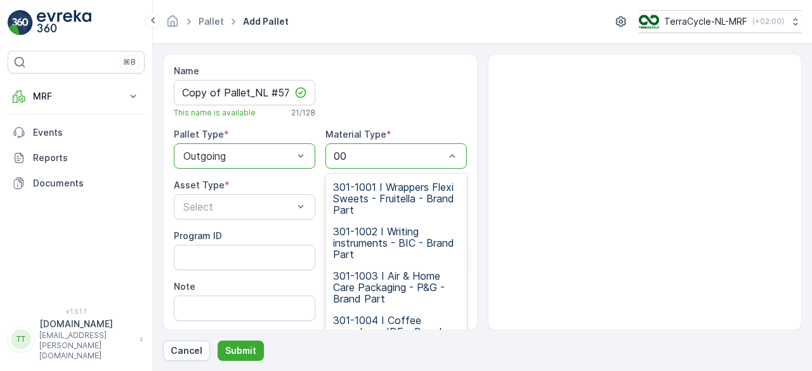
type input "006"
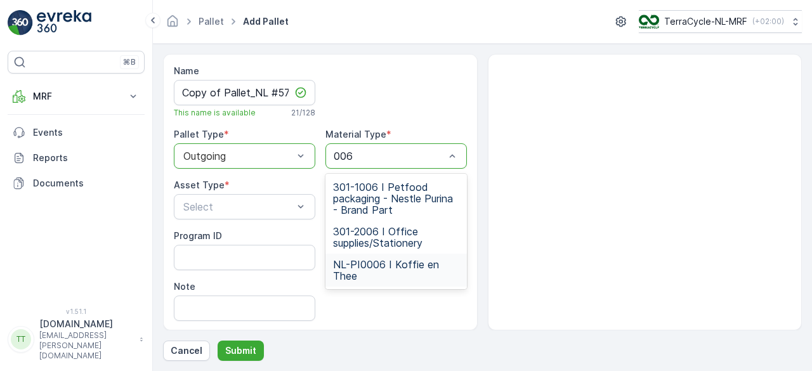
click at [350, 276] on span "NL-PI0006 I Koffie en Thee" at bounding box center [396, 270] width 126 height 23
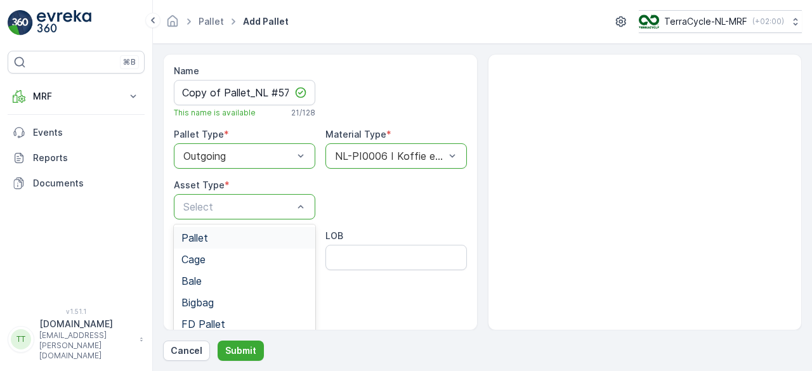
click at [214, 232] on div "Pallet" at bounding box center [244, 237] width 126 height 11
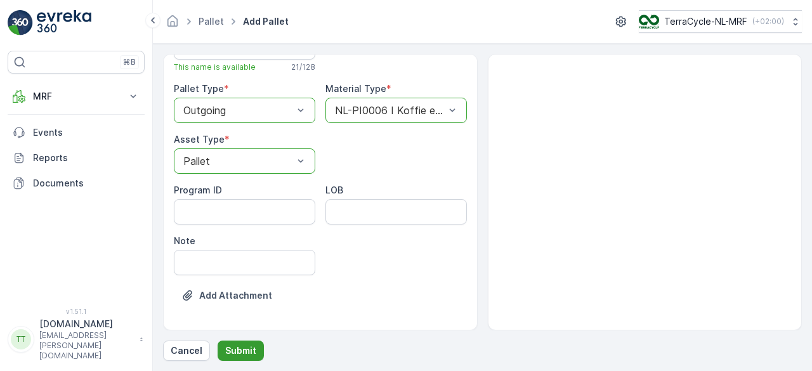
click at [233, 351] on p "Submit" at bounding box center [240, 350] width 31 height 13
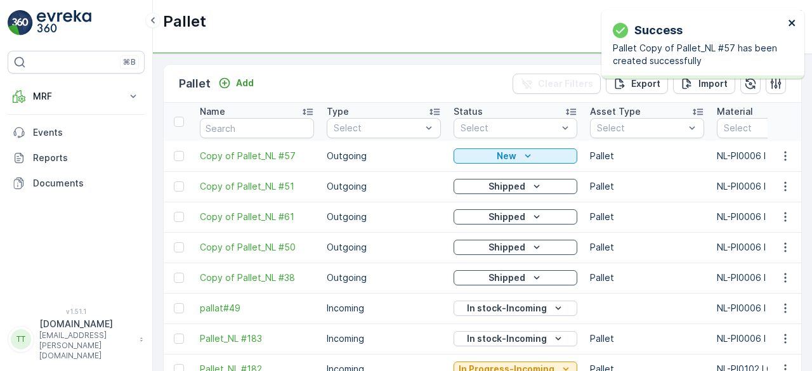
click at [791, 23] on icon "close" at bounding box center [791, 23] width 6 height 6
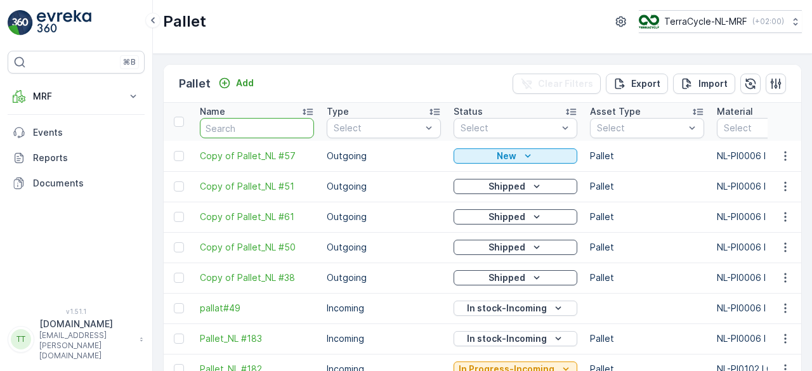
click at [259, 131] on input "text" at bounding box center [257, 128] width 114 height 20
paste input "Pallet_NL #57"
type input "Pallet_NL #57"
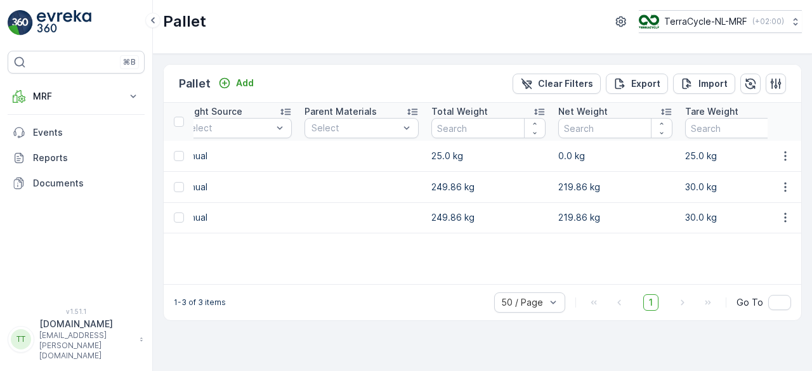
scroll to position [0, 678]
click at [785, 152] on icon "button" at bounding box center [785, 156] width 2 height 10
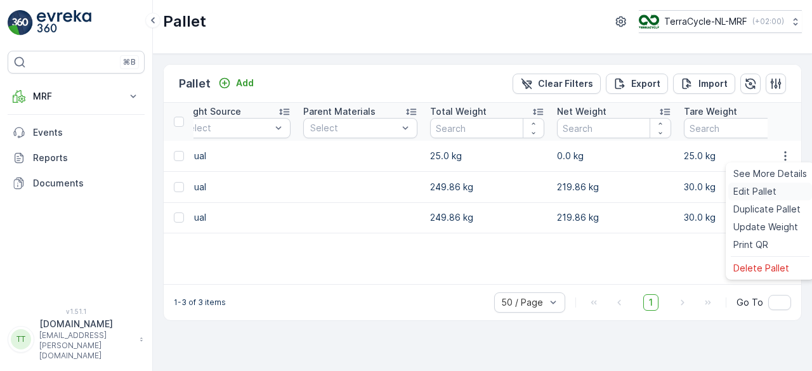
click at [751, 195] on span "Edit Pallet" at bounding box center [754, 191] width 43 height 13
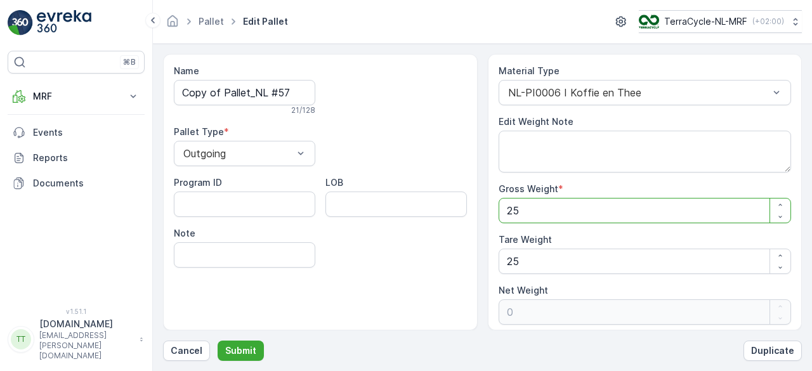
click at [526, 207] on Weight "25" at bounding box center [644, 210] width 293 height 25
type Weight "2"
type Weight "-23"
type Weight "24"
type Weight "-1"
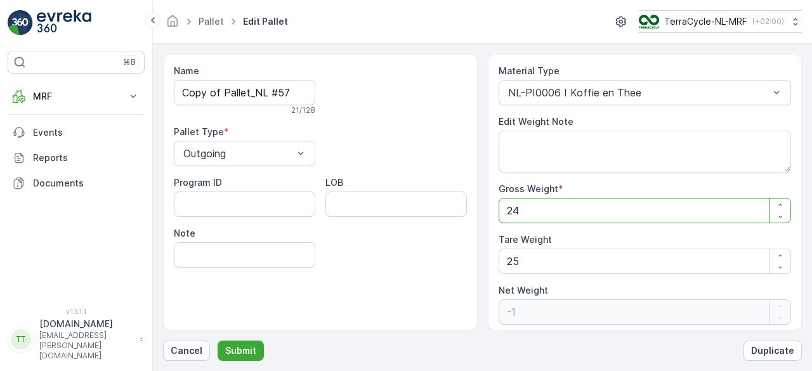
type Weight "249"
type Weight "224"
type Weight "249.8"
type Weight "224.8"
type Weight "249.86"
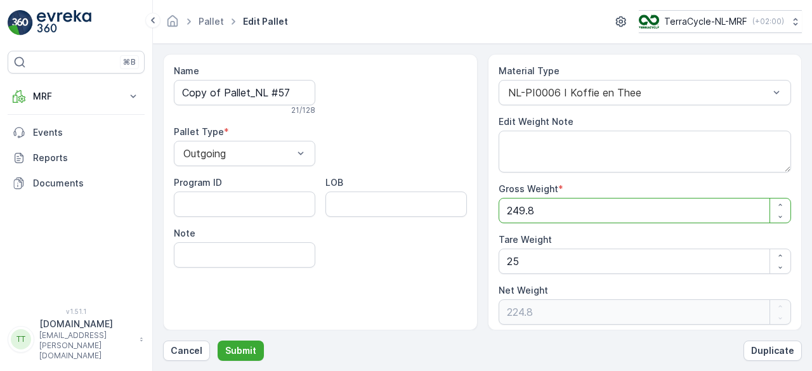
type Weight "224.86"
type Weight "249.86"
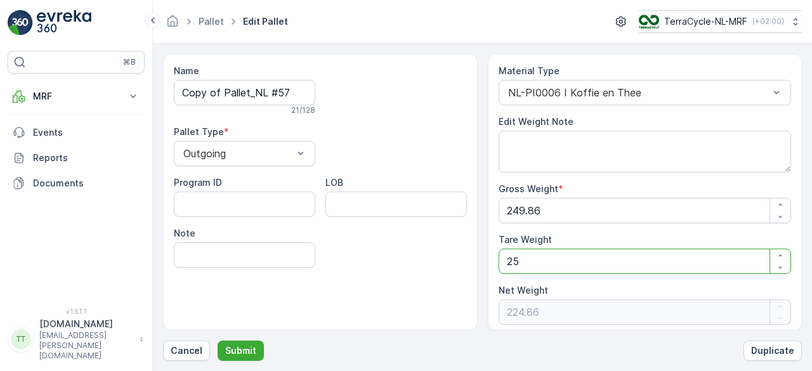
click at [521, 263] on Weight "25" at bounding box center [644, 261] width 293 height 25
drag, startPoint x: 521, startPoint y: 263, endPoint x: 486, endPoint y: 266, distance: 35.0
click at [486, 266] on div "Name Copy of Pallet_NL #57 21 / 128 Pallet Type * Outgoing Program ID LOB Note …" at bounding box center [482, 192] width 639 height 276
type Weight "3"
type Weight "246.86"
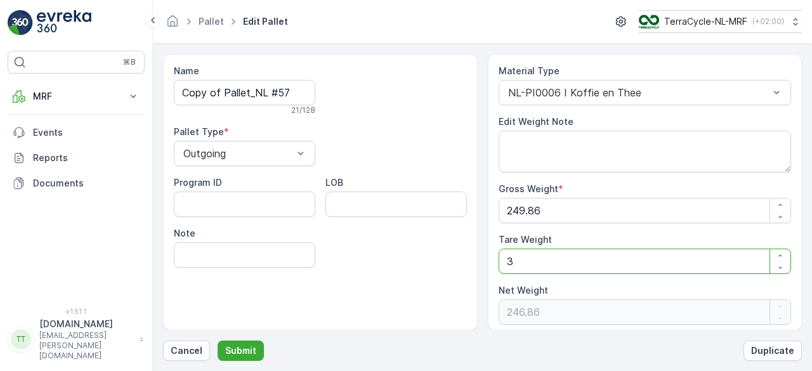
type Weight "30"
type Weight "219.86"
type Weight "30"
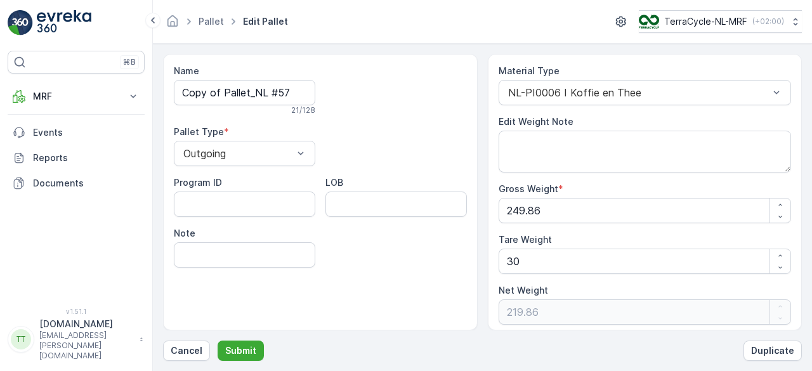
click at [446, 280] on div "Name Copy of Pallet_NL #57 21 / 128 Pallet Type * Outgoing Program ID LOB Note" at bounding box center [320, 192] width 314 height 276
click at [245, 350] on p "Submit" at bounding box center [240, 350] width 31 height 13
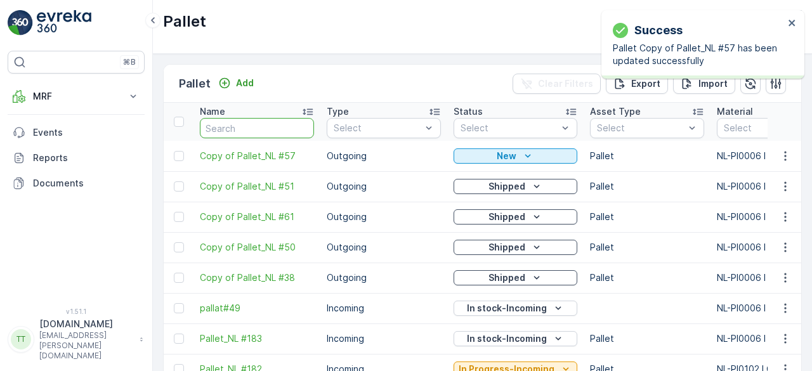
click at [273, 124] on input "text" at bounding box center [257, 128] width 114 height 20
paste input "Pallet_NL #57"
type input "Pallet_NL #57"
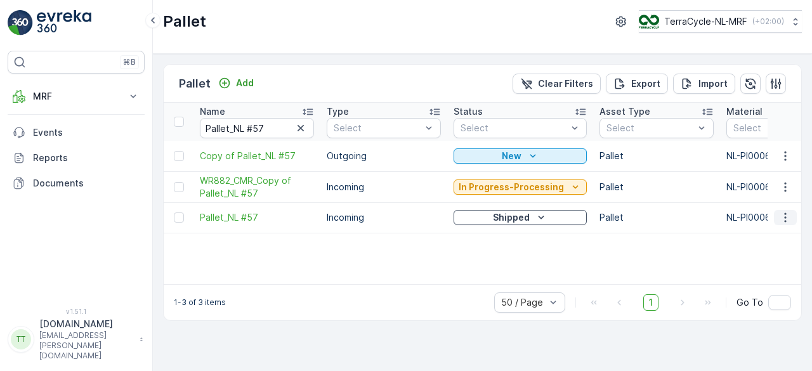
click at [784, 216] on icon "button" at bounding box center [785, 217] width 13 height 13
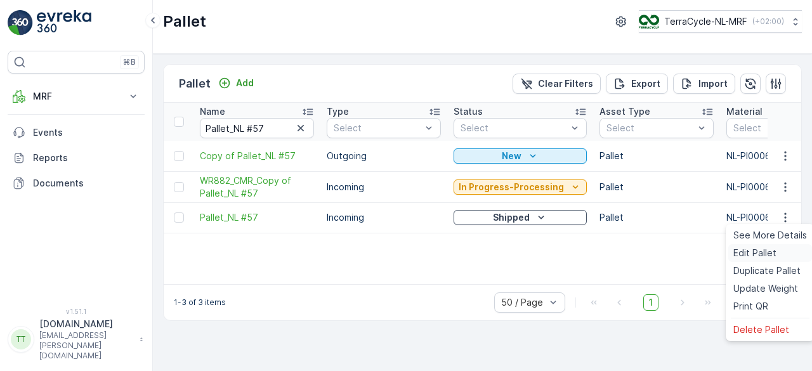
click at [746, 249] on span "Edit Pallet" at bounding box center [754, 253] width 43 height 13
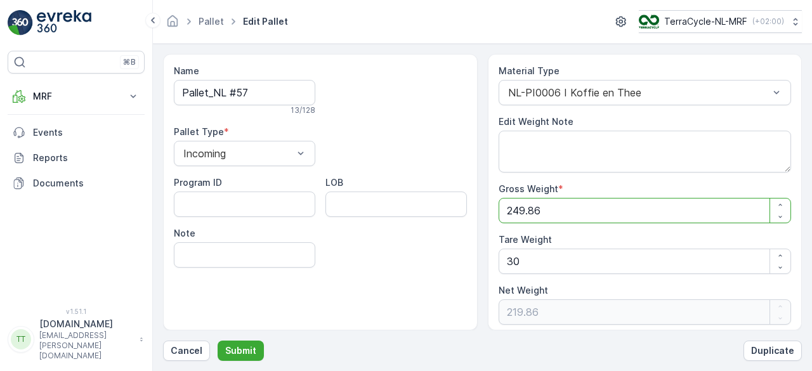
click at [549, 210] on Weight "249.86" at bounding box center [644, 210] width 293 height 25
type Weight "249.8"
type Weight "219.8"
type Weight "249"
type Weight "219"
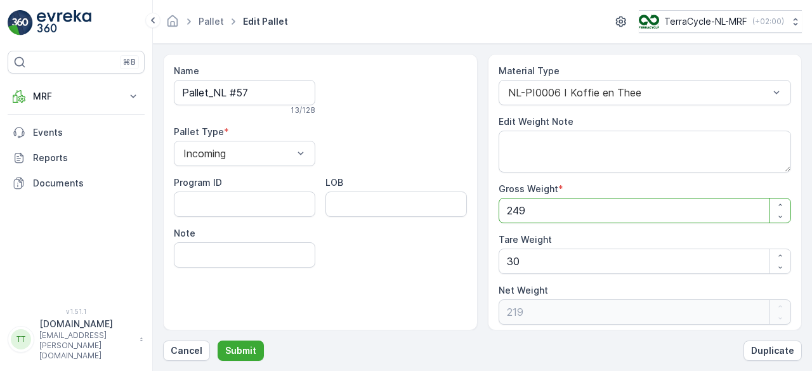
type Weight "24"
type Weight "-6"
type Weight "2"
type Weight "-28"
type Weight "20"
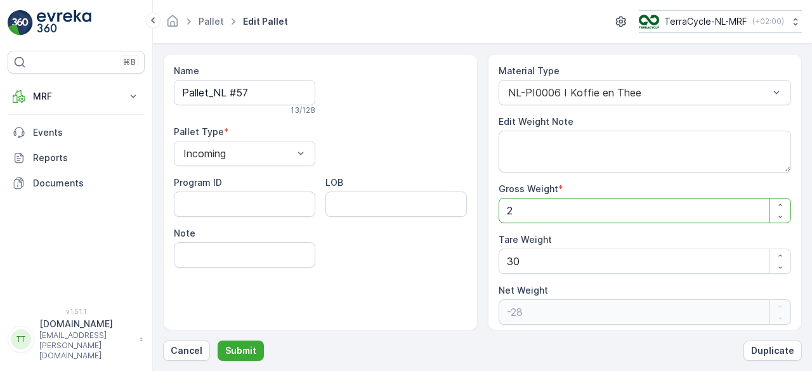
type Weight "-10"
type Weight "206"
type Weight "176"
type Weight "206.2"
type Weight "176.2"
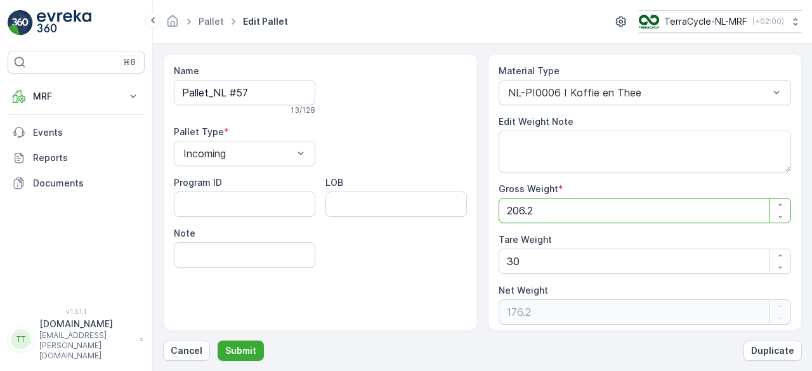
type Weight "206"
type Weight "176"
type Weight "206"
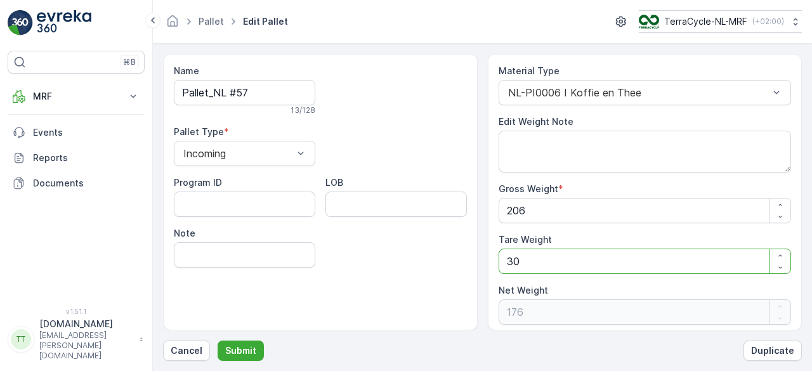
click at [512, 260] on Weight "30" at bounding box center [644, 261] width 293 height 25
type Weight "0"
type Weight "206"
type Weight "20"
type Weight "186"
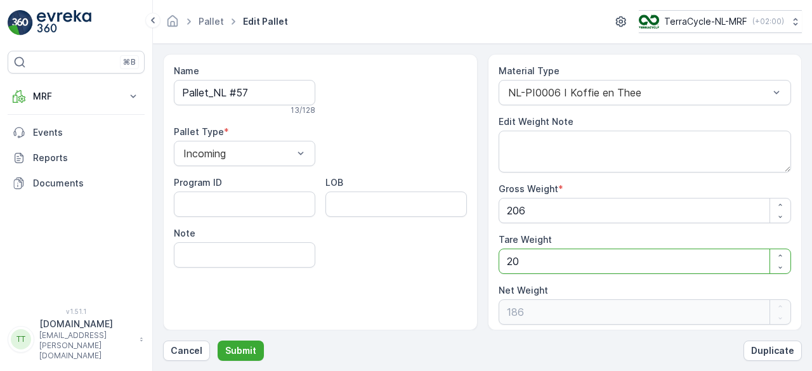
type Weight "20"
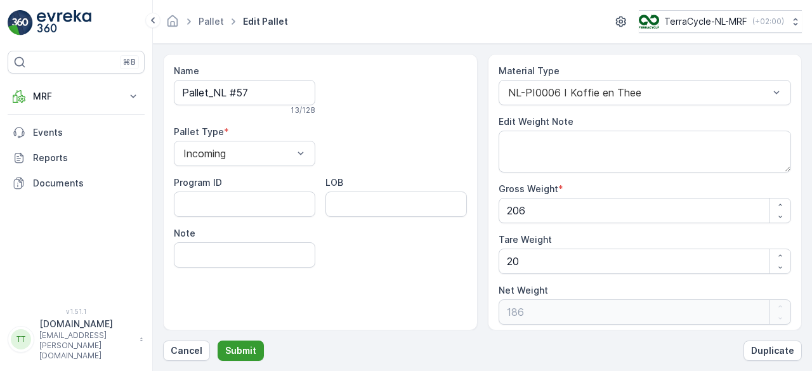
click at [254, 349] on button "Submit" at bounding box center [240, 350] width 46 height 20
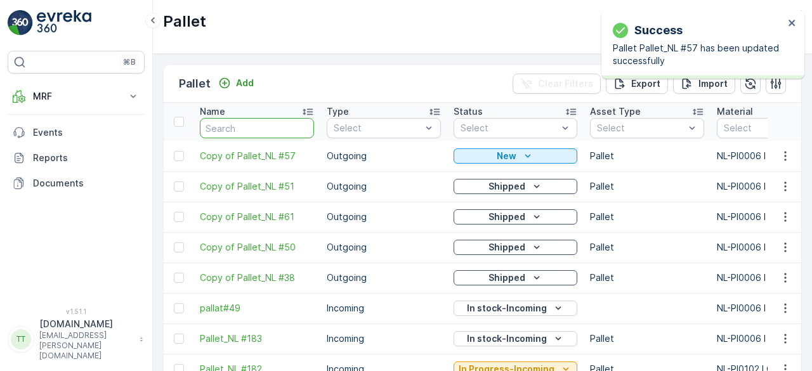
click at [242, 126] on input "text" at bounding box center [257, 128] width 114 height 20
paste input "Pallet_NL #57"
type input "Pallet_NL #57"
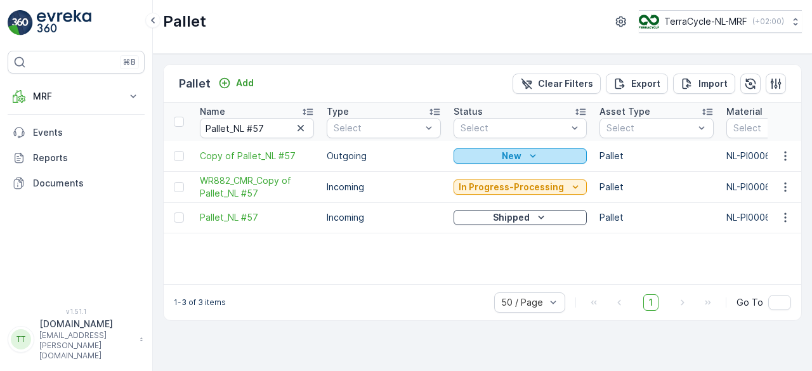
click at [485, 152] on div "New" at bounding box center [519, 156] width 123 height 13
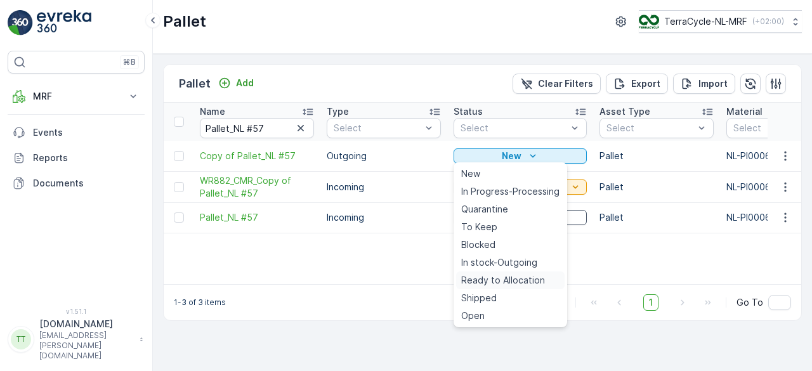
click at [493, 273] on div "Ready to Allocation" at bounding box center [510, 280] width 108 height 18
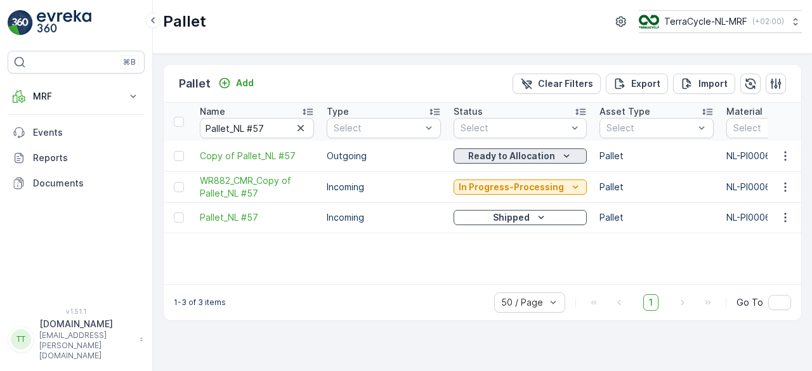
click at [512, 156] on p "Ready to Allocation" at bounding box center [511, 156] width 87 height 13
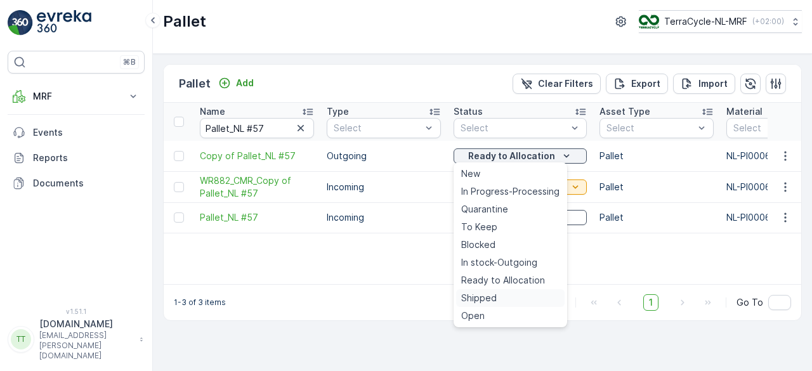
click at [476, 298] on span "Shipped" at bounding box center [479, 298] width 36 height 13
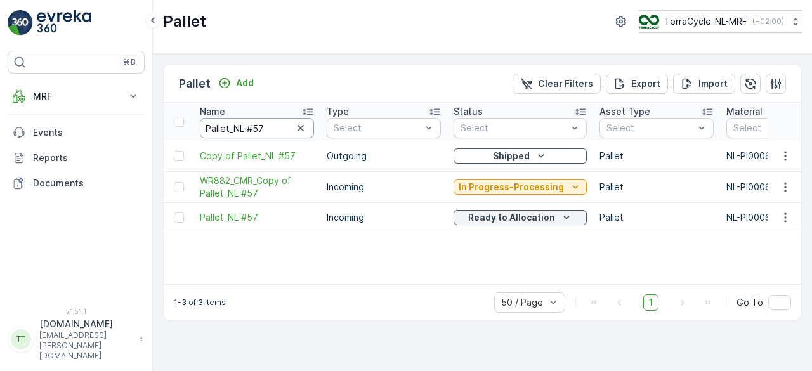
click at [273, 129] on input "Pallet_NL #57" at bounding box center [257, 128] width 114 height 20
paste input "49"
type input "Pallet_NL #49"
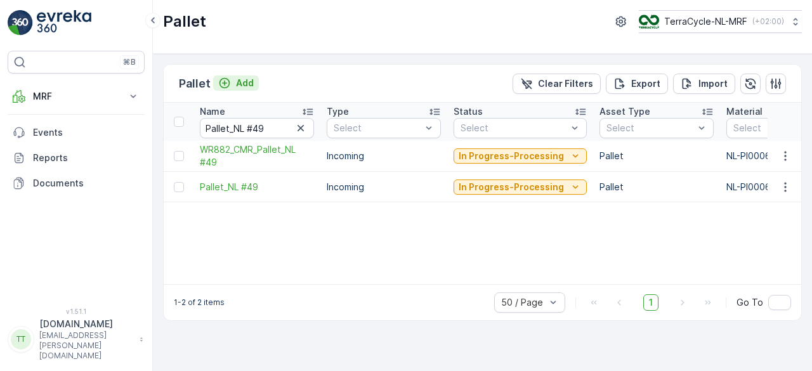
click at [252, 87] on p "Add" at bounding box center [245, 83] width 18 height 13
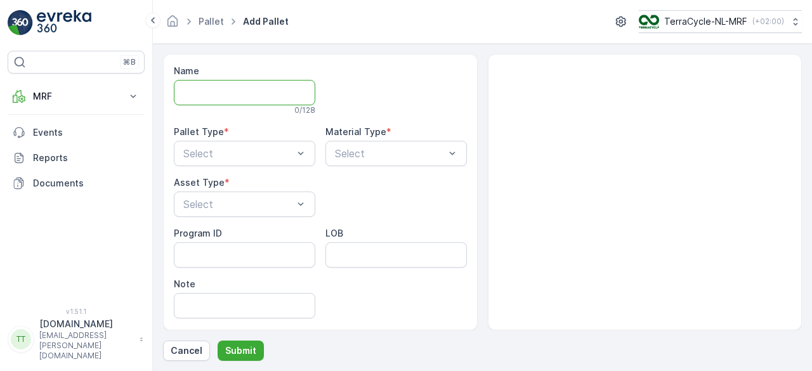
click at [239, 91] on input "Name" at bounding box center [244, 92] width 141 height 25
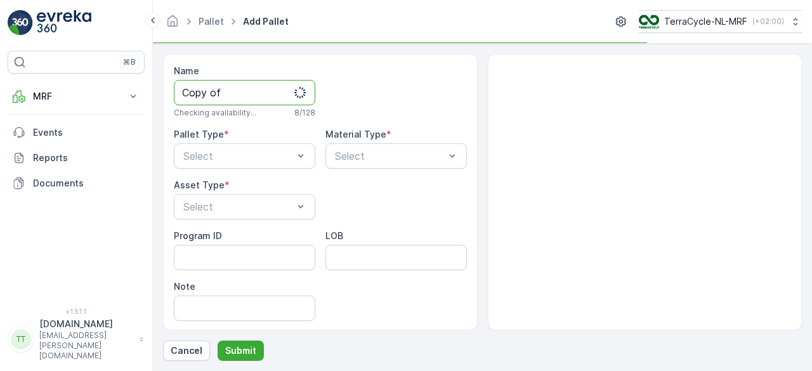
paste input "Pallet_NL #49"
type input "Copy of Pallet_NL #49"
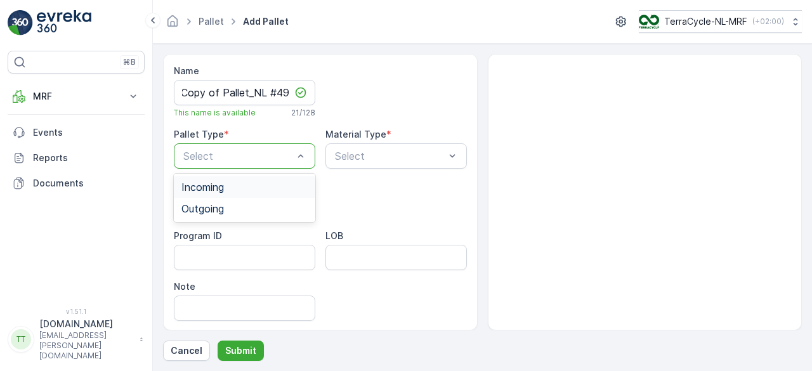
scroll to position [0, 0]
click at [212, 204] on span "Outgoing" at bounding box center [202, 208] width 42 height 11
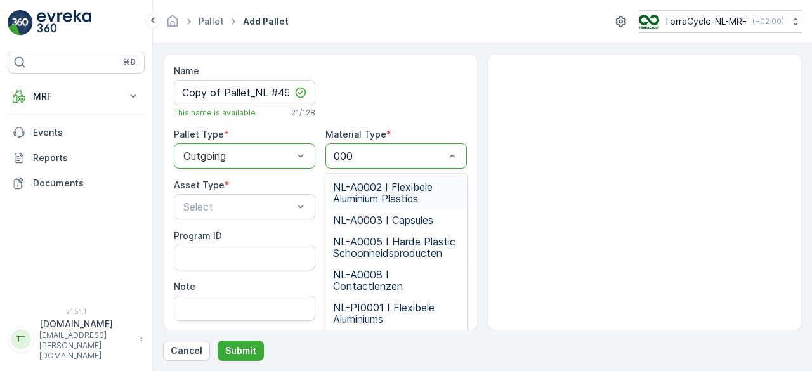
type input "0006"
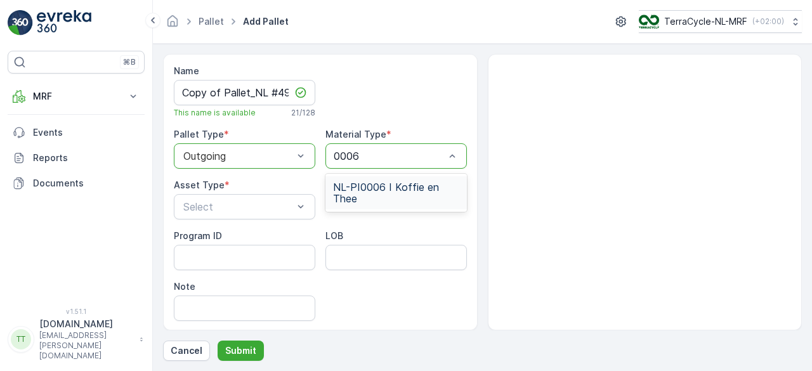
click at [358, 201] on span "NL-PI0006 I Koffie en Thee" at bounding box center [396, 192] width 126 height 23
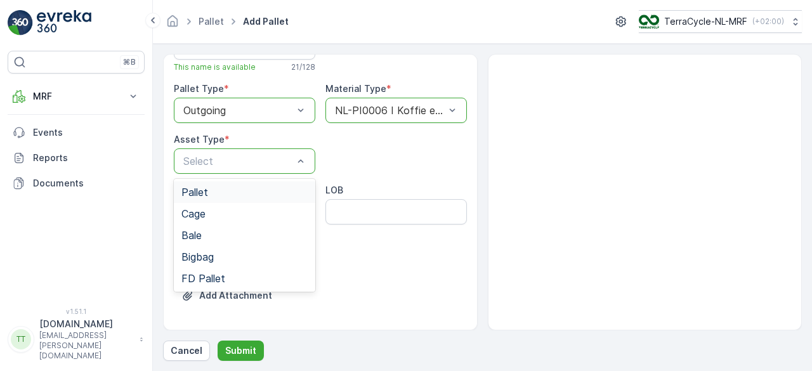
click at [223, 190] on div "Pallet" at bounding box center [244, 191] width 126 height 11
click at [243, 346] on p "Submit" at bounding box center [240, 350] width 31 height 13
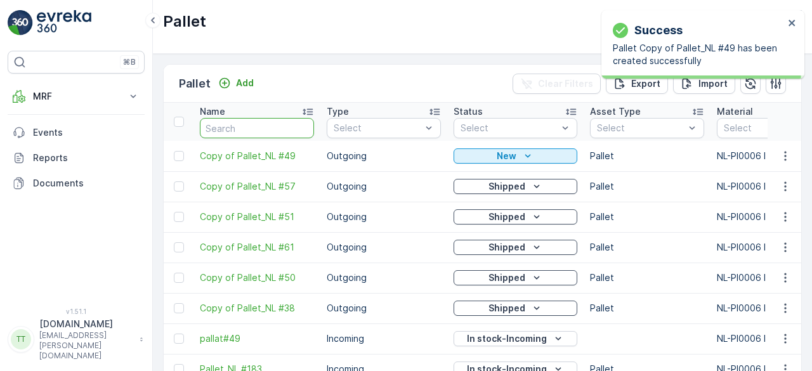
click at [257, 130] on input "text" at bounding box center [257, 128] width 114 height 20
paste input "Pallet_NL #49"
type input "Pallet_NL #49"
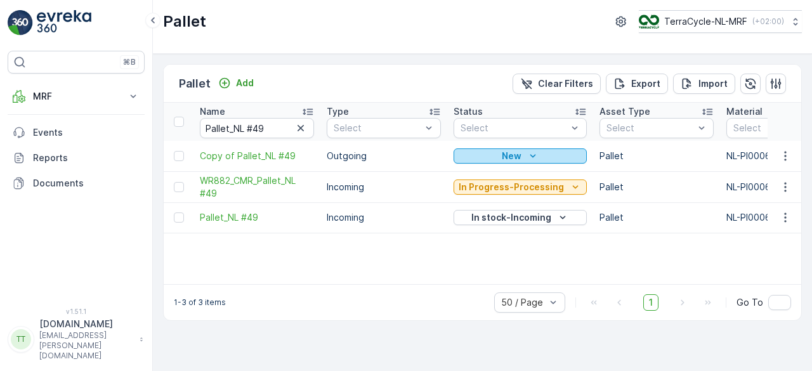
click at [502, 153] on p "New" at bounding box center [512, 156] width 20 height 13
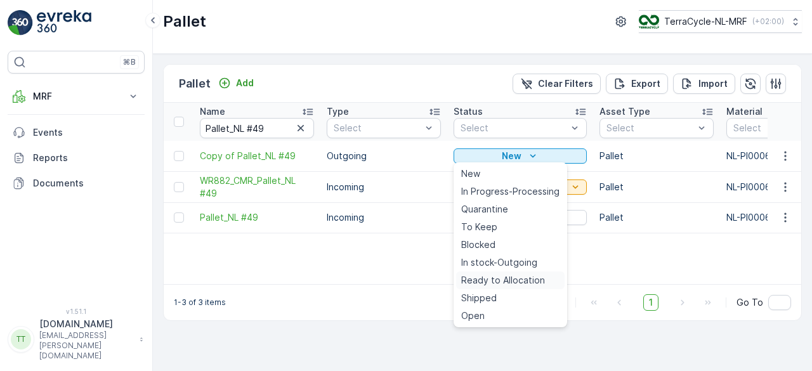
click at [483, 277] on span "Ready to Allocation" at bounding box center [503, 280] width 84 height 13
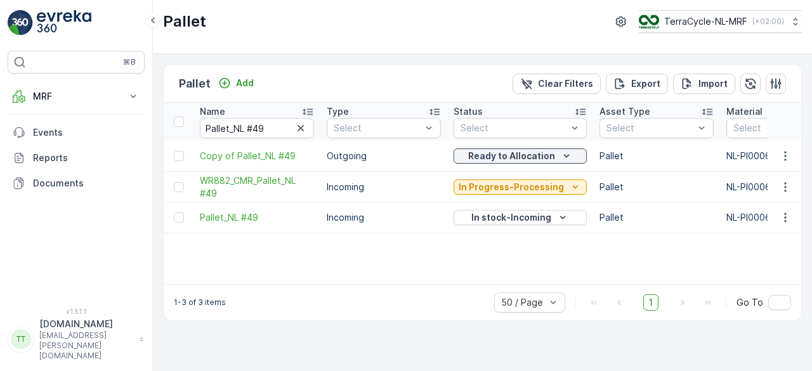
drag, startPoint x: 786, startPoint y: 186, endPoint x: 513, endPoint y: 263, distance: 283.4
click at [513, 263] on div "Name Pallet_NL #49 Type Select Status Select Asset Type Select Material Select …" at bounding box center [482, 193] width 637 height 181
click at [788, 183] on icon "button" at bounding box center [785, 187] width 13 height 13
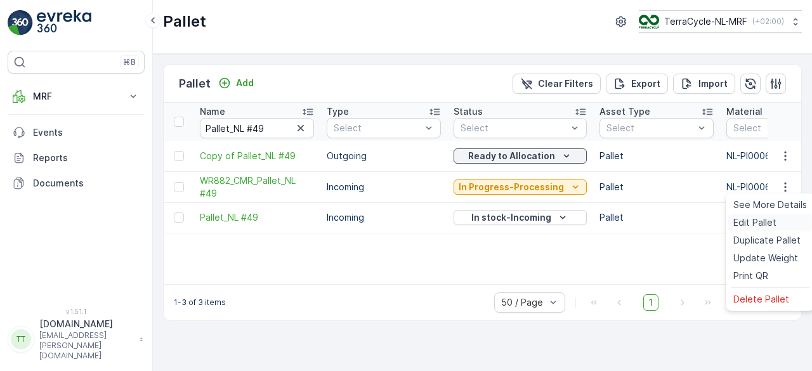
click at [752, 216] on span "Edit Pallet" at bounding box center [754, 222] width 43 height 13
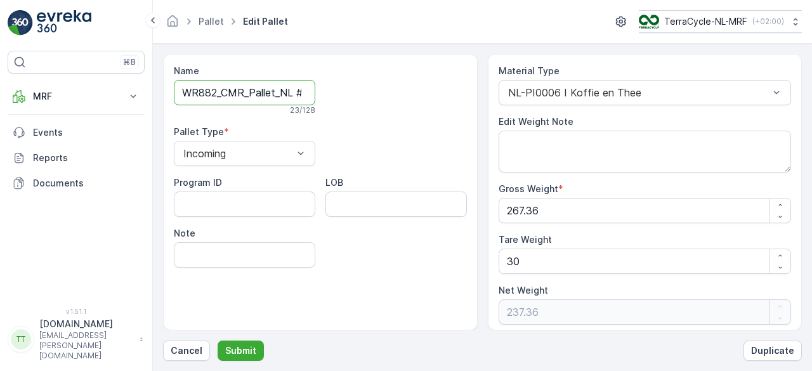
click at [250, 91] on input "WR882_CMR_Pallet_NL #49" at bounding box center [244, 92] width 141 height 25
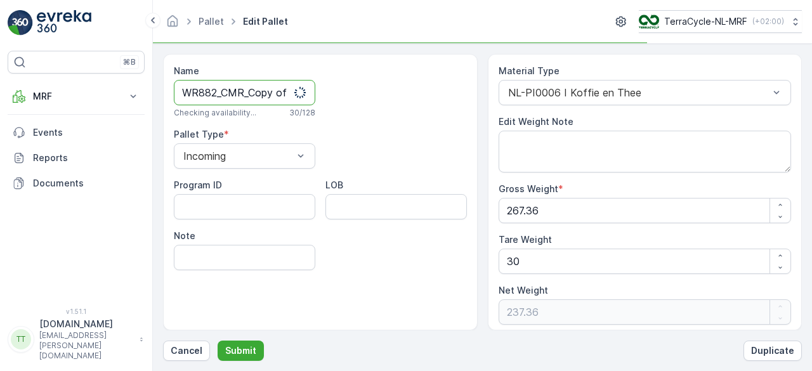
scroll to position [0, 1]
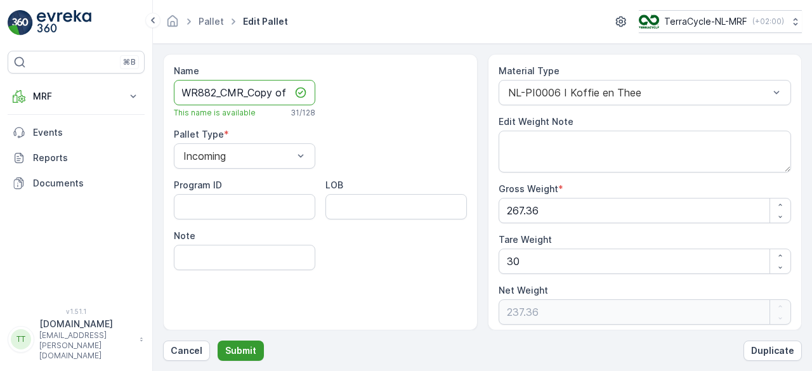
type input "WR882_CMR_Copy of Pallet_NL #49"
click at [246, 348] on p "Submit" at bounding box center [240, 350] width 31 height 13
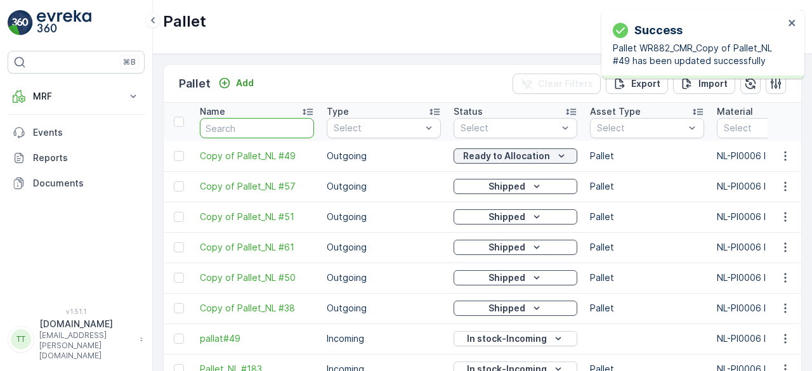
click at [259, 131] on input "text" at bounding box center [257, 128] width 114 height 20
paste input "Pallet_NL #49"
type input "Pallet_NL #49"
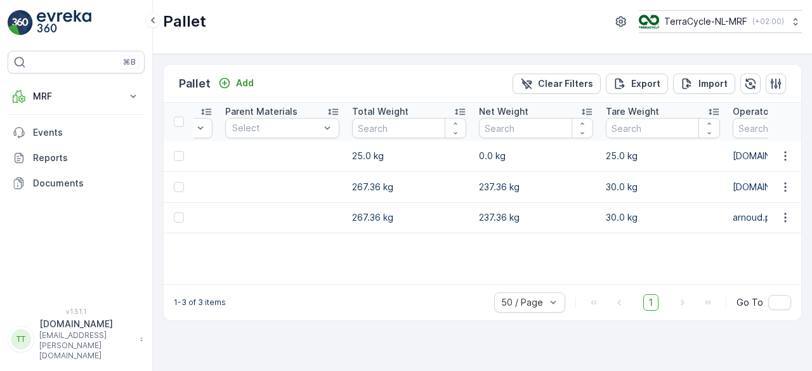
scroll to position [0, 758]
click at [781, 153] on icon "button" at bounding box center [785, 156] width 13 height 13
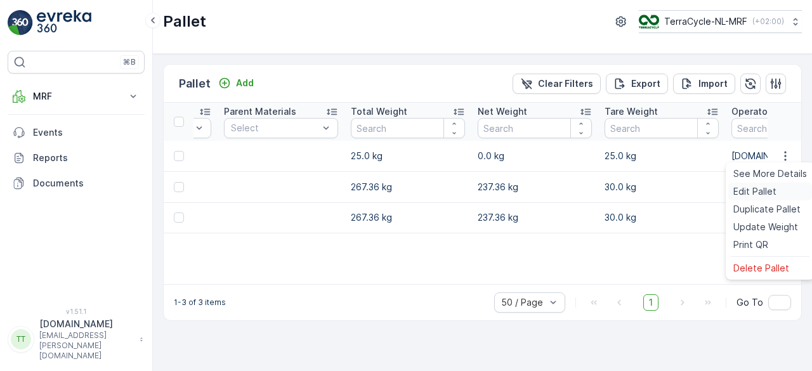
click at [753, 187] on span "Edit Pallet" at bounding box center [754, 191] width 43 height 13
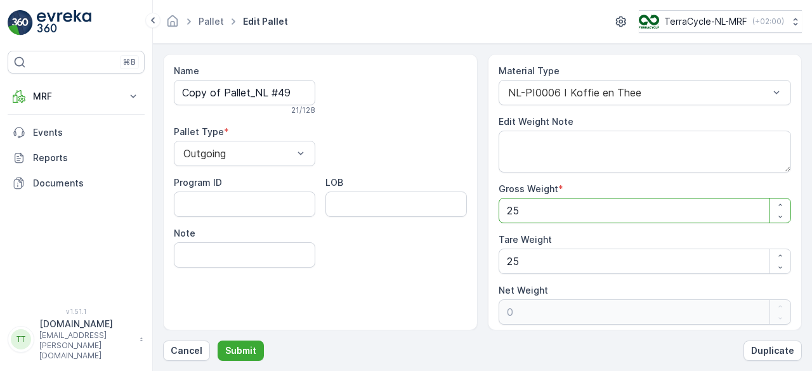
click at [522, 211] on Weight "25" at bounding box center [644, 210] width 293 height 25
type Weight "2"
type Weight "-23"
type Weight "26"
type Weight "1"
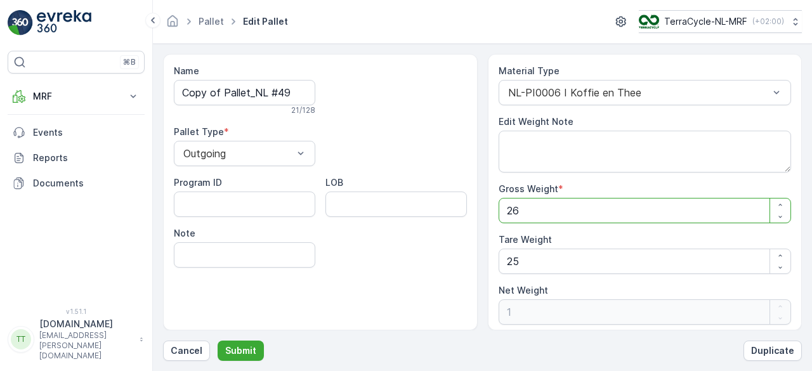
type Weight "267"
type Weight "242"
type Weight "267.3"
type Weight "242.3"
type Weight "267.36"
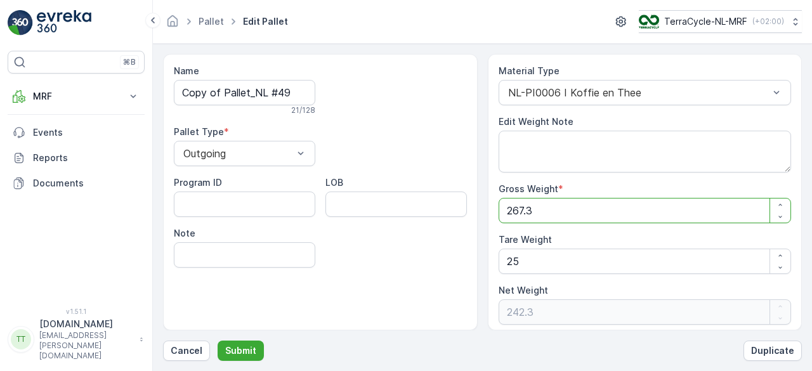
type Weight "242.36"
type Weight "267.36"
click at [519, 256] on Weight "25" at bounding box center [644, 261] width 293 height 25
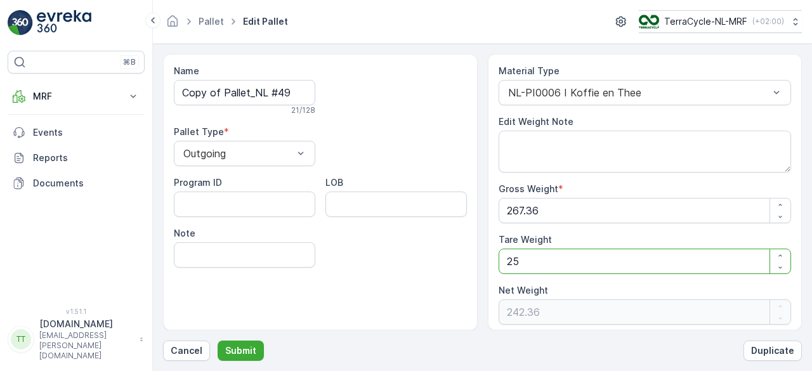
type Weight "2"
type Weight "265.36"
type Weight "0"
type Weight "3"
type Weight "264.36"
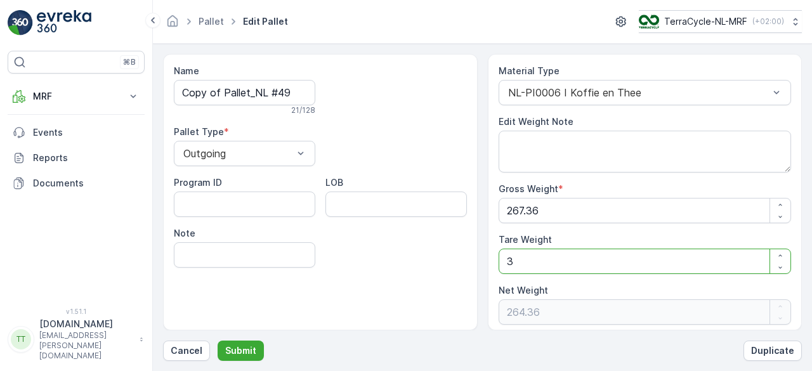
type Weight "30"
type Weight "237.36"
type Weight "30"
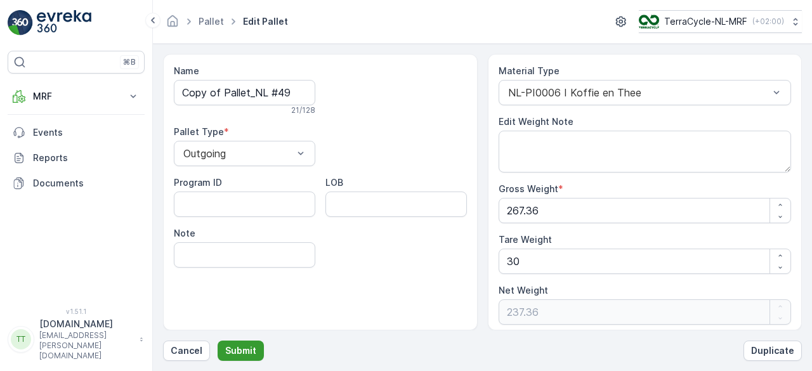
click at [238, 351] on p "Submit" at bounding box center [240, 350] width 31 height 13
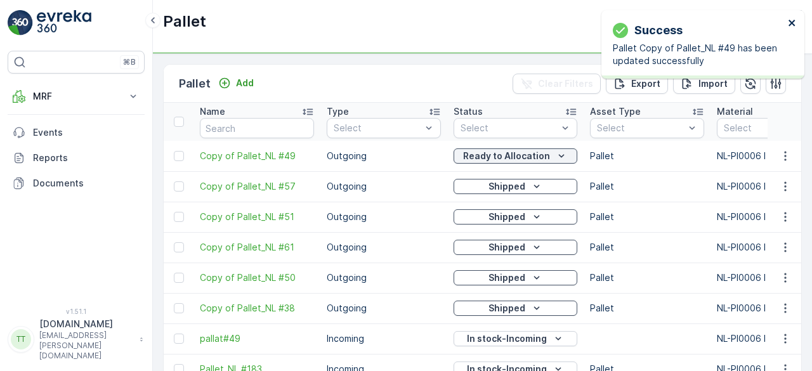
click at [794, 18] on icon "close" at bounding box center [792, 23] width 9 height 10
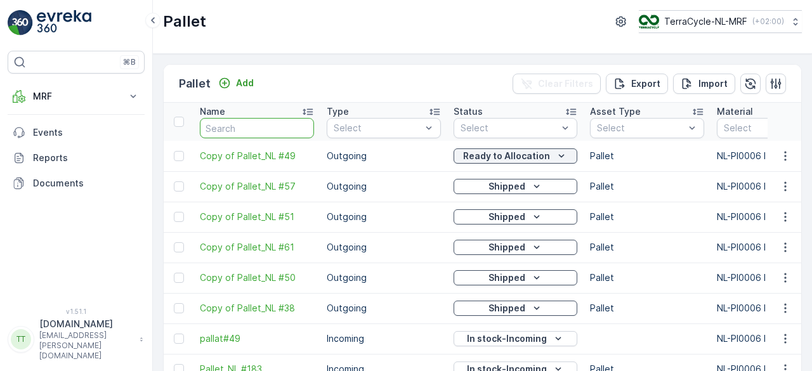
click at [241, 122] on input "text" at bounding box center [257, 128] width 114 height 20
paste input "Pallet_NL #49"
type input "Pallet_NL #49"
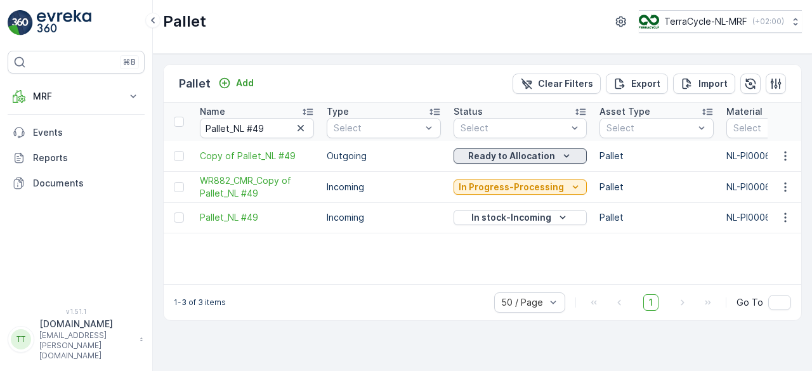
click at [492, 154] on p "Ready to Allocation" at bounding box center [511, 156] width 87 height 13
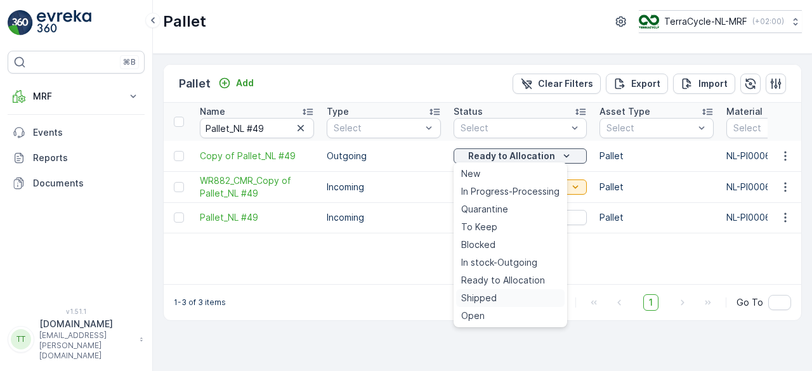
click at [486, 297] on span "Shipped" at bounding box center [479, 298] width 36 height 13
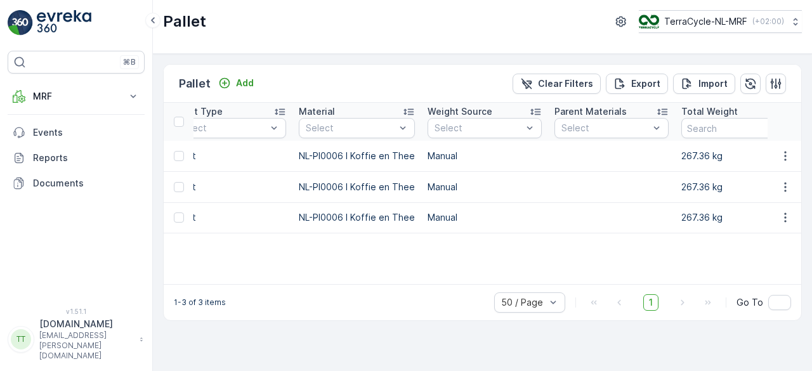
scroll to position [0, 428]
click at [782, 220] on icon "button" at bounding box center [785, 217] width 13 height 13
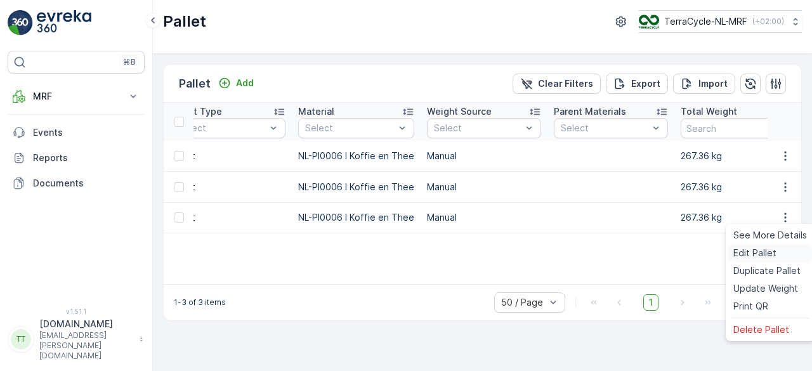
click at [754, 249] on span "Edit Pallet" at bounding box center [754, 253] width 43 height 13
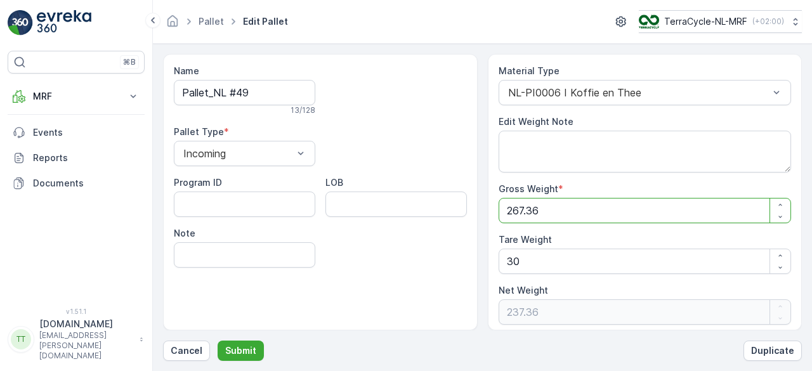
click at [549, 205] on Weight "267.36" at bounding box center [644, 210] width 293 height 25
type Weight "267.3"
type Weight "237.3"
type Weight "267"
type Weight "237"
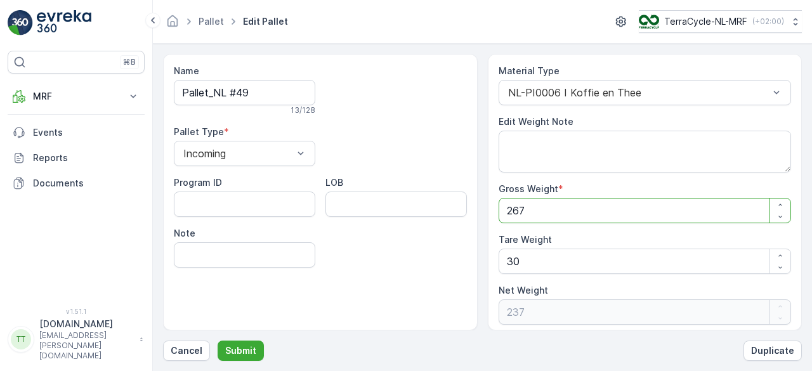
type Weight "26"
type Weight "-4"
type Weight "2"
type Weight "-28"
type Weight "21"
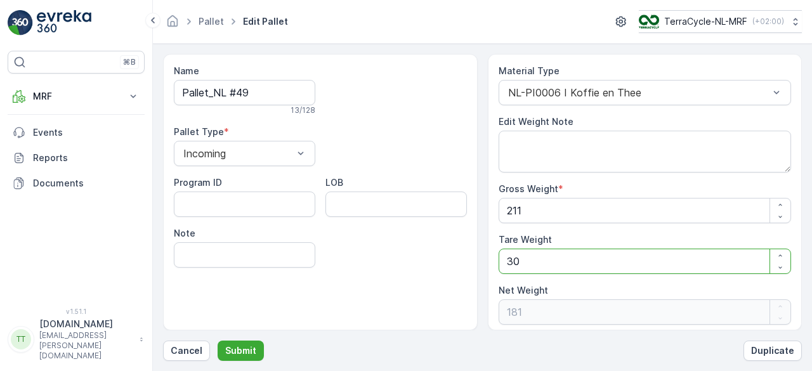
click at [543, 252] on Weight "30" at bounding box center [644, 261] width 293 height 25
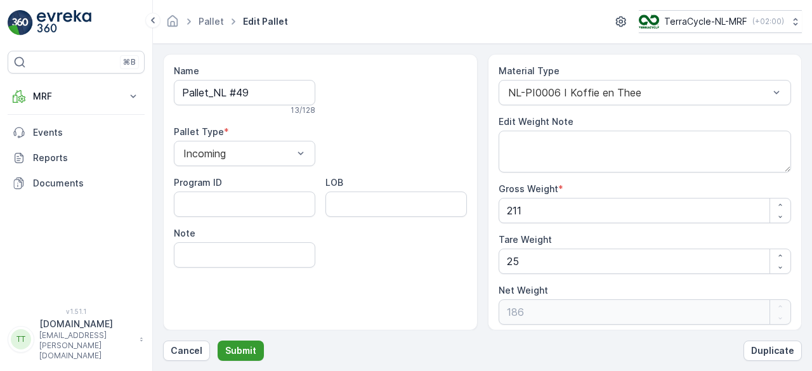
click at [242, 349] on p "Submit" at bounding box center [240, 350] width 31 height 13
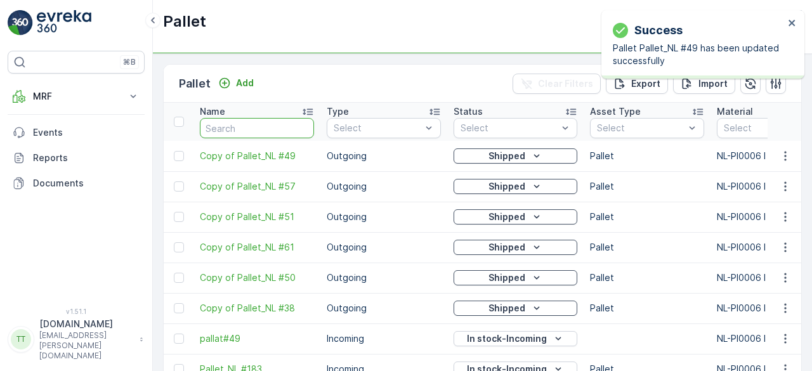
click at [231, 128] on input "text" at bounding box center [257, 128] width 114 height 20
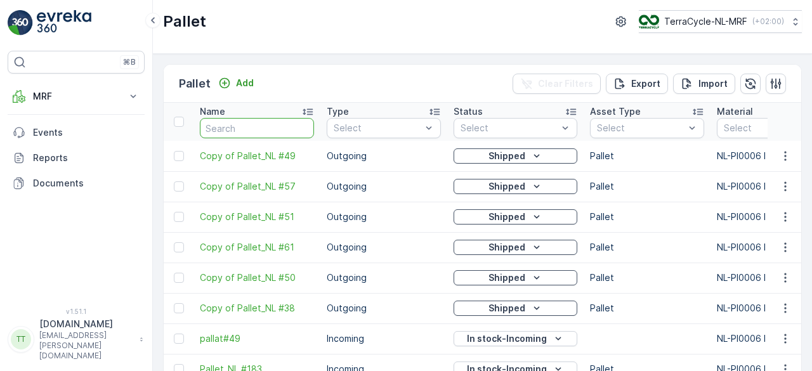
click at [231, 128] on input "text" at bounding box center [257, 128] width 114 height 20
paste input "Pallet_NL #49"
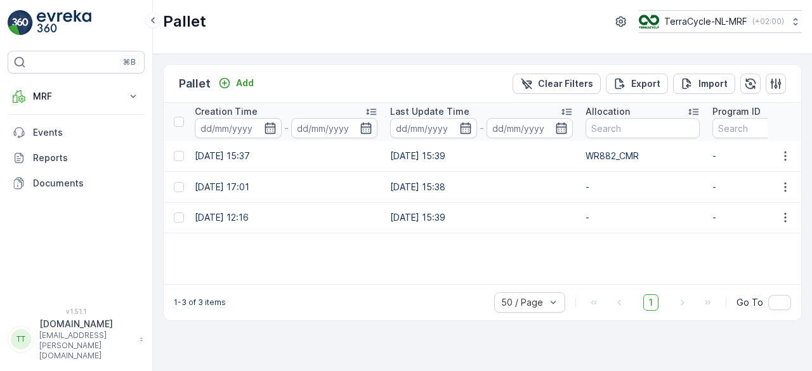
scroll to position [0, 1422]
click at [595, 133] on input "text" at bounding box center [641, 128] width 114 height 20
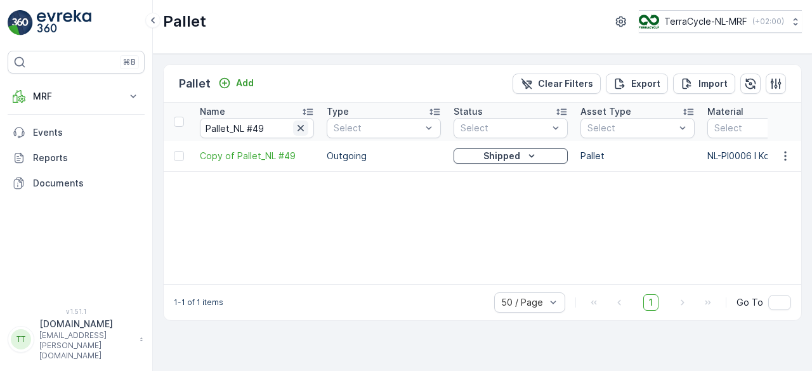
click at [302, 126] on icon "button" at bounding box center [300, 128] width 6 height 6
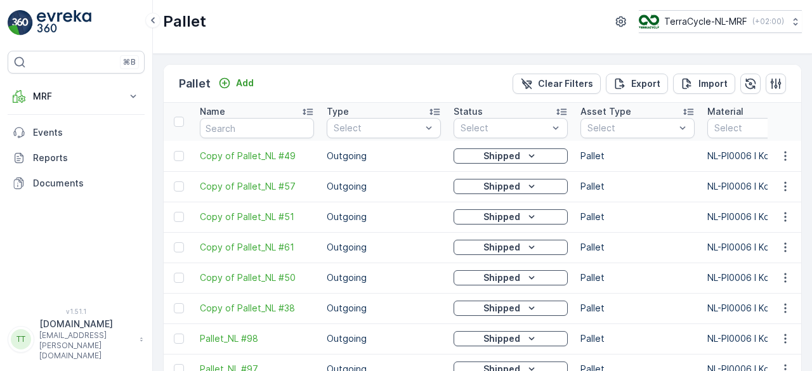
click at [560, 112] on icon at bounding box center [561, 111] width 13 height 13
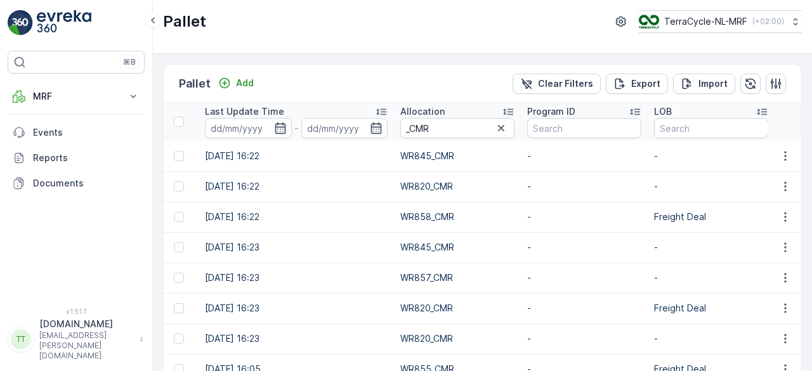
scroll to position [0, 1586]
click at [510, 109] on icon at bounding box center [508, 111] width 13 height 13
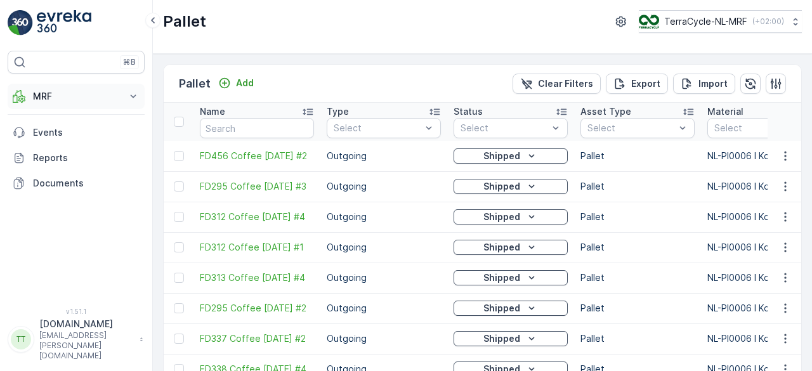
click at [58, 88] on button "MRF" at bounding box center [76, 96] width 137 height 25
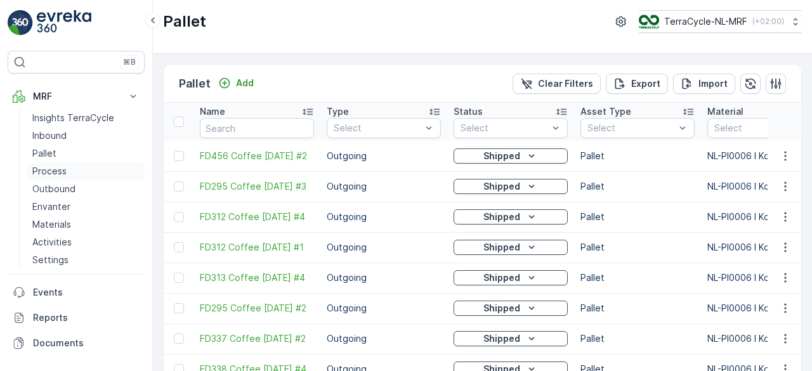
click at [51, 172] on p "Process" at bounding box center [49, 171] width 34 height 13
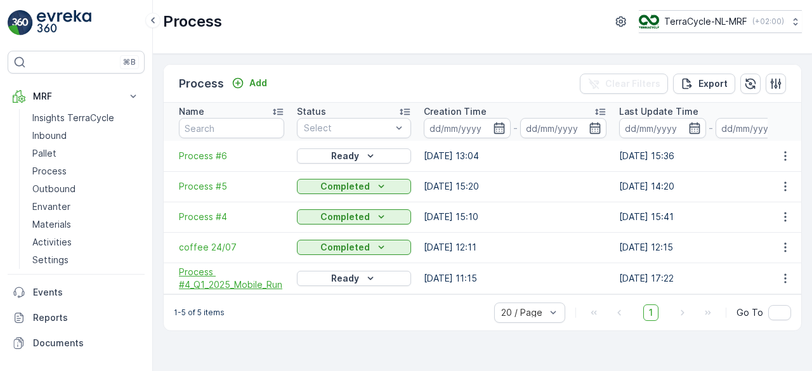
click at [196, 280] on span "Process #4_Q1_2025_Mobile_Run" at bounding box center [231, 278] width 105 height 25
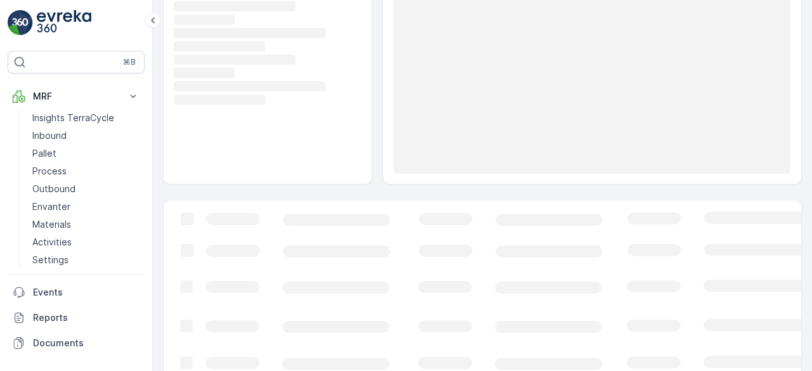
scroll to position [125, 0]
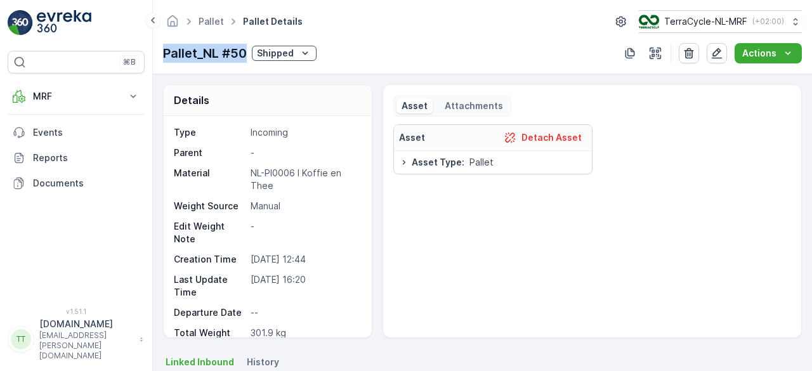
drag, startPoint x: 164, startPoint y: 54, endPoint x: 245, endPoint y: 60, distance: 80.8
click at [245, 60] on p "Pallet_NL #50" at bounding box center [205, 53] width 84 height 19
copy p "Pallet_NL #50"
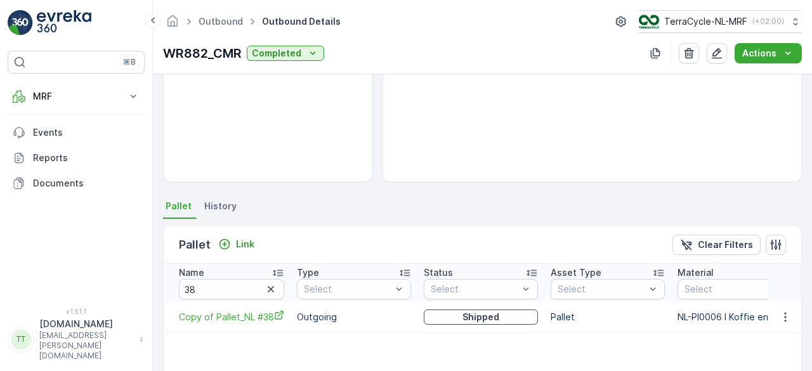
scroll to position [157, 0]
drag, startPoint x: 211, startPoint y: 285, endPoint x: 175, endPoint y: 285, distance: 35.5
click at [175, 285] on th "Name 38" at bounding box center [227, 282] width 127 height 38
paste input "Pallet_NL #50"
type input "Pallet_NL #50"
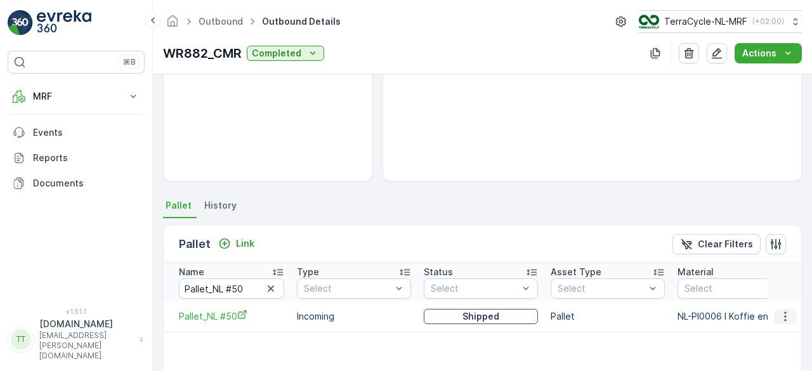
click at [785, 313] on icon "button" at bounding box center [785, 316] width 13 height 13
click at [755, 355] on span "Unlink Pallet" at bounding box center [758, 357] width 51 height 13
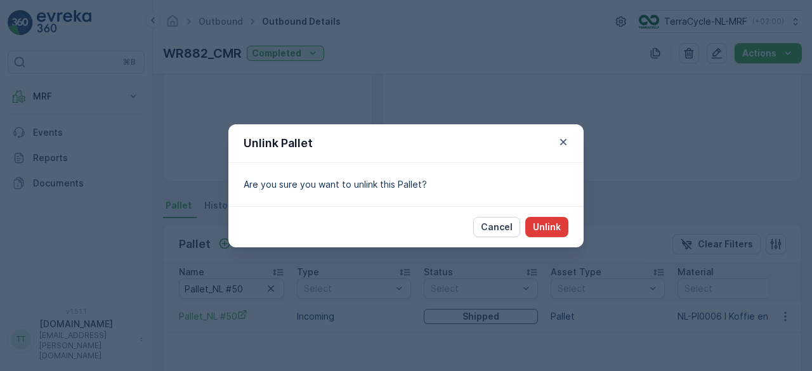
click at [561, 230] on button "Unlink" at bounding box center [546, 227] width 43 height 20
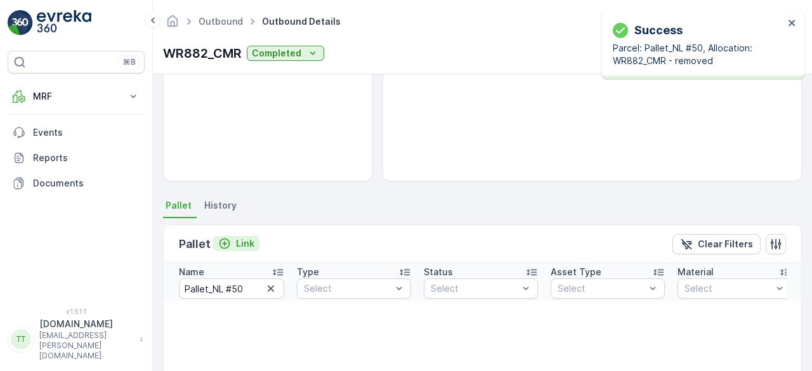
click at [243, 243] on p "Link" at bounding box center [245, 243] width 18 height 13
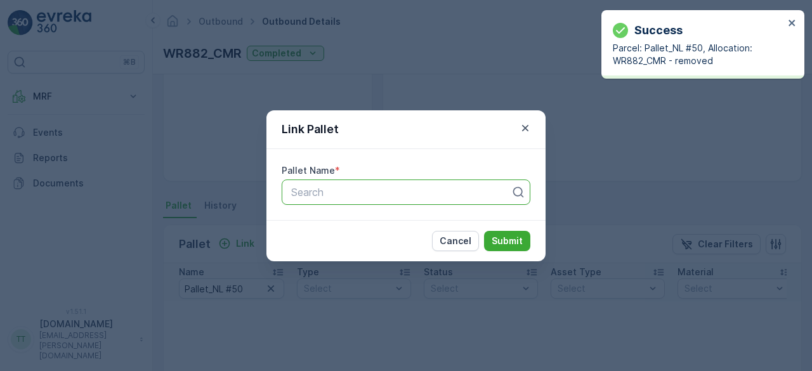
click at [327, 196] on div at bounding box center [401, 191] width 222 height 11
paste input "Pallet_NL #50"
type input "Pallet_NL #50"
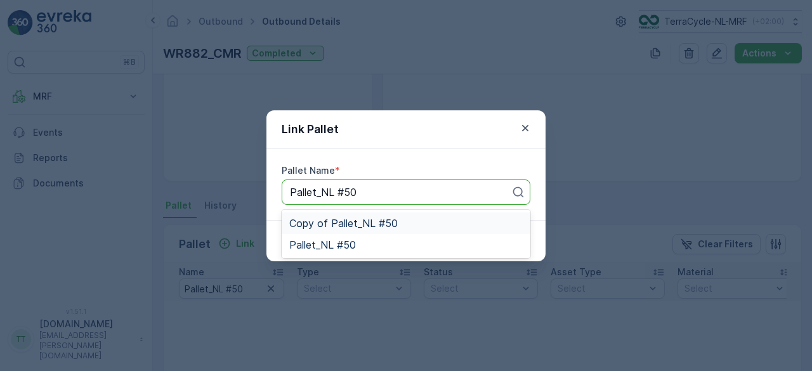
click at [347, 223] on span "Copy of Pallet_NL #50" at bounding box center [343, 222] width 108 height 11
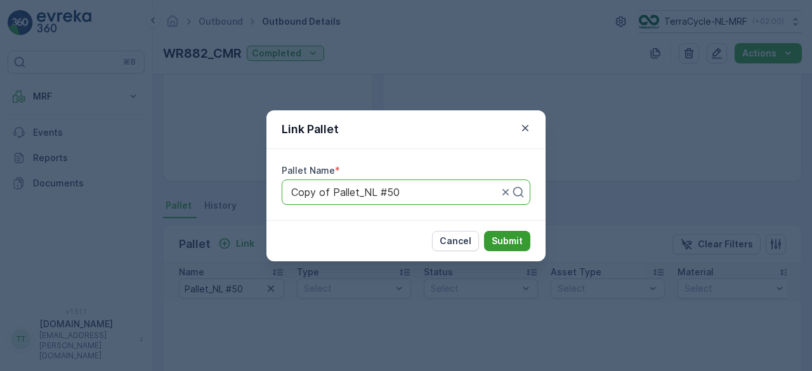
click at [504, 240] on p "Submit" at bounding box center [506, 241] width 31 height 13
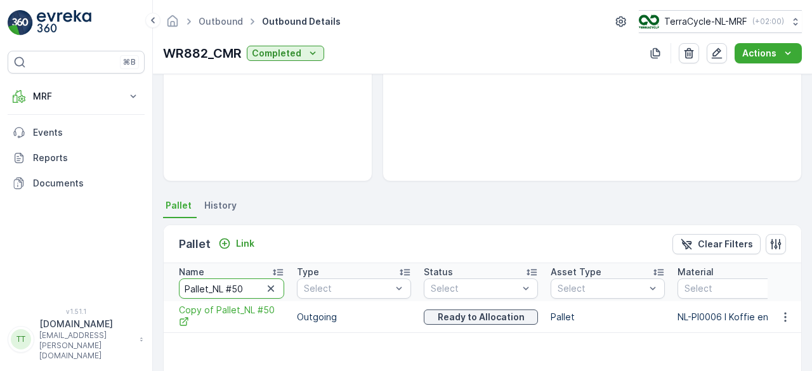
click at [250, 285] on input "Pallet_NL #50" at bounding box center [231, 288] width 105 height 20
paste input "61"
type input "Pallet_NL #61"
click at [785, 318] on icon "button" at bounding box center [785, 316] width 13 height 13
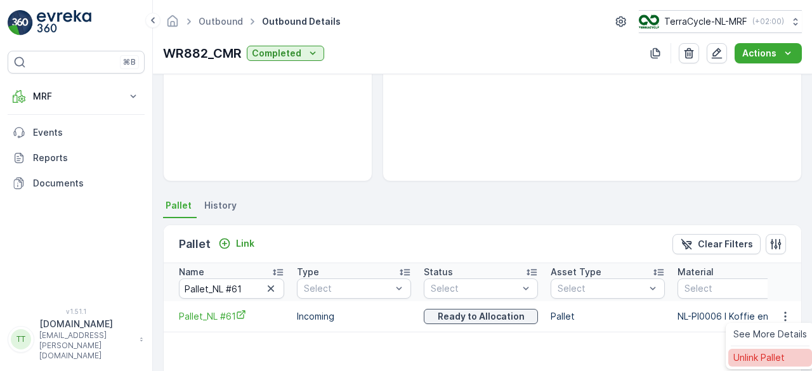
click at [757, 353] on span "Unlink Pallet" at bounding box center [758, 357] width 51 height 13
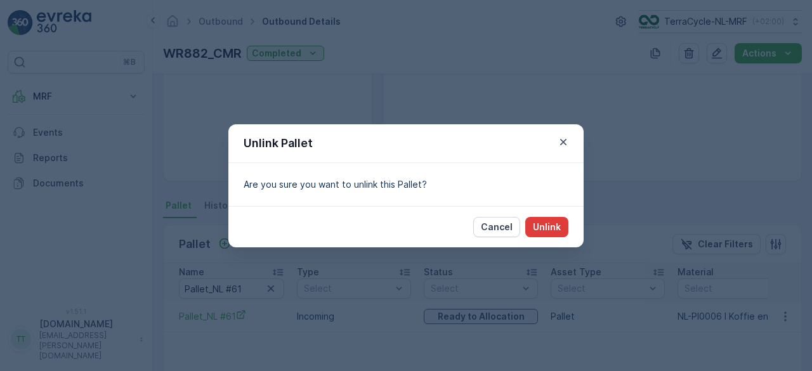
click at [553, 225] on p "Unlink" at bounding box center [547, 227] width 28 height 13
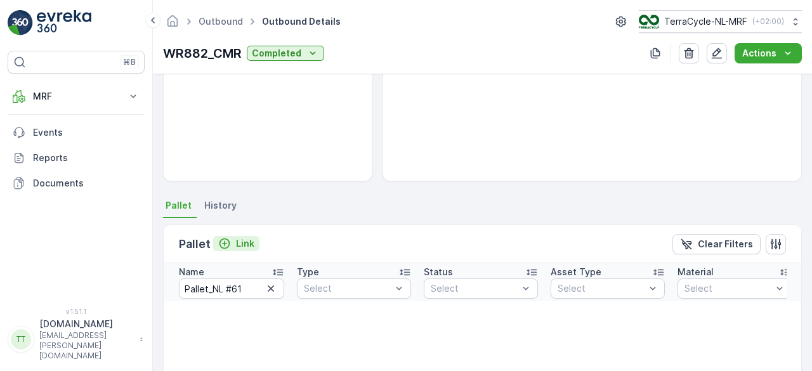
click at [247, 238] on p "Link" at bounding box center [245, 243] width 18 height 13
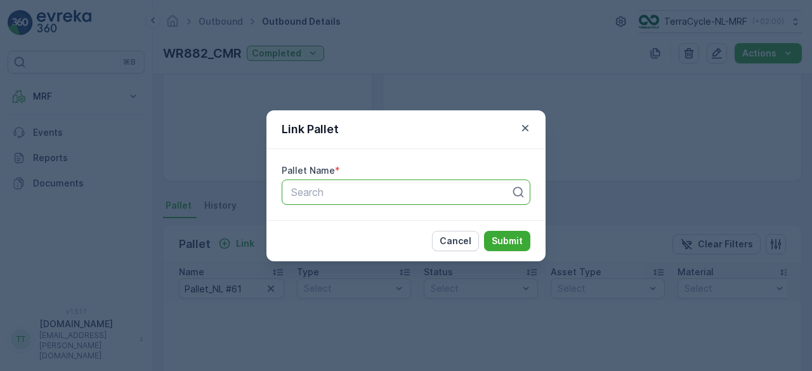
paste input "Pallet_NL #61"
type input "Pallet_NL #61"
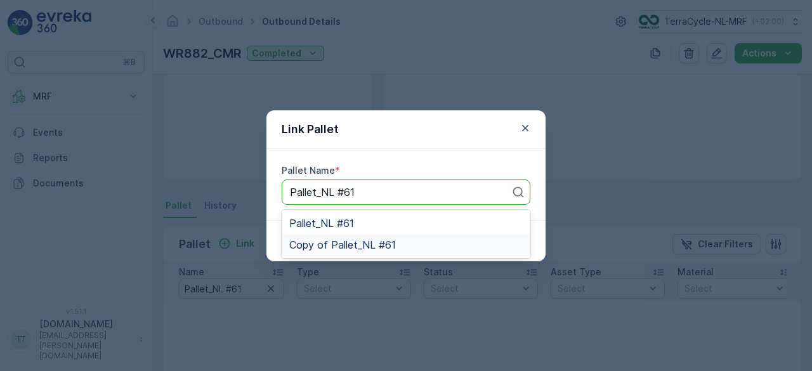
click at [337, 250] on span "Copy of Pallet_NL #61" at bounding box center [342, 244] width 107 height 11
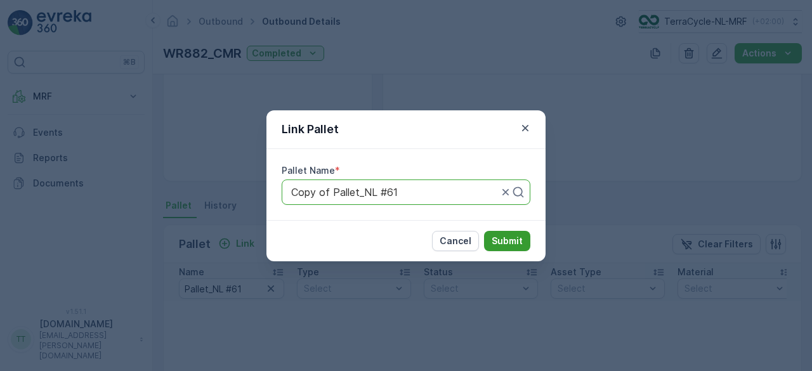
click at [497, 240] on p "Submit" at bounding box center [506, 241] width 31 height 13
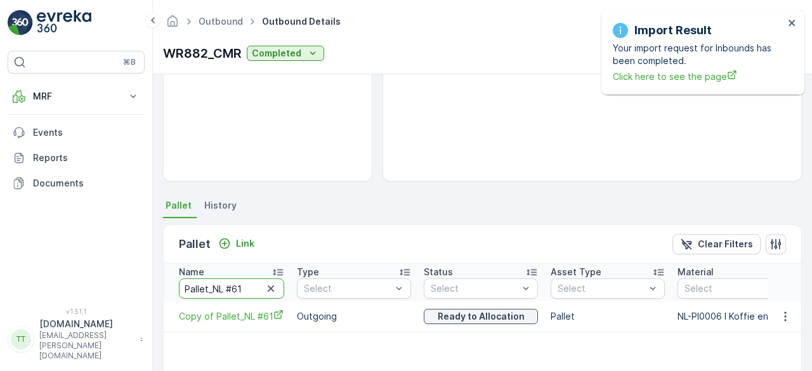
click at [243, 282] on input "Pallet_NL #61" at bounding box center [231, 288] width 105 height 20
paste input "5"
type input "Pallet_NL #51"
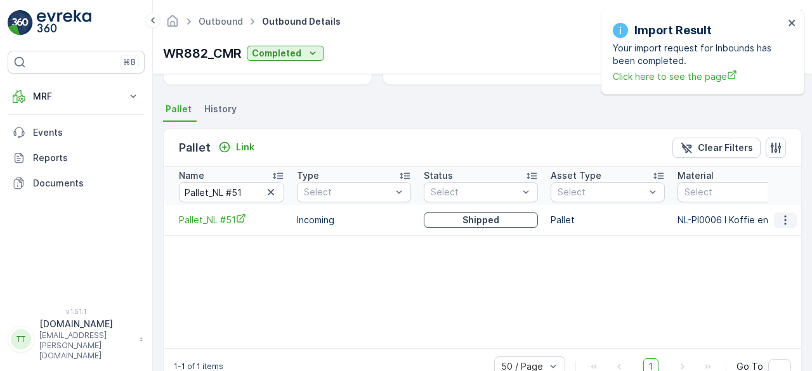
click at [786, 223] on icon "button" at bounding box center [785, 220] width 13 height 13
click at [757, 261] on span "Unlink Pallet" at bounding box center [758, 261] width 51 height 13
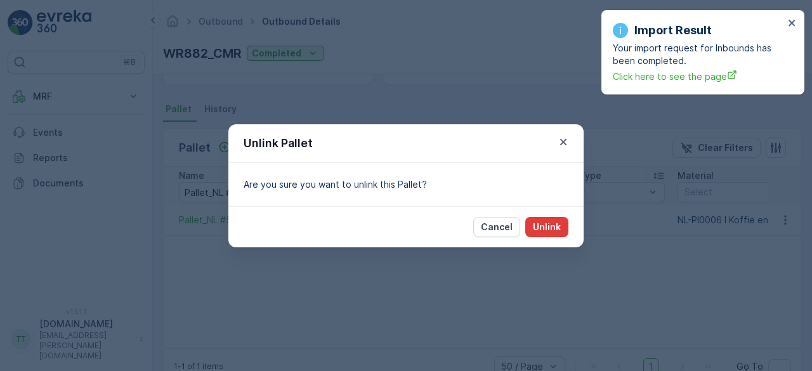
click at [561, 224] on button "Unlink" at bounding box center [546, 227] width 43 height 20
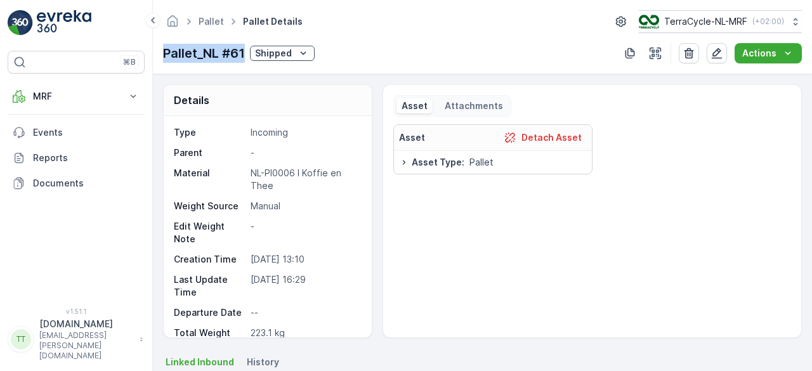
drag, startPoint x: 163, startPoint y: 54, endPoint x: 243, endPoint y: 60, distance: 80.7
click at [243, 60] on p "Pallet_NL #61" at bounding box center [204, 53] width 82 height 19
copy p "Pallet_NL #61"
click p "Shipped"
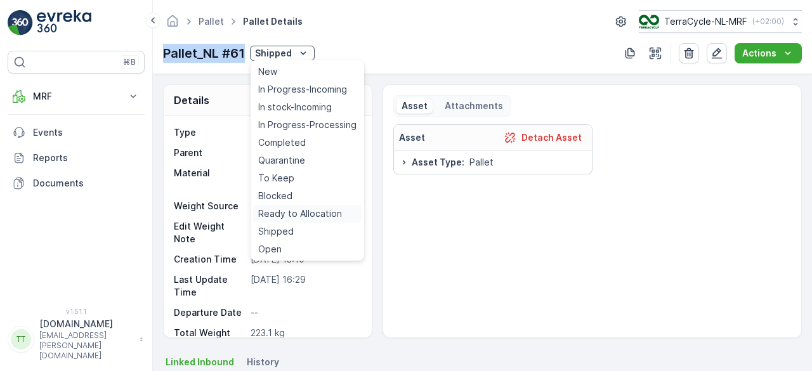
click span "Ready to Allocation"
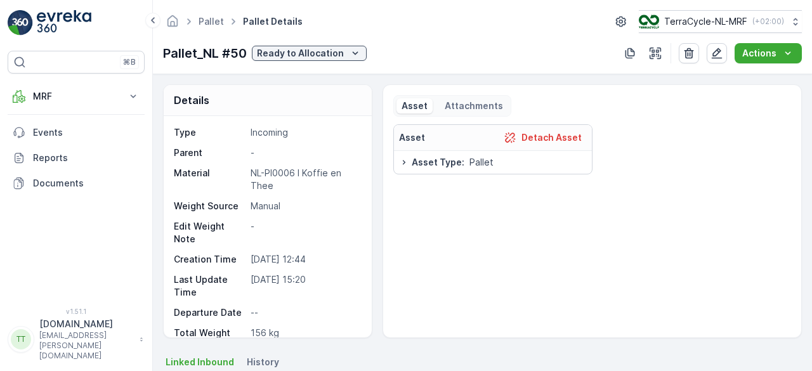
click at [228, 116] on div "Type Incoming Parent - Material NL-PI0006 I Koffie en Thee Weight Source Manual…" at bounding box center [268, 226] width 208 height 221
click at [212, 22] on link "Pallet" at bounding box center [210, 21] width 25 height 11
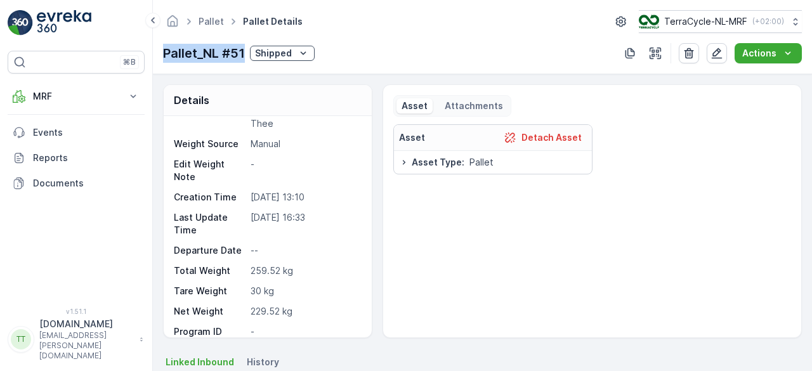
drag, startPoint x: 162, startPoint y: 52, endPoint x: 243, endPoint y: 58, distance: 82.0
click at [243, 58] on div "Pallet Pallet Details TerraCycle-NL-MRF ( +02:00 ) Pallet_NL #51 Shipped Actions" at bounding box center [482, 37] width 659 height 74
copy p "Pallet_NL #51"
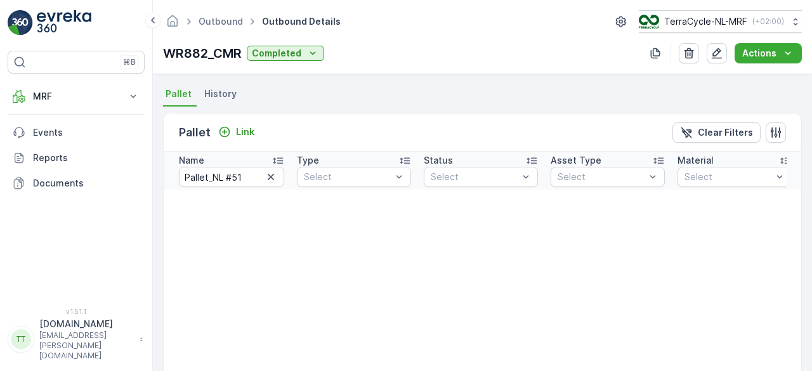
scroll to position [287, 0]
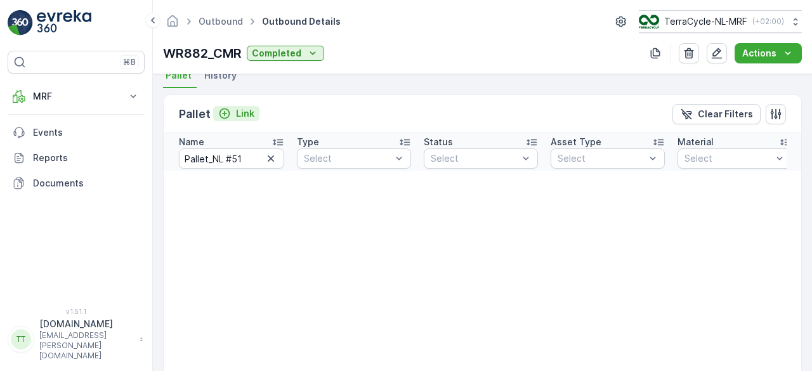
click at [241, 117] on p "Link" at bounding box center [245, 113] width 18 height 13
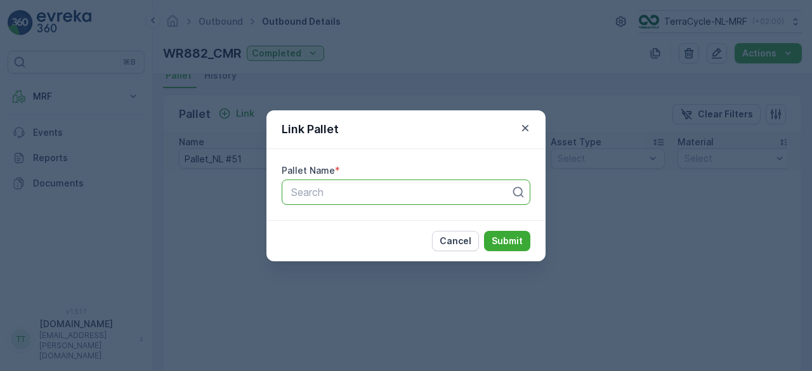
paste input "Pallet_NL #51"
type input "Pallet_NL #51"
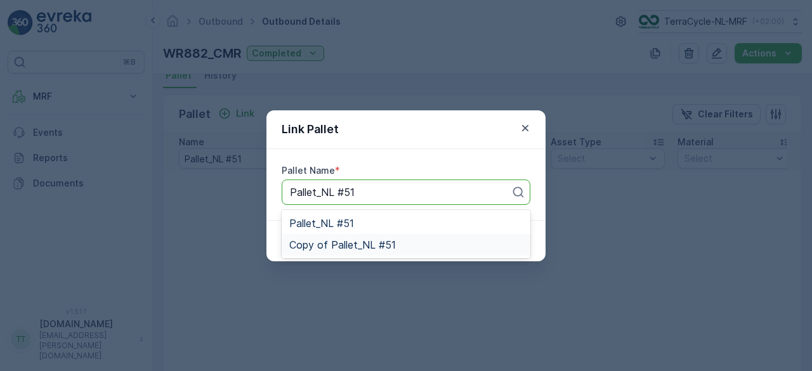
click at [339, 244] on span "Copy of Pallet_NL #51" at bounding box center [342, 244] width 107 height 11
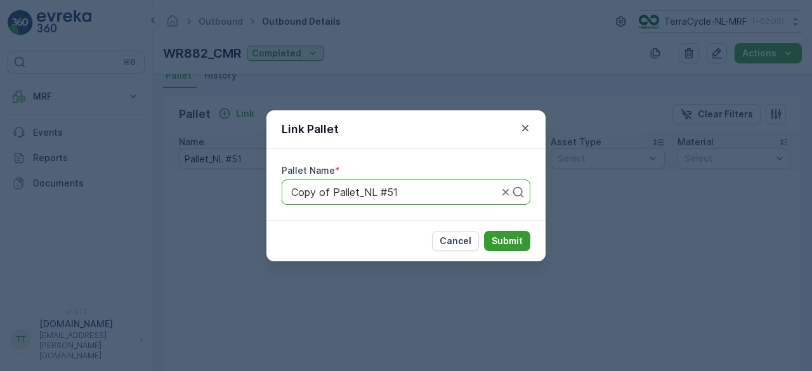
click at [521, 238] on p "Submit" at bounding box center [506, 241] width 31 height 13
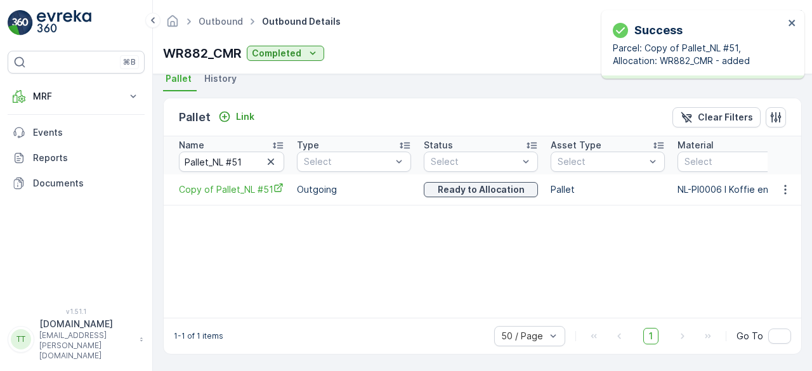
scroll to position [282, 0]
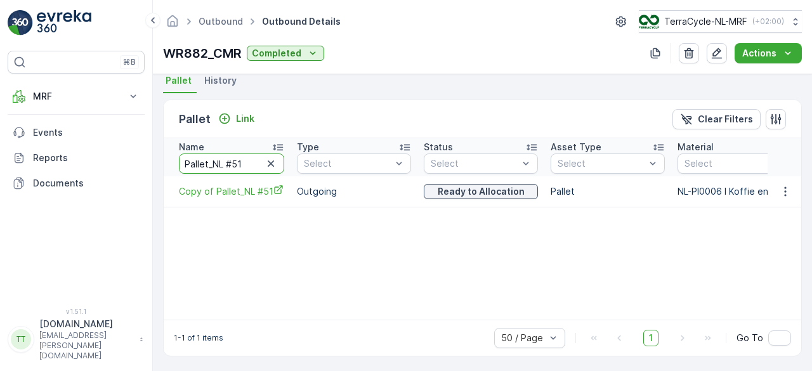
click at [237, 163] on input "Pallet_NL #51" at bounding box center [231, 163] width 105 height 20
type input "Pallet_NL #61"
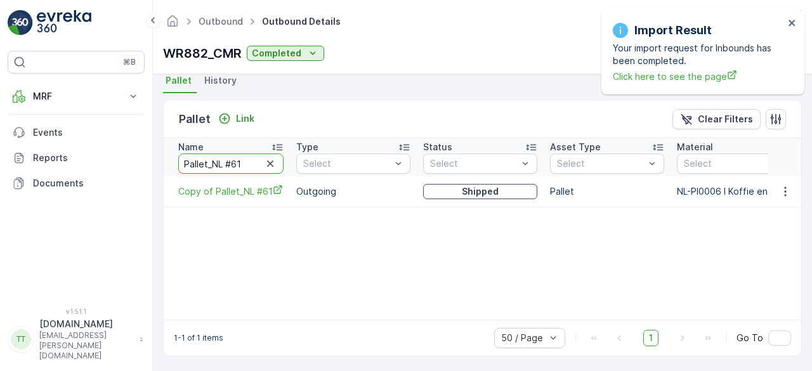
click at [246, 159] on input "Pallet_NL #61" at bounding box center [230, 163] width 105 height 20
paste input "57"
type input "Pallet_NL #57"
click at [781, 197] on button "button" at bounding box center [785, 191] width 23 height 15
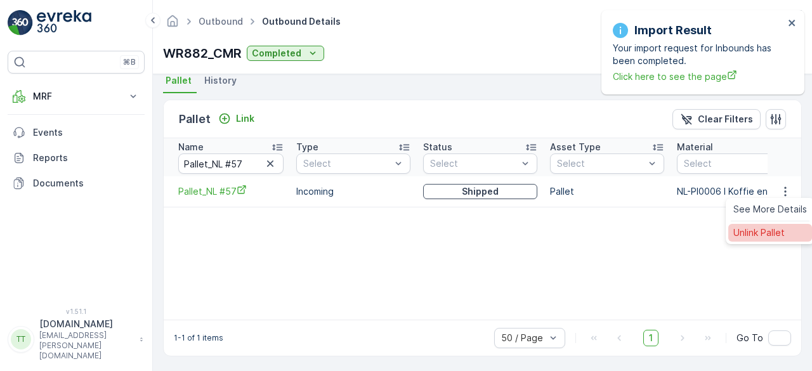
click at [742, 235] on span "Unlink Pallet" at bounding box center [758, 232] width 51 height 13
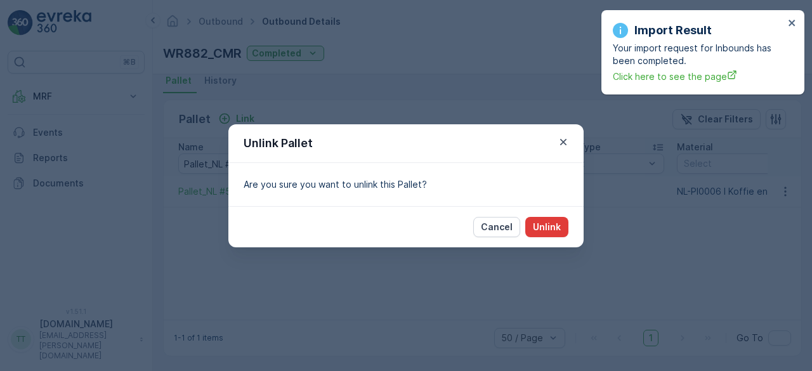
click at [559, 226] on p "Unlink" at bounding box center [547, 227] width 28 height 13
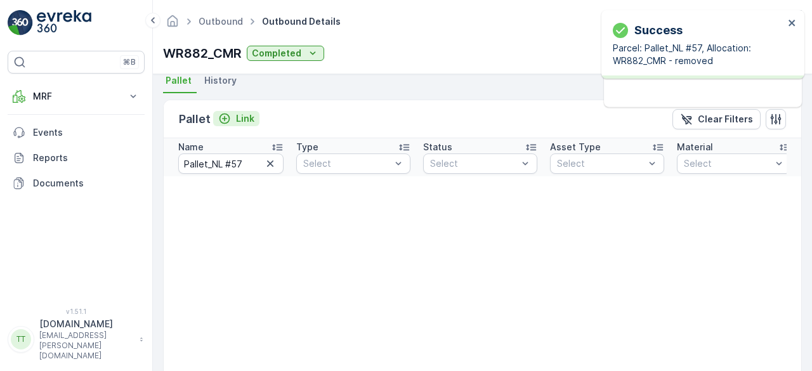
click at [250, 118] on p "Link" at bounding box center [245, 118] width 18 height 13
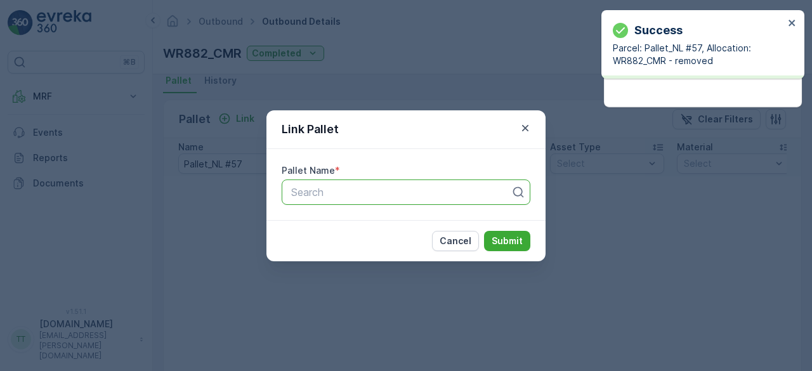
paste input "Pallet_NL #57"
type input "Pallet_NL #57"
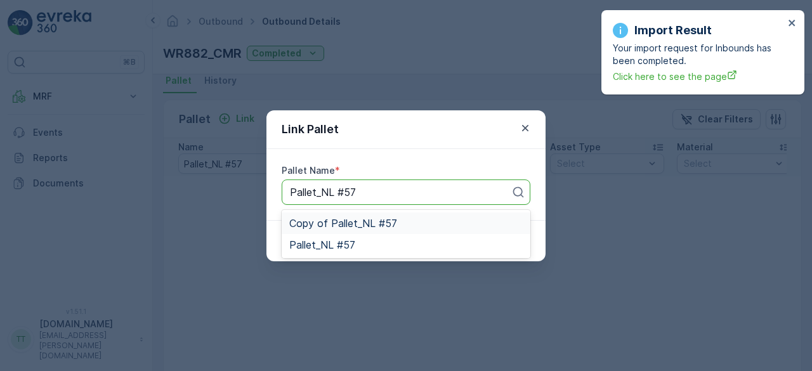
click at [343, 225] on span "Copy of Pallet_NL #57" at bounding box center [343, 222] width 108 height 11
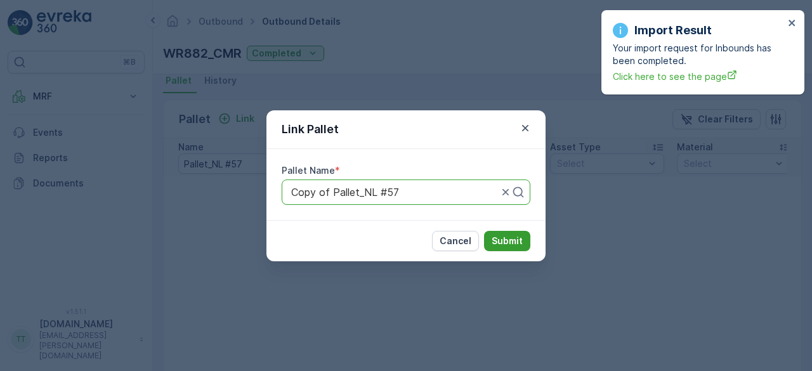
click at [512, 243] on p "Submit" at bounding box center [506, 241] width 31 height 13
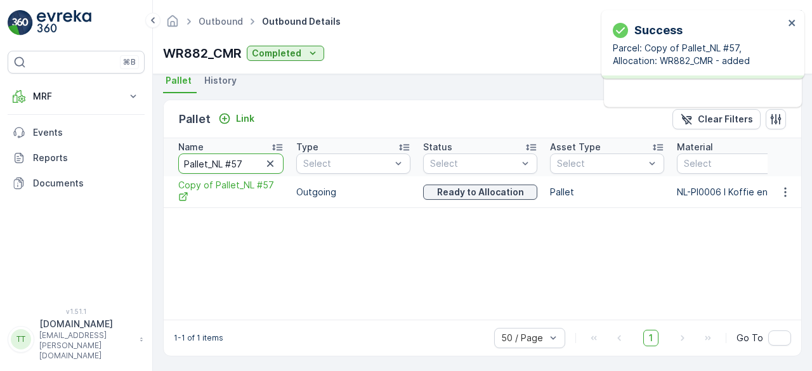
click at [240, 165] on input "Pallet_NL #57" at bounding box center [230, 163] width 105 height 20
paste input "49"
type input "Pallet_NL #49"
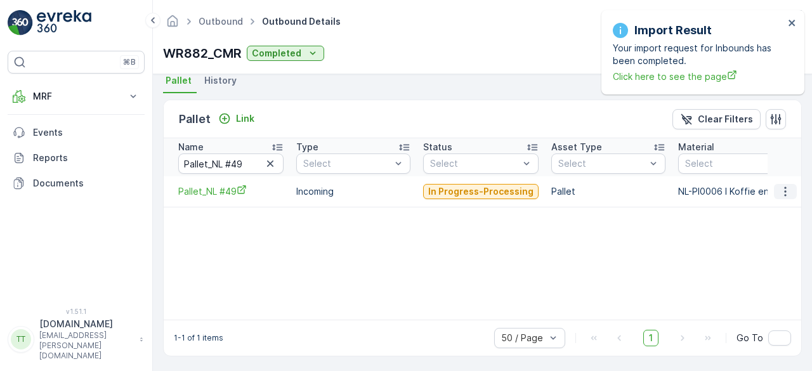
click at [788, 186] on icon "button" at bounding box center [785, 191] width 13 height 13
click at [760, 230] on span "Unlink Pallet" at bounding box center [758, 232] width 51 height 13
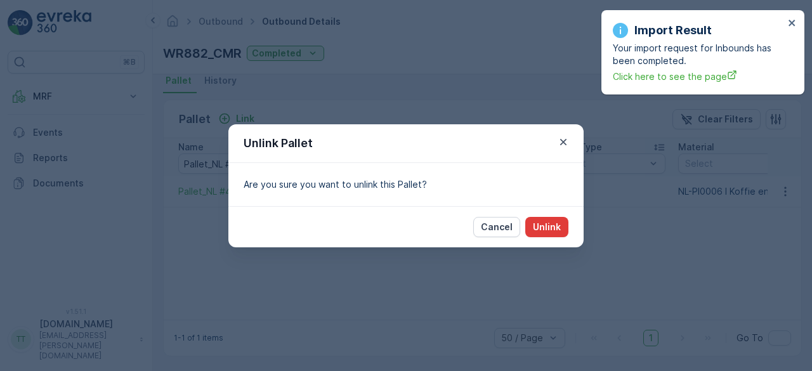
click at [561, 224] on button "Unlink" at bounding box center [546, 227] width 43 height 20
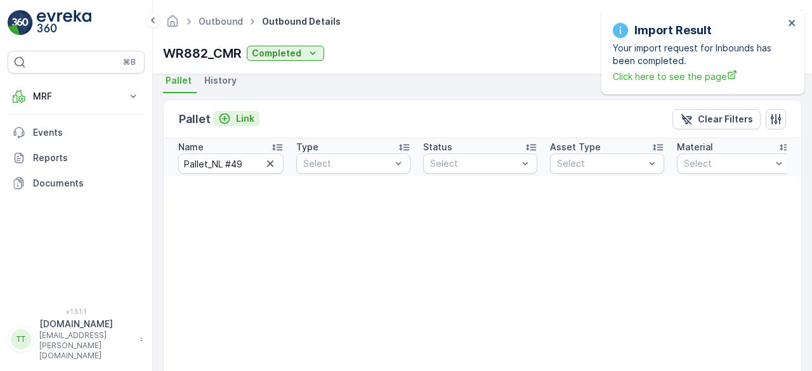
click at [240, 120] on p "Link" at bounding box center [245, 118] width 18 height 13
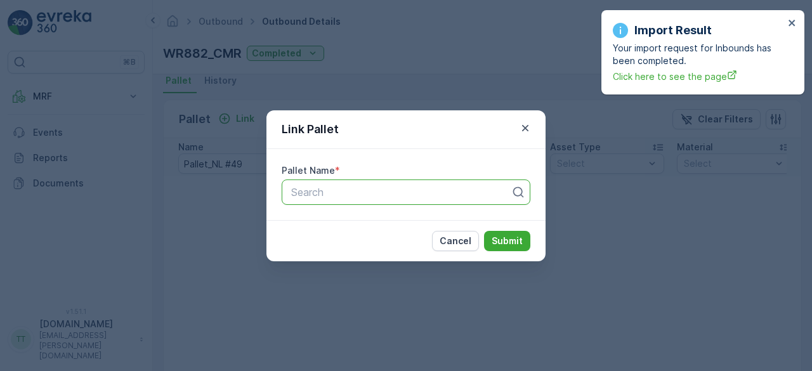
click at [309, 186] on div at bounding box center [401, 191] width 222 height 11
paste input "Pallet_NL #49"
type input "Pallet_NL #49"
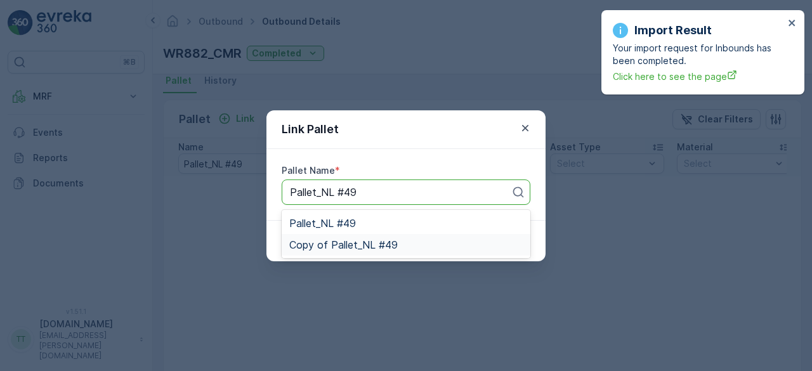
click at [324, 243] on span "Copy of Pallet_NL #49" at bounding box center [343, 244] width 108 height 11
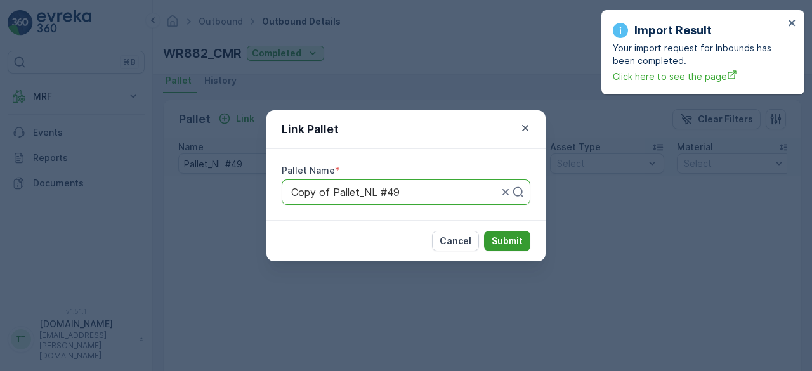
click at [510, 240] on p "Submit" at bounding box center [506, 241] width 31 height 13
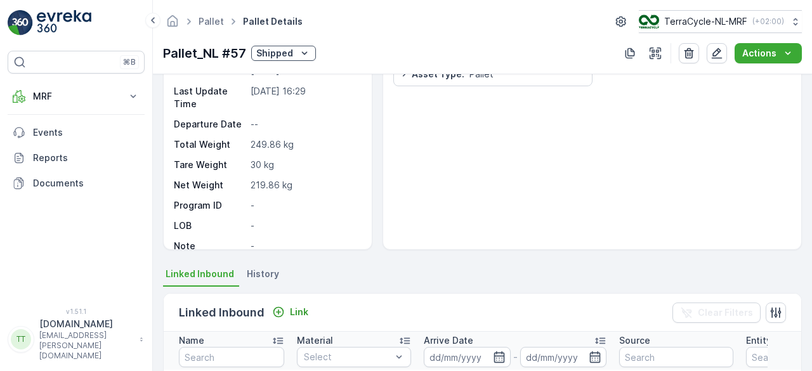
scroll to position [89, 0]
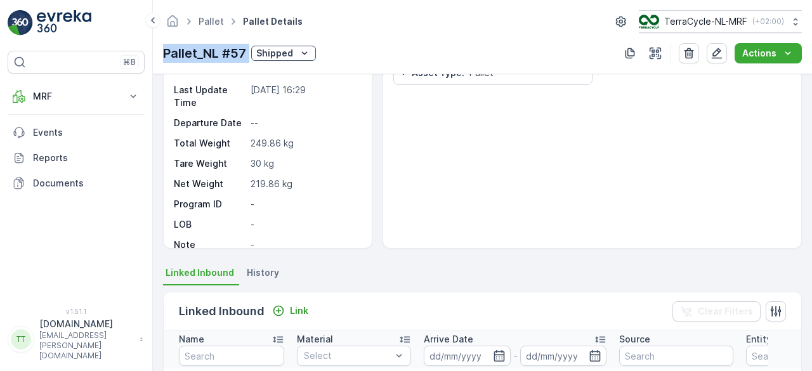
drag, startPoint x: 164, startPoint y: 49, endPoint x: 249, endPoint y: 57, distance: 85.3
click at [249, 57] on div "Pallet_NL #57 Shipped" at bounding box center [239, 53] width 153 height 19
copy p "Pallet_NL #57"
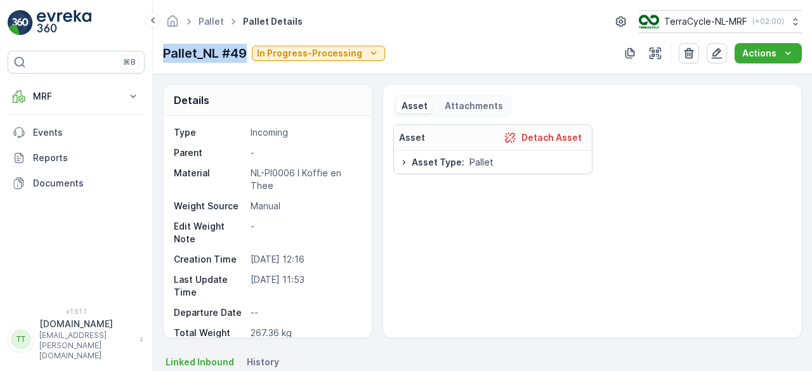
drag, startPoint x: 162, startPoint y: 48, endPoint x: 245, endPoint y: 56, distance: 83.4
click at [245, 56] on div "Pallet Pallet Details TerraCycle-NL-MRF ( +02:00 ) Pallet_NL #49 In Progress-Pr…" at bounding box center [482, 37] width 659 height 74
copy p "Pallet_NL #49"
